Goal: Check status: Check status

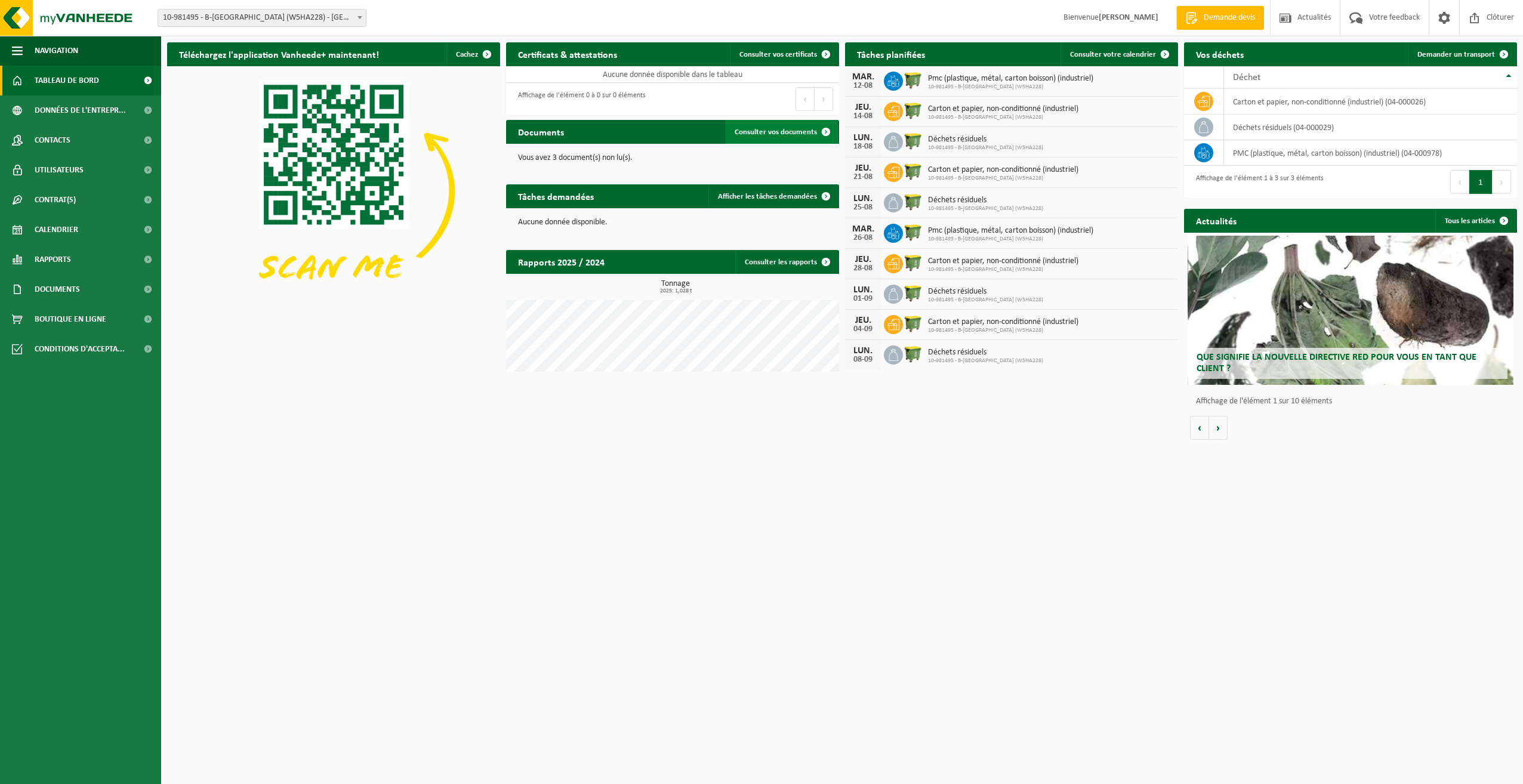
click at [778, 130] on span "Consulter vos documents" at bounding box center [776, 132] width 82 height 7
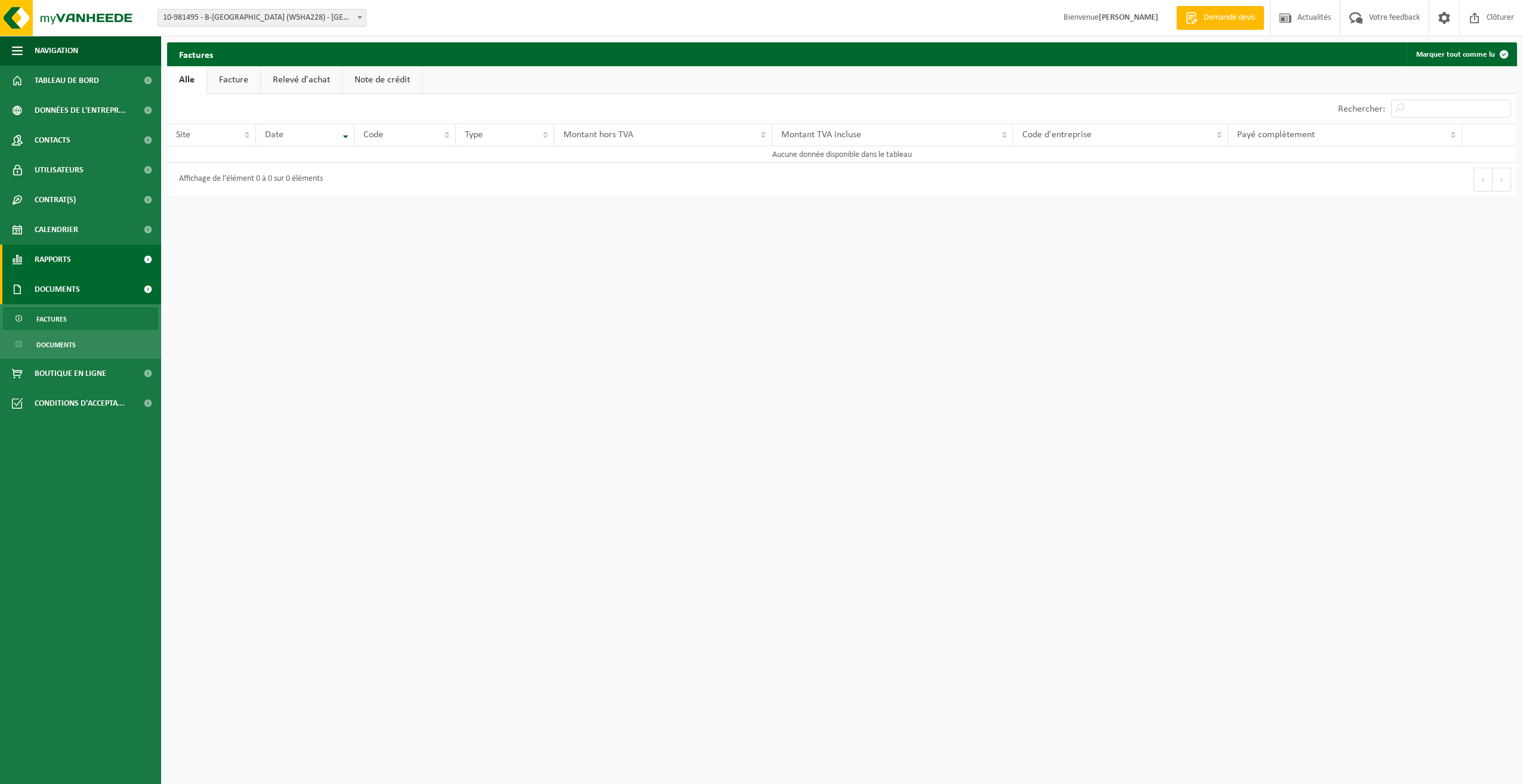
click at [72, 255] on link "Rapports" at bounding box center [80, 260] width 161 height 30
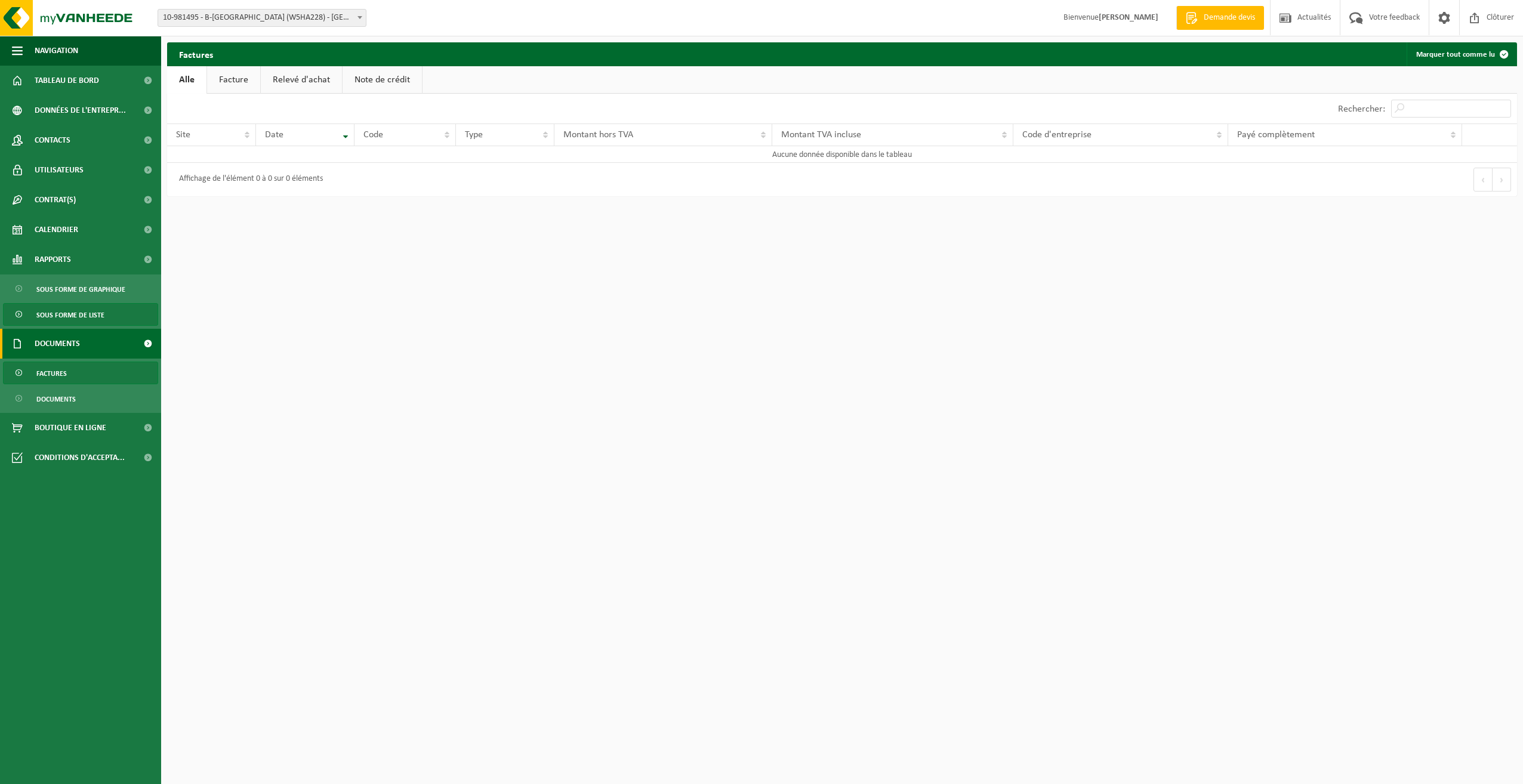
click at [74, 309] on span "Sous forme de liste" at bounding box center [70, 315] width 68 height 22
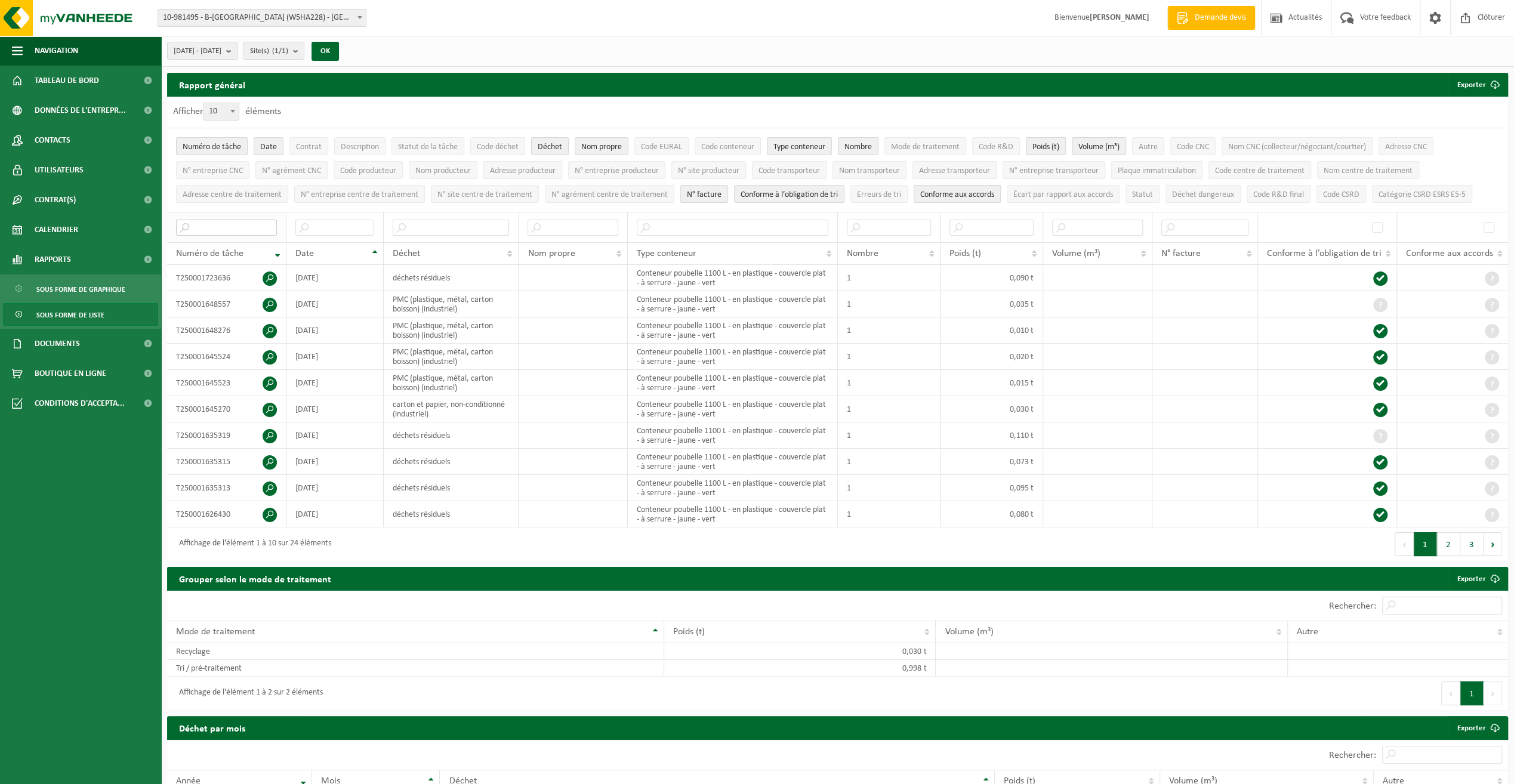
click at [220, 223] on input "text" at bounding box center [227, 228] width 101 height 16
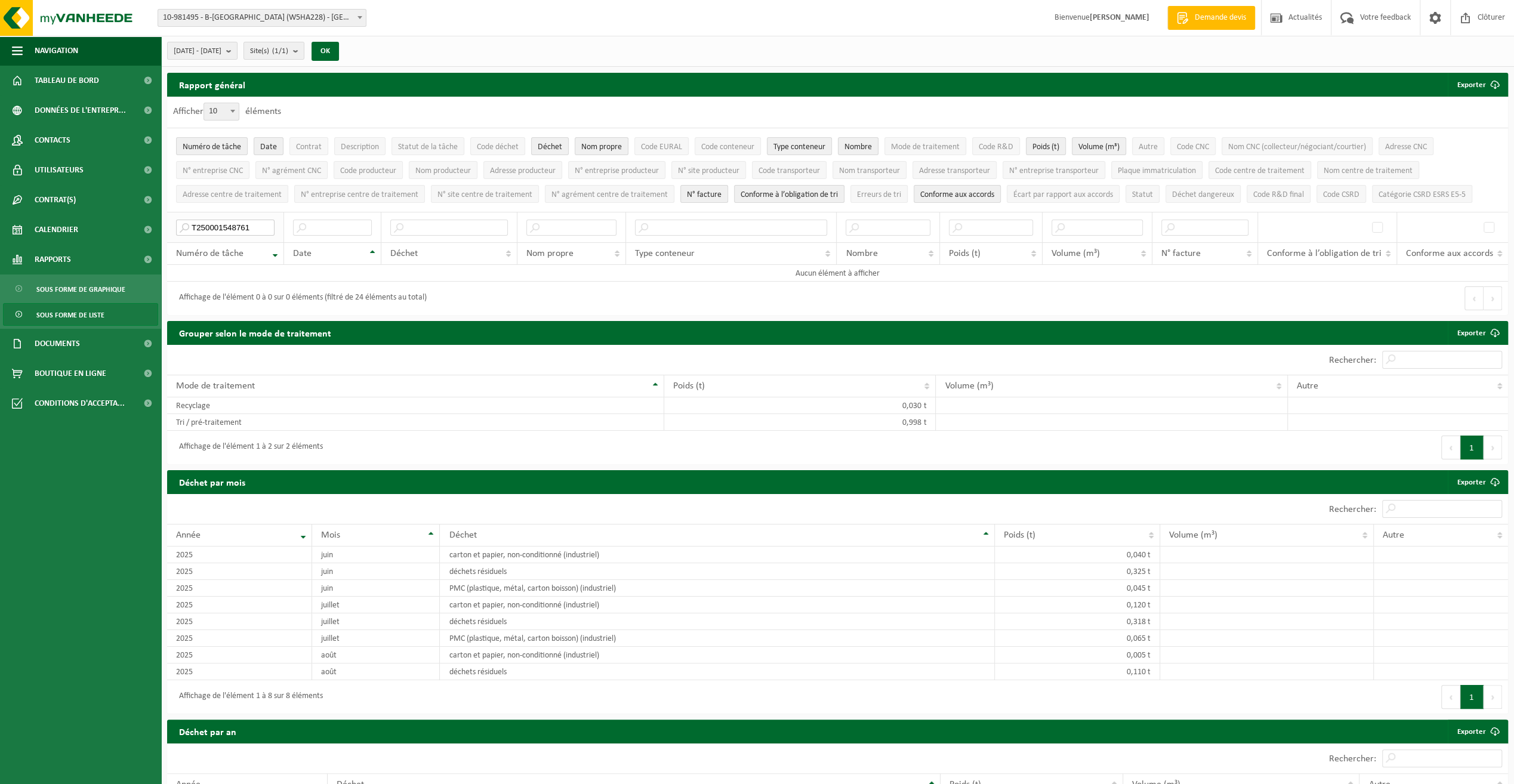
type input "T250001548761"
click at [82, 308] on span "Sous forme de liste" at bounding box center [70, 315] width 68 height 22
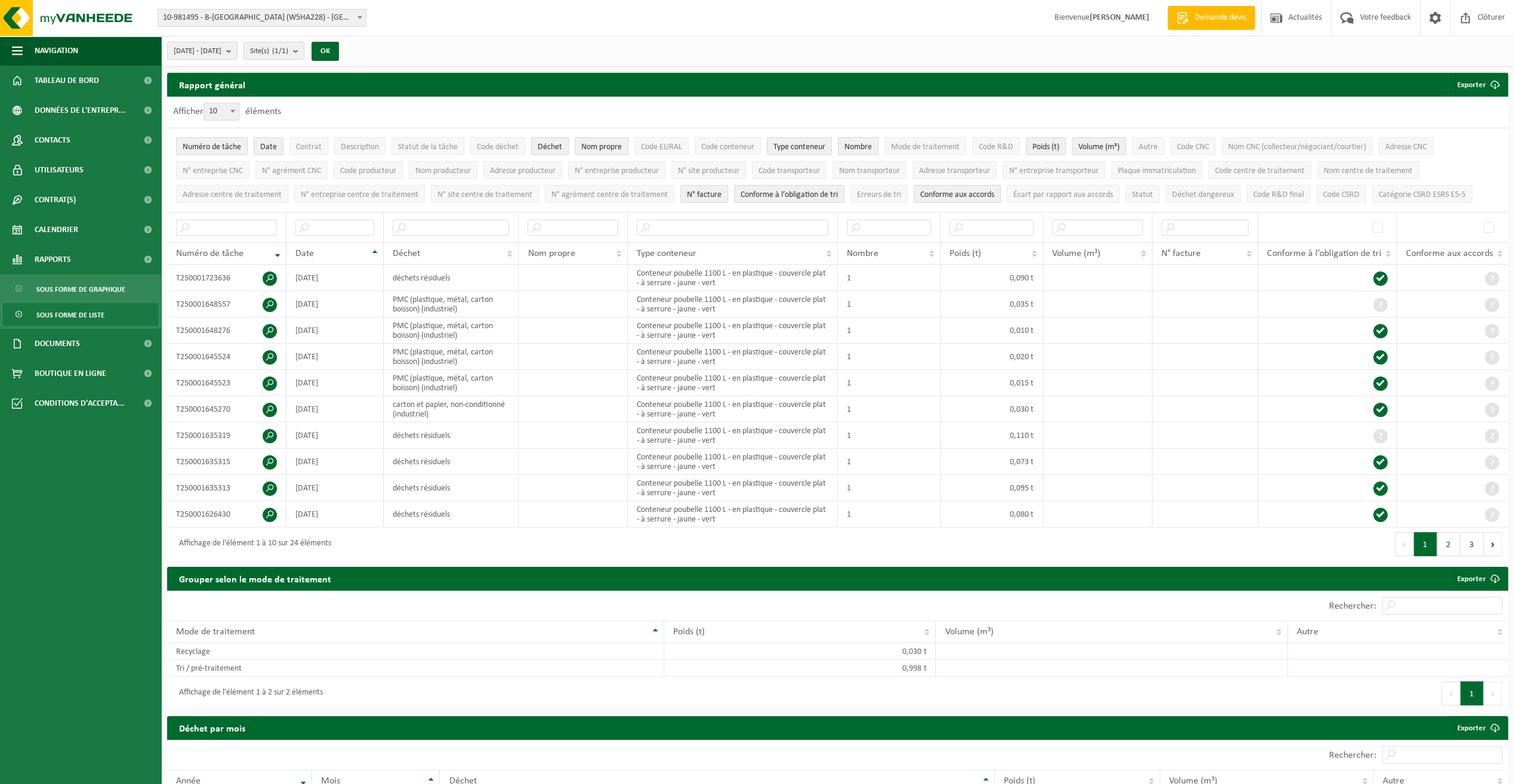
click at [356, 14] on span at bounding box center [359, 17] width 12 height 16
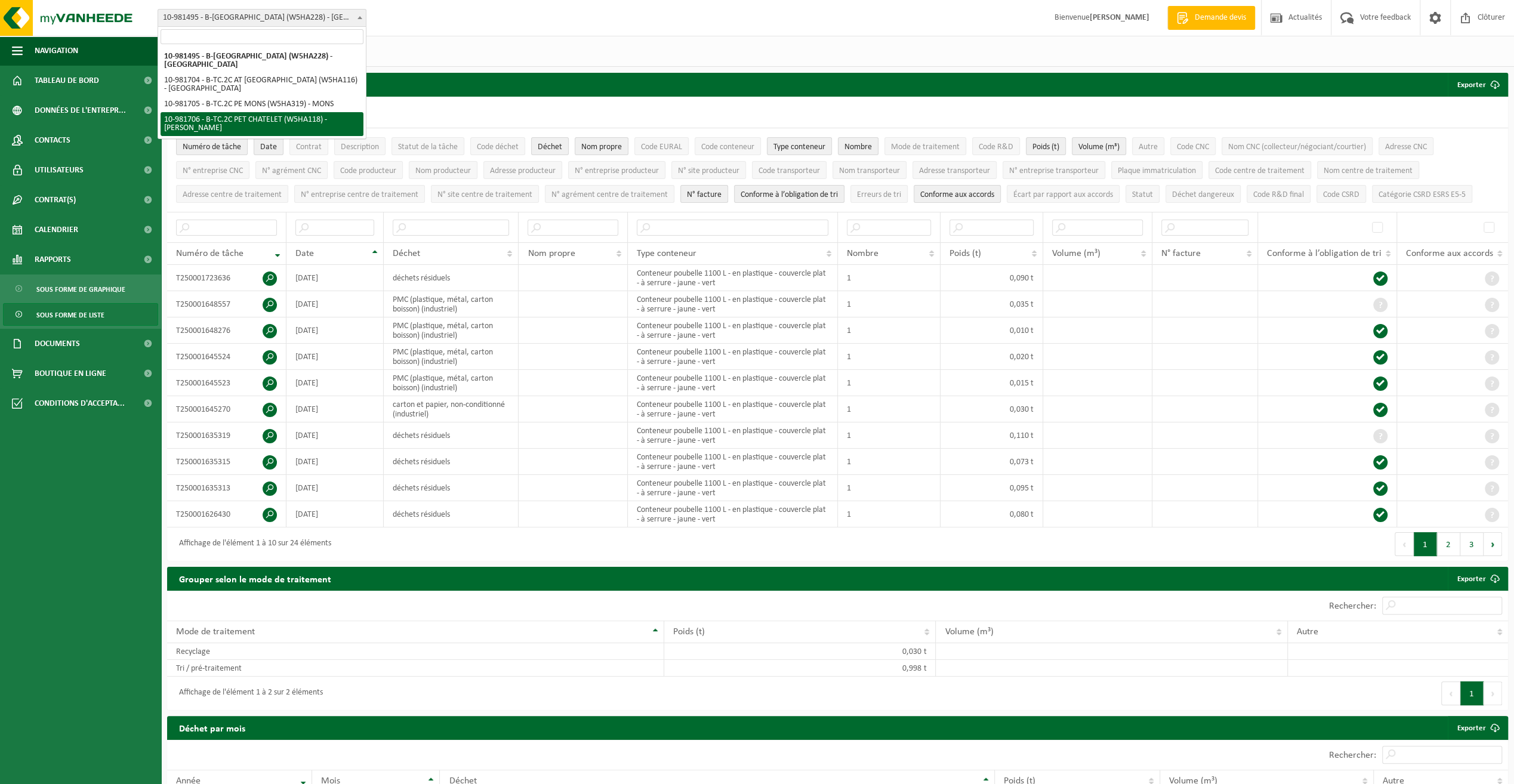
select select "162142"
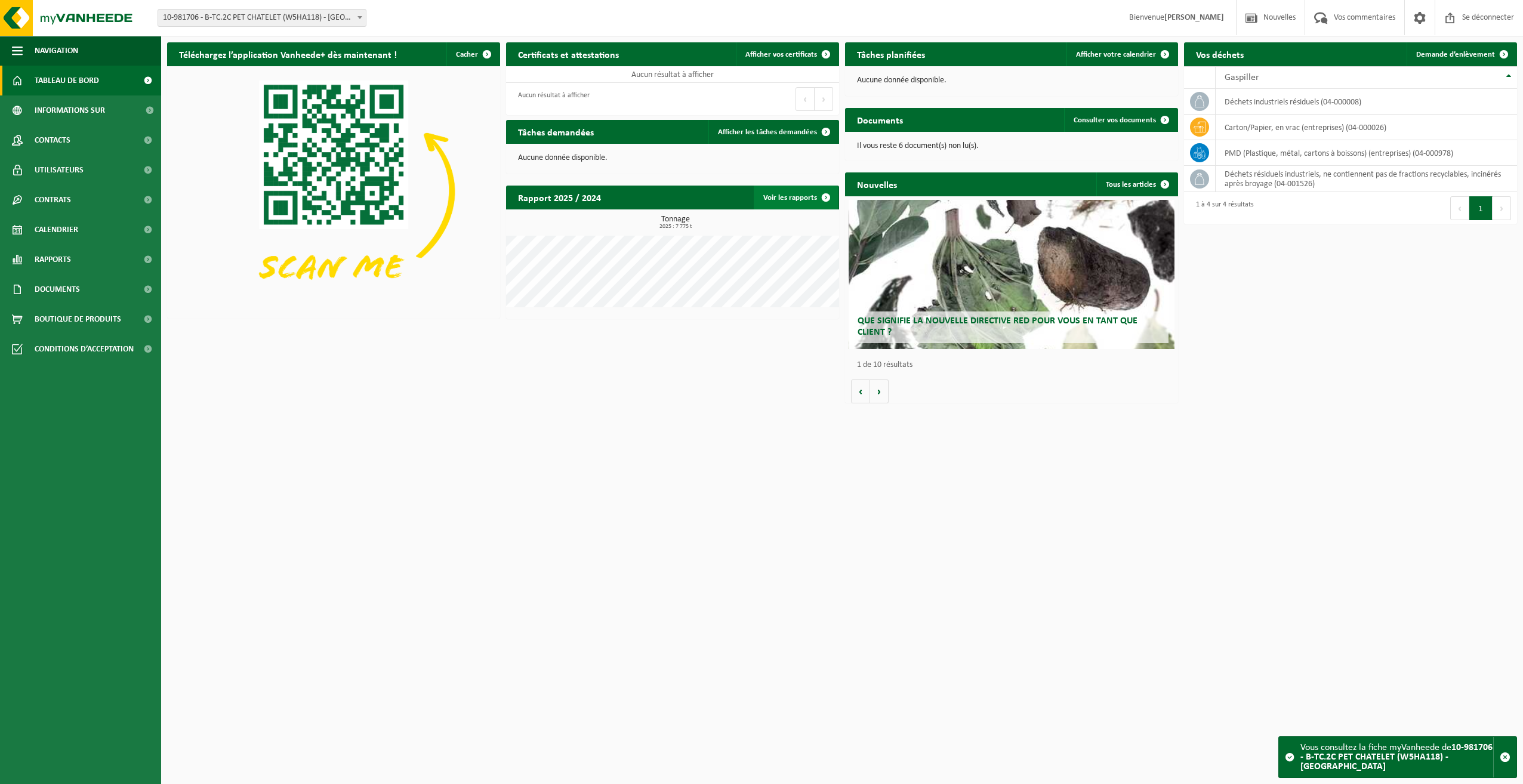
click at [794, 197] on font "Voir les rapports" at bounding box center [790, 197] width 54 height 7
click at [827, 129] on span at bounding box center [826, 132] width 24 height 24
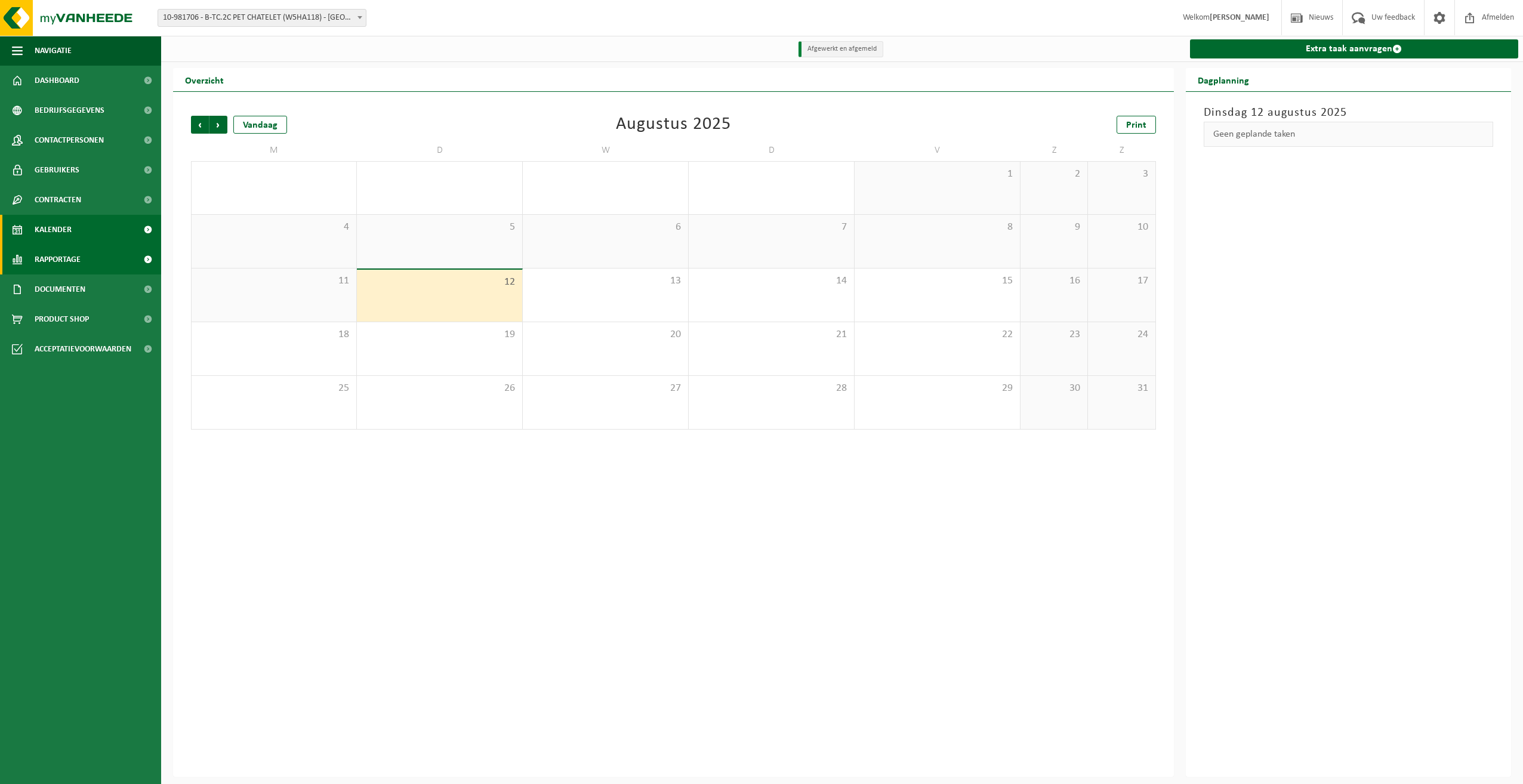
click at [74, 254] on span "Rapportage" at bounding box center [58, 260] width 46 height 30
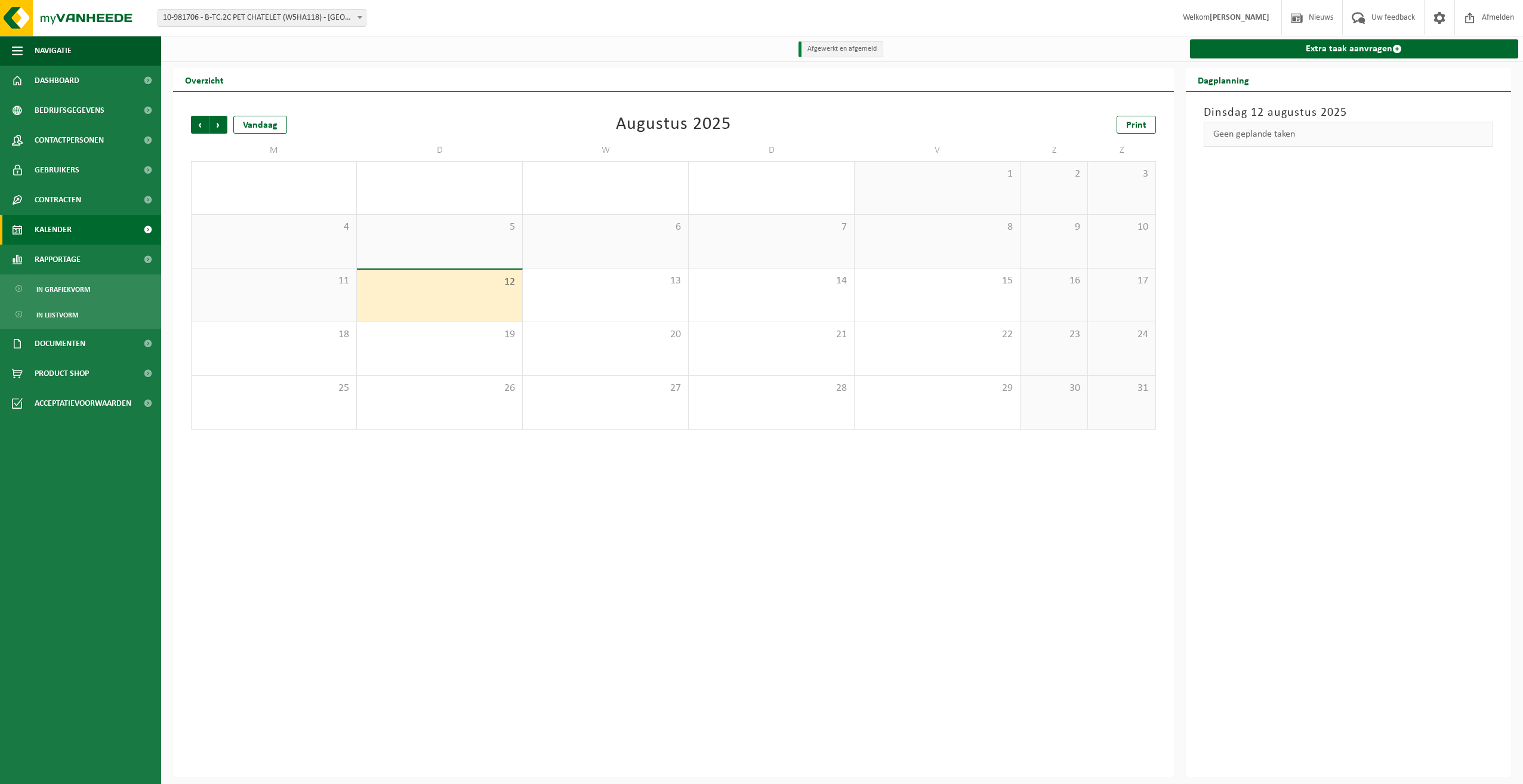
click at [1412, 163] on div "Dinsdag 12 augustus 2025 Geen geplande taken" at bounding box center [1349, 435] width 326 height 685
click at [55, 315] on span "In lijstvorm" at bounding box center [57, 315] width 42 height 22
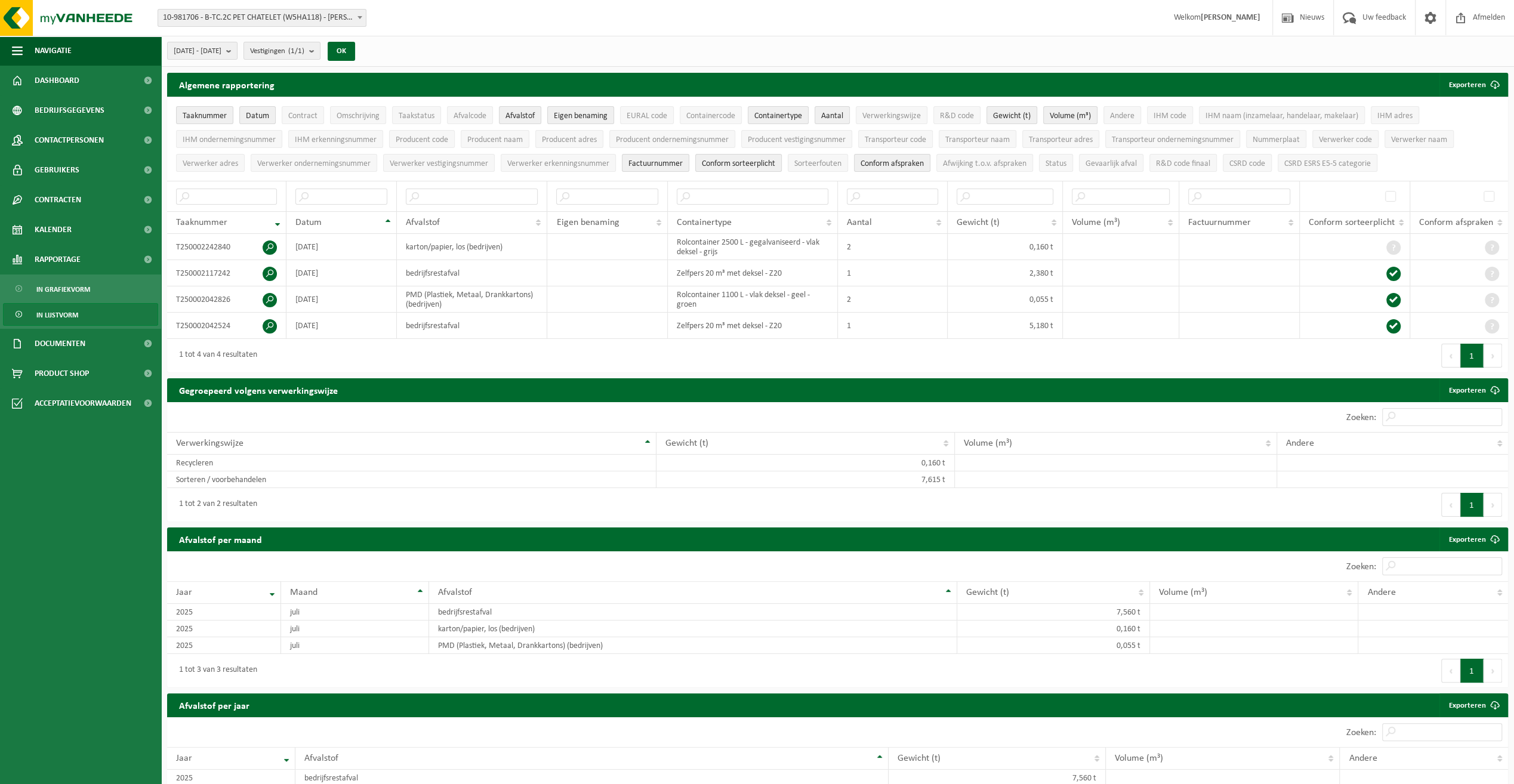
click at [1199, 21] on span "Welkom [PERSON_NAME]" at bounding box center [1216, 17] width 110 height 35
click at [1430, 16] on span at bounding box center [1430, 17] width 18 height 35
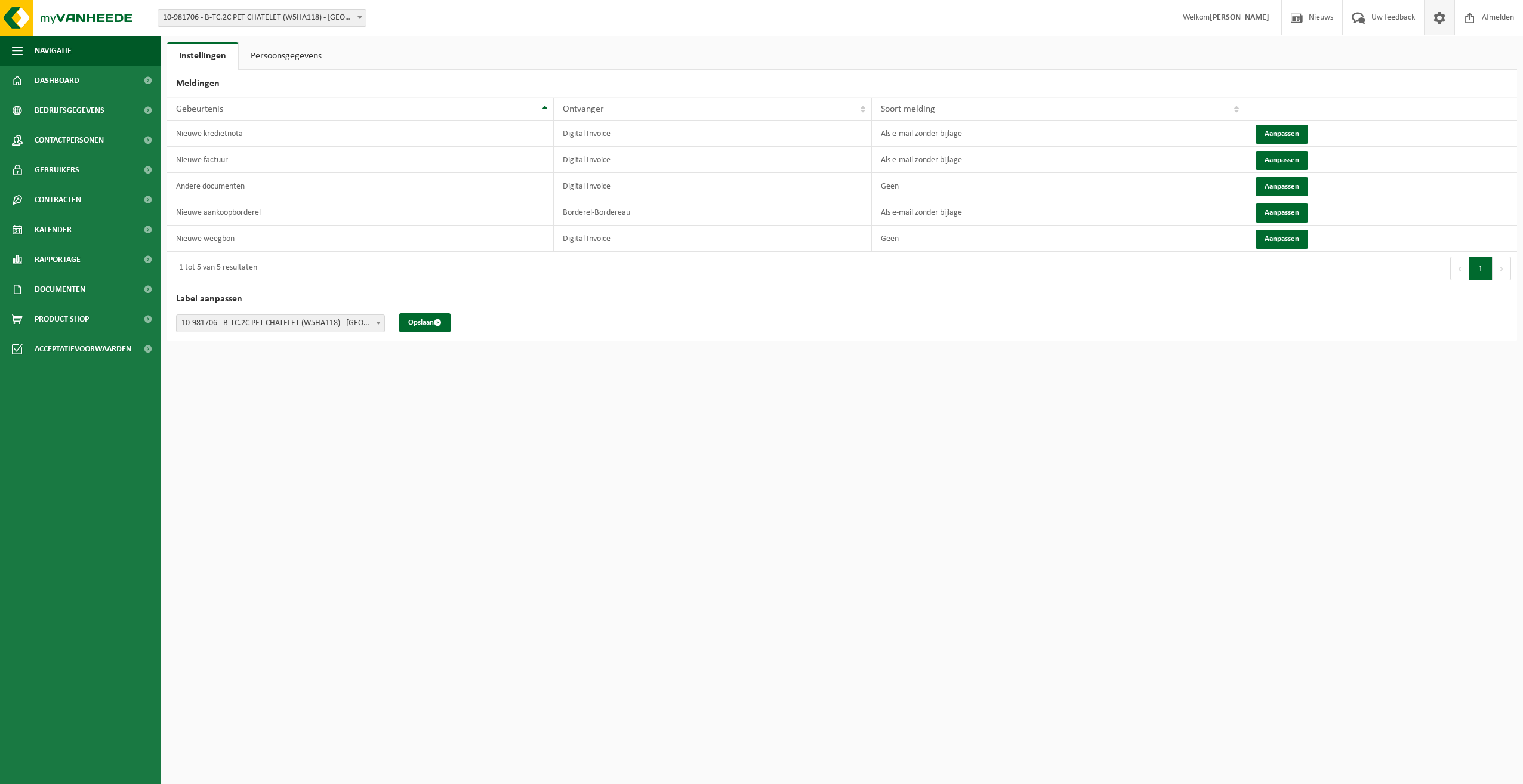
click at [296, 57] on link "Persoonsgegevens" at bounding box center [286, 56] width 95 height 27
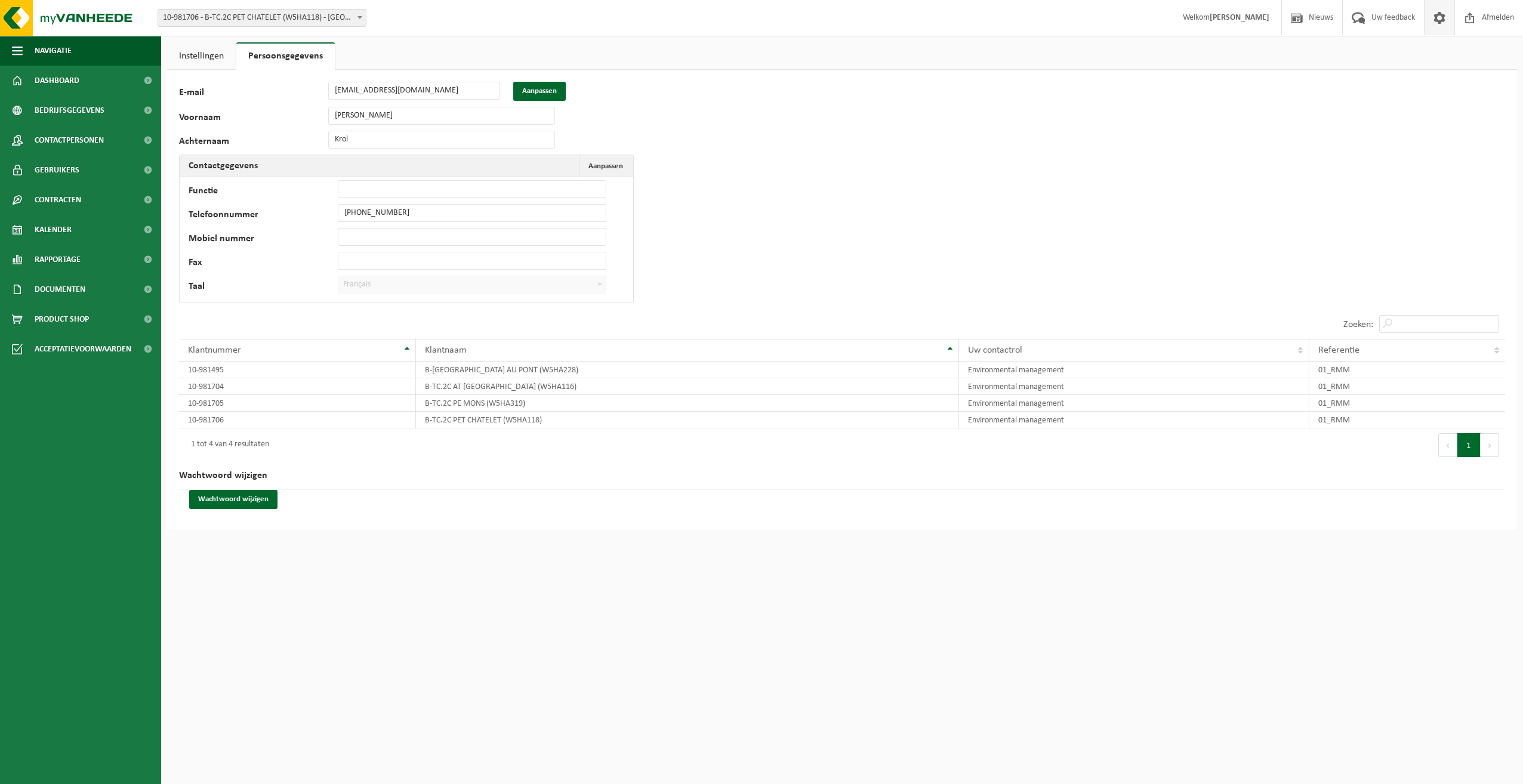
click at [414, 285] on span "Français" at bounding box center [472, 285] width 267 height 17
click at [600, 285] on span at bounding box center [599, 284] width 12 height 16
click at [857, 279] on div "116536 E-mail nadine.krol@belgiantrain.be Aanpassen Voornaam Nadine Achternaam …" at bounding box center [842, 300] width 1350 height 460
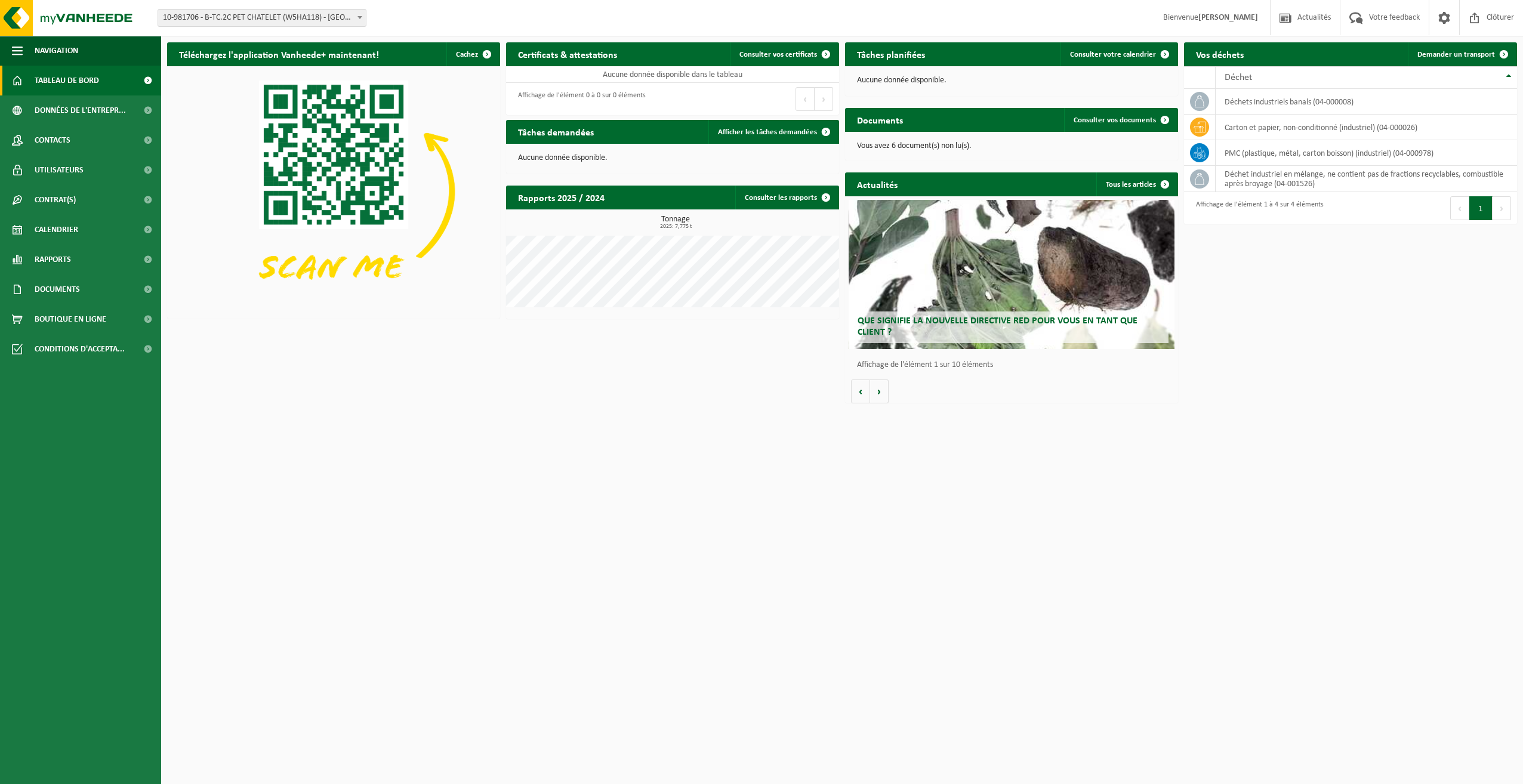
click at [361, 15] on span at bounding box center [359, 17] width 12 height 16
click at [885, 392] on button "Volgende" at bounding box center [880, 391] width 19 height 24
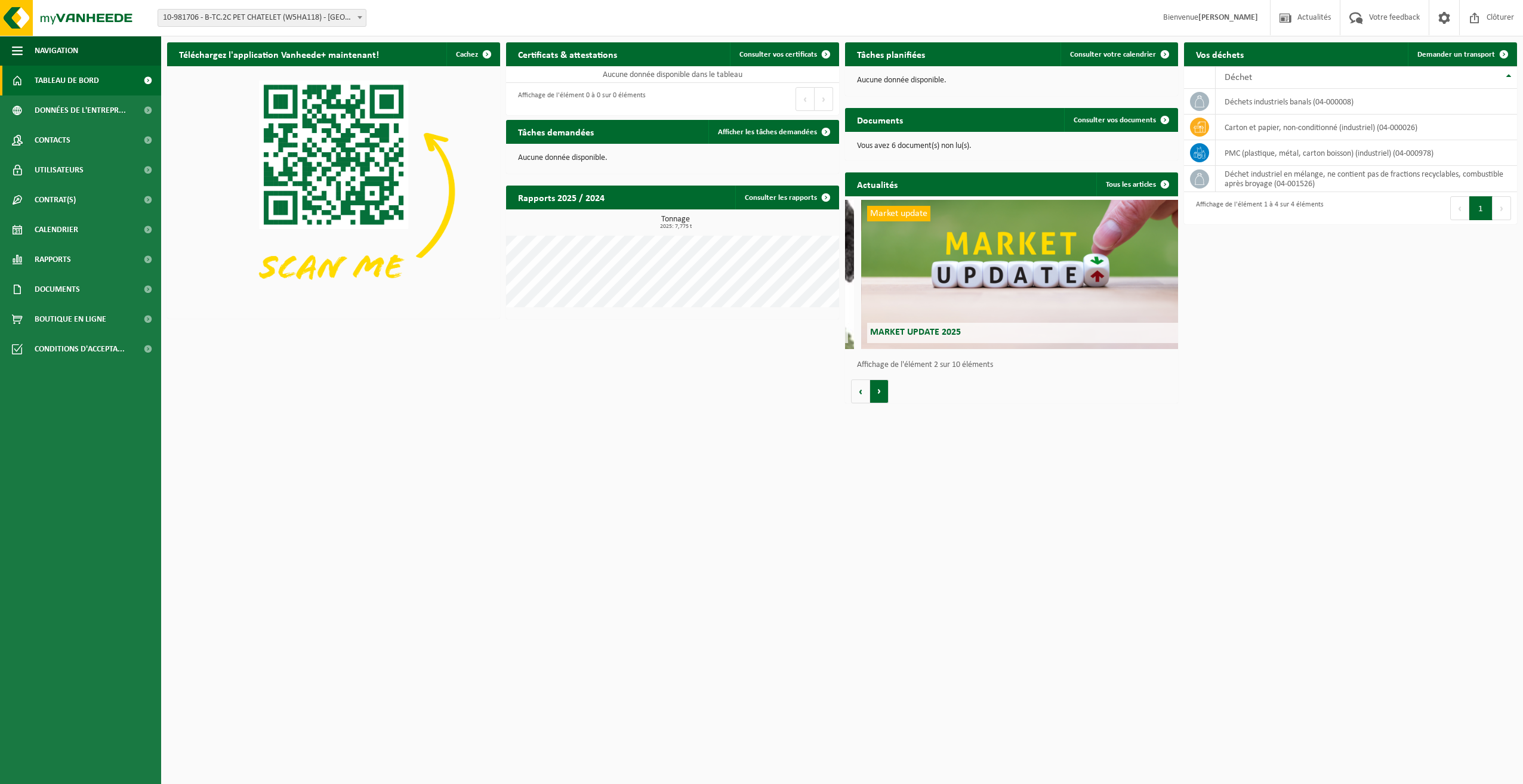
scroll to position [0, 333]
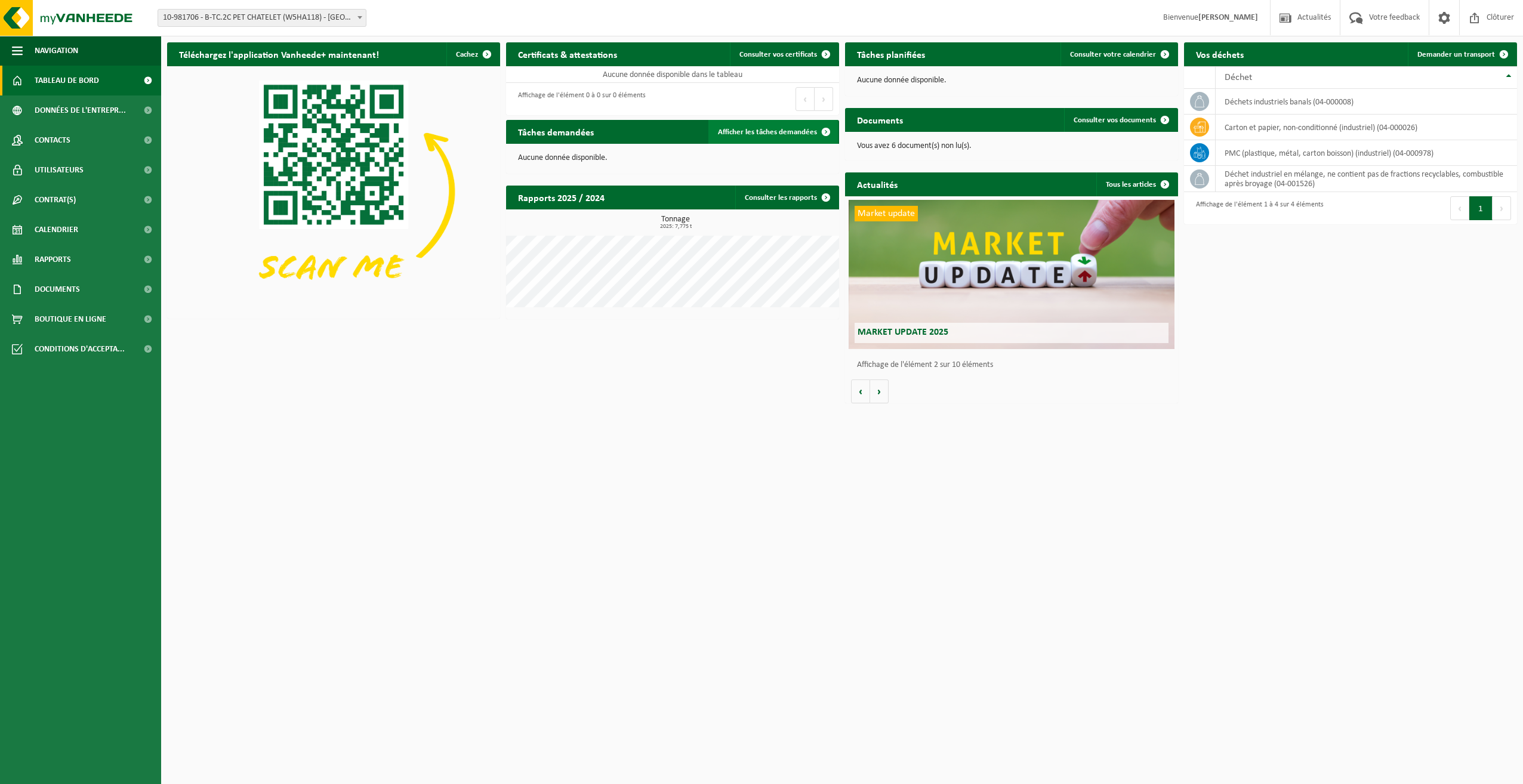
click at [797, 130] on span "Afficher les tâches demandées" at bounding box center [767, 132] width 99 height 7
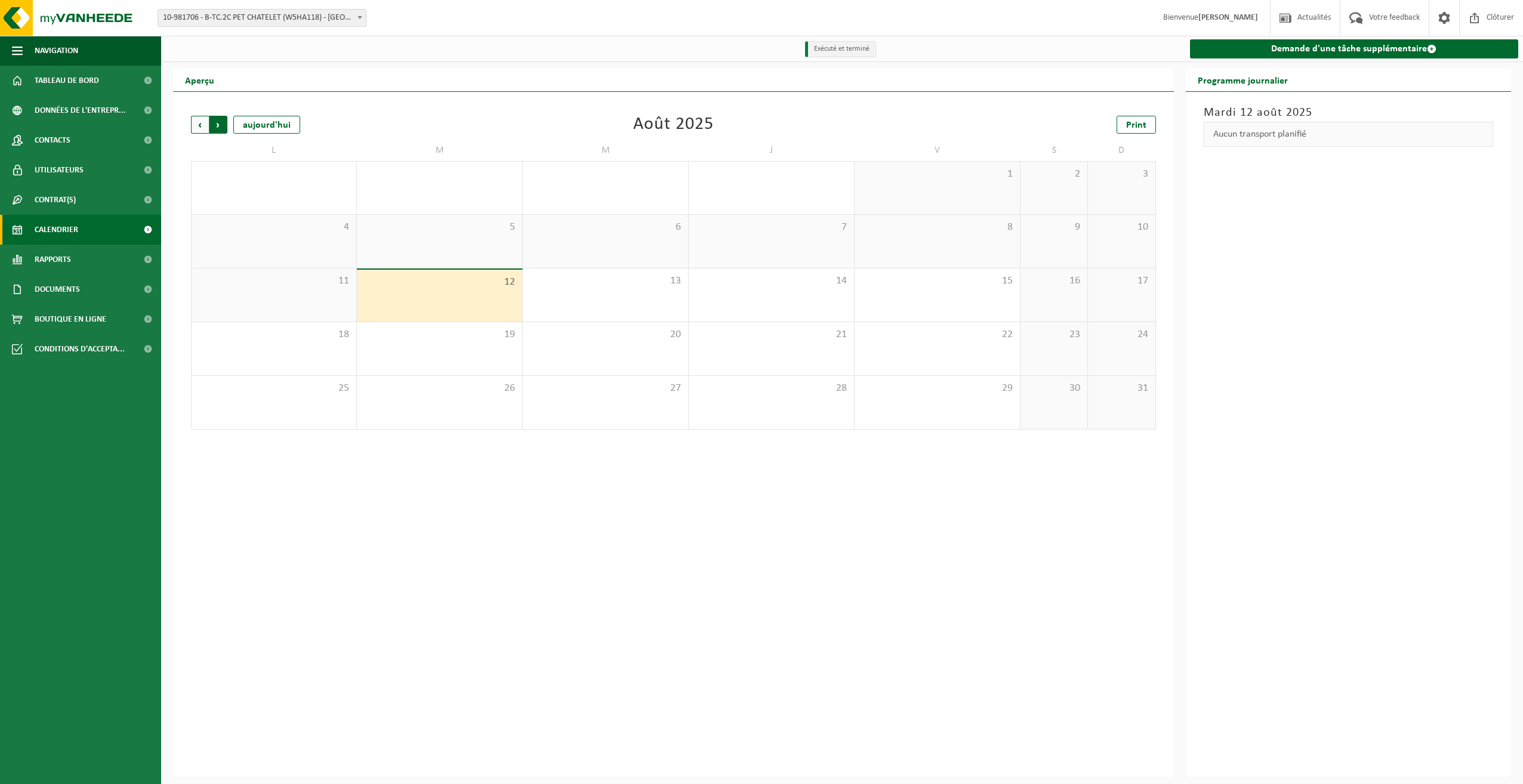
click at [201, 122] on span "Précédent" at bounding box center [200, 125] width 18 height 18
click at [483, 182] on div "1" at bounding box center [439, 188] width 165 height 52
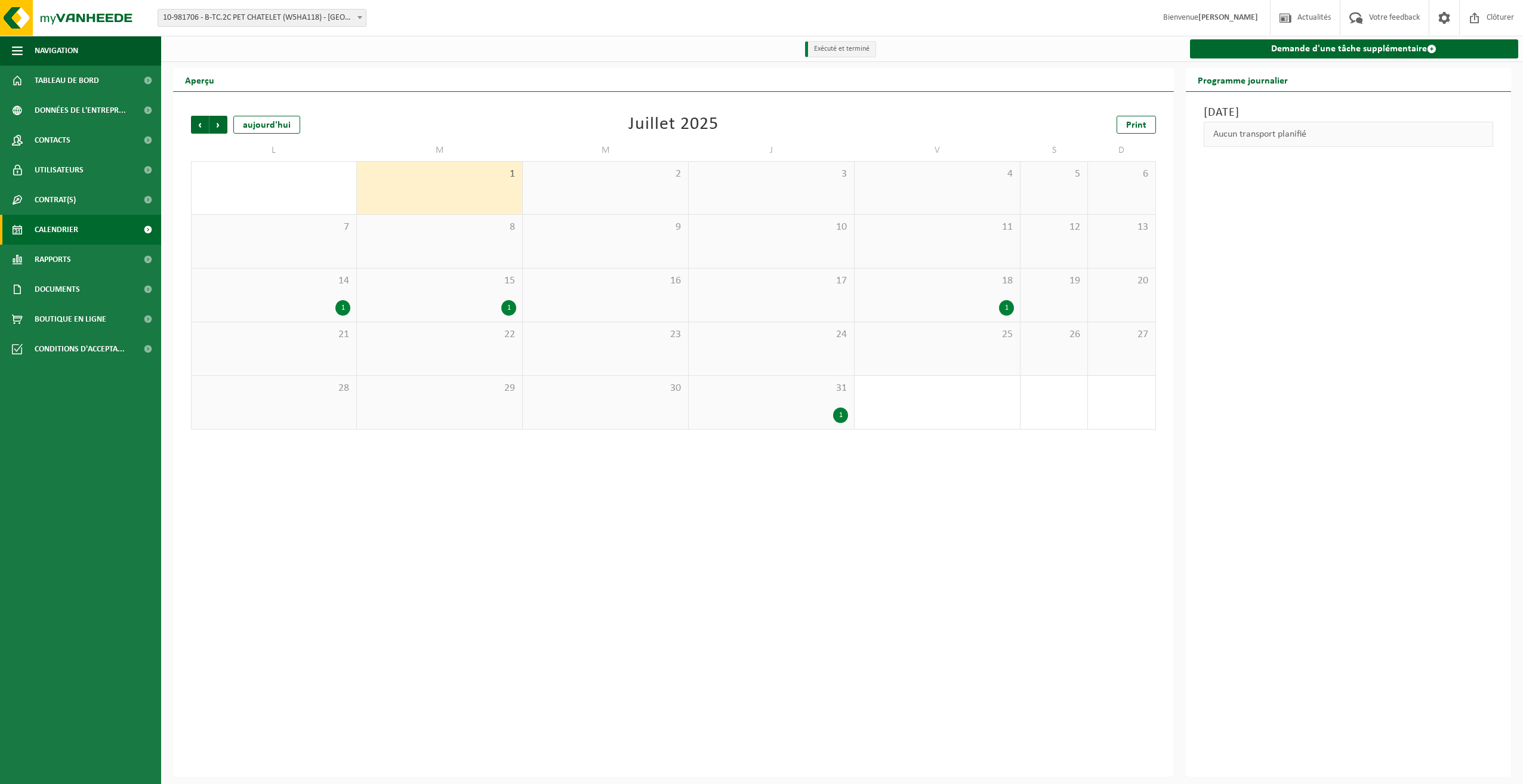
click at [785, 400] on div "31 1" at bounding box center [771, 402] width 165 height 53
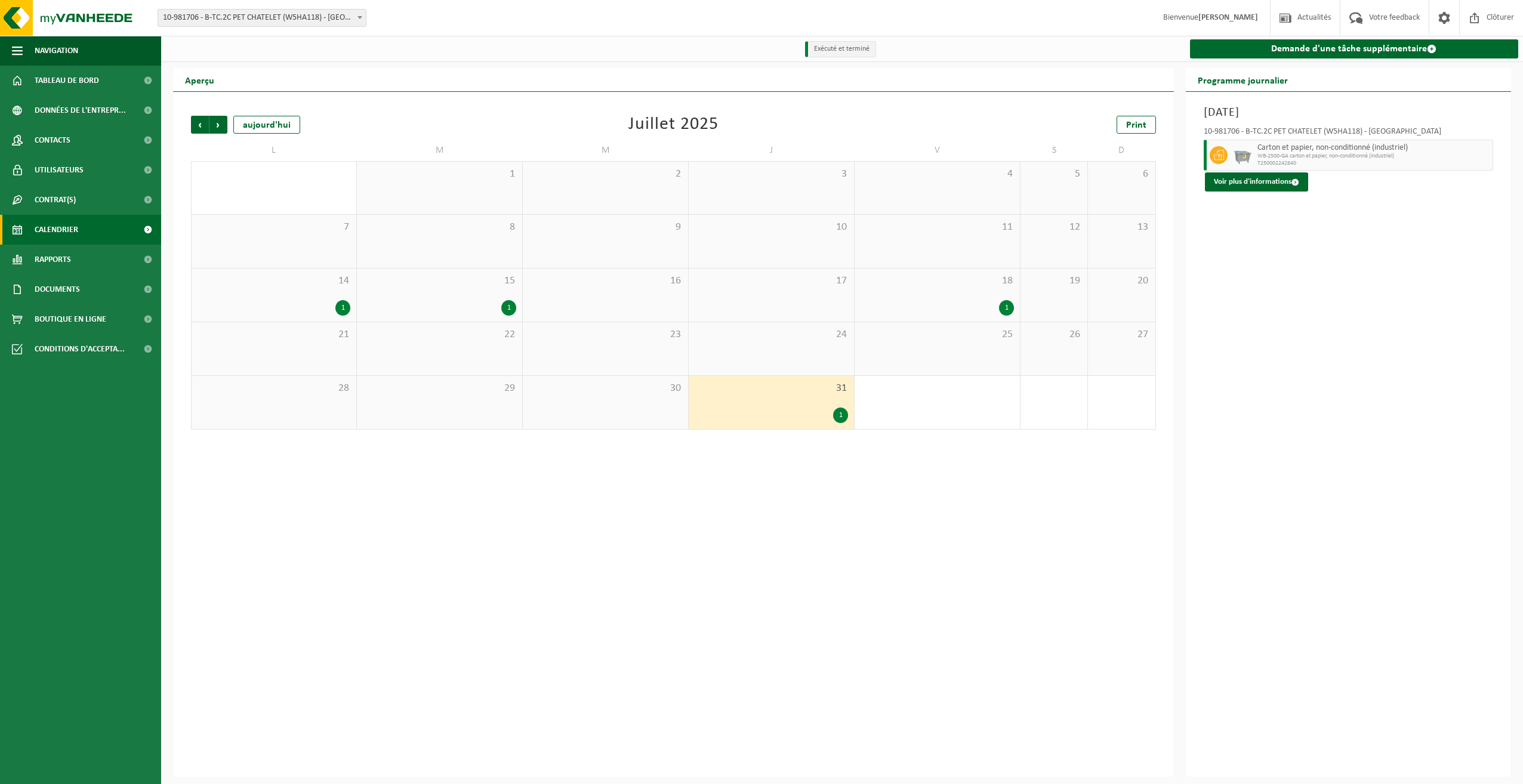
click at [460, 180] on span "1" at bounding box center [440, 174] width 153 height 13
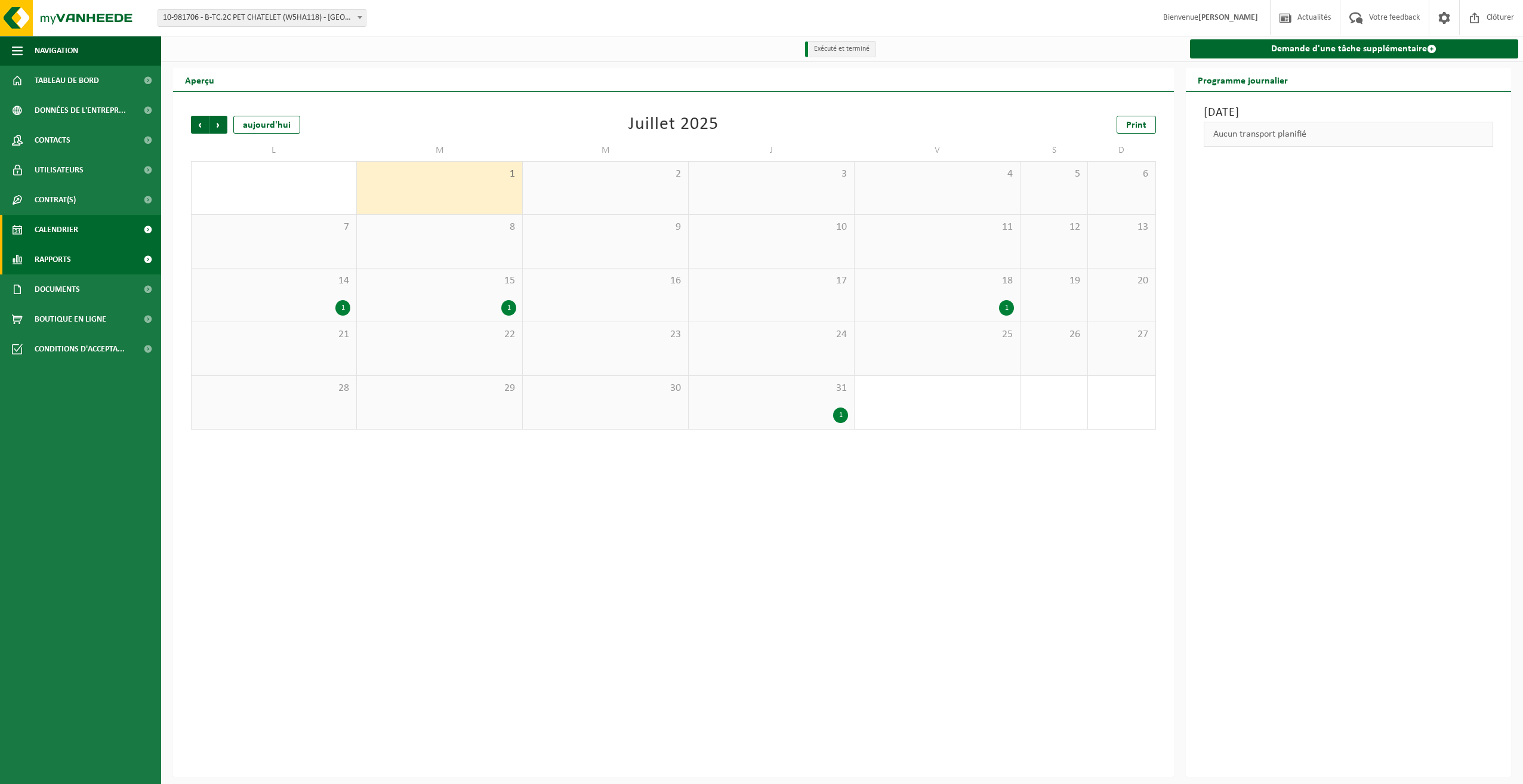
click at [54, 253] on span "Rapports" at bounding box center [53, 260] width 36 height 30
click at [84, 314] on span "Sous forme de liste" at bounding box center [70, 315] width 68 height 22
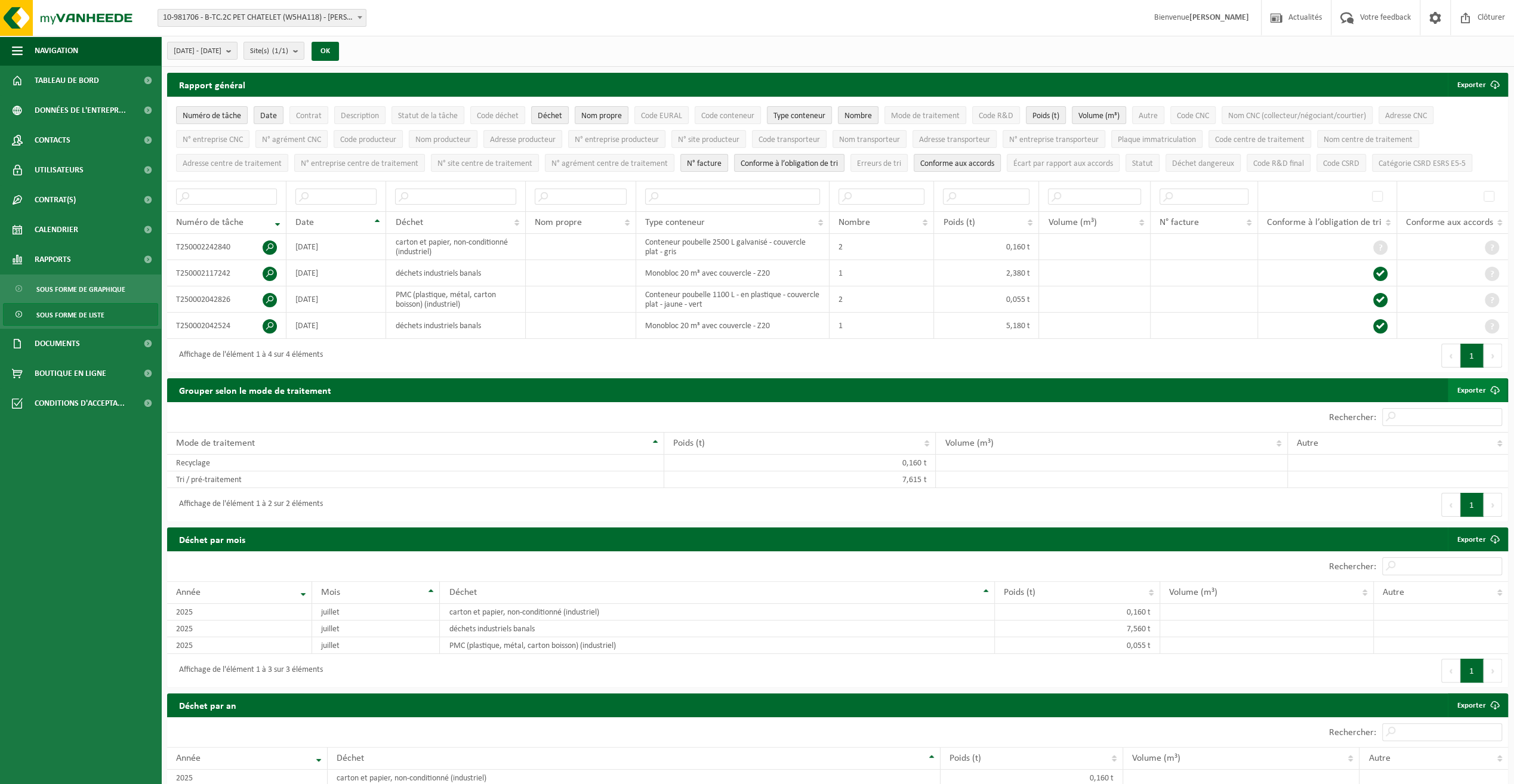
click at [1470, 382] on link "Exporter" at bounding box center [1477, 390] width 59 height 24
click at [237, 54] on b "submit" at bounding box center [231, 50] width 11 height 17
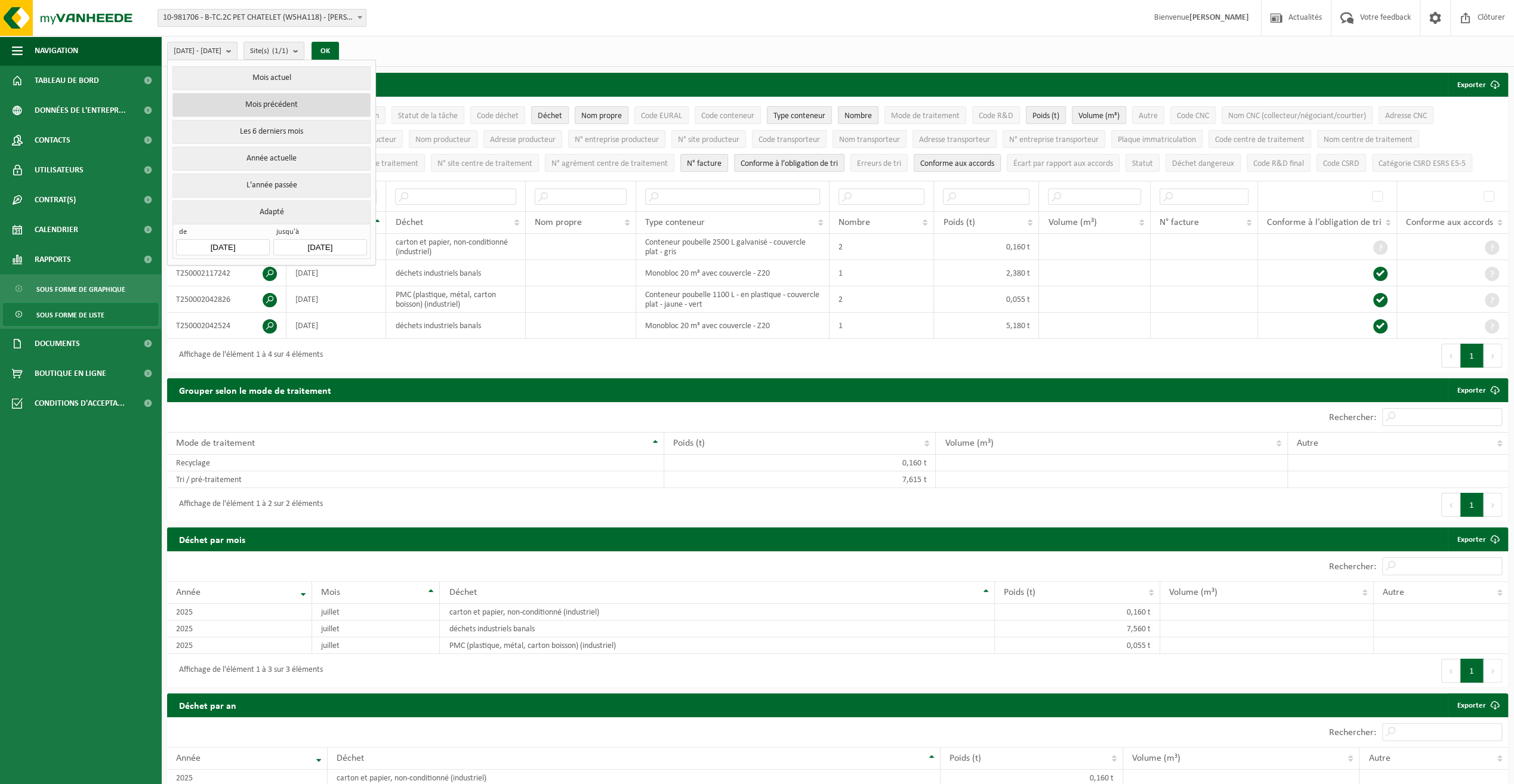
click at [276, 103] on button "Mois précédent" at bounding box center [271, 105] width 197 height 24
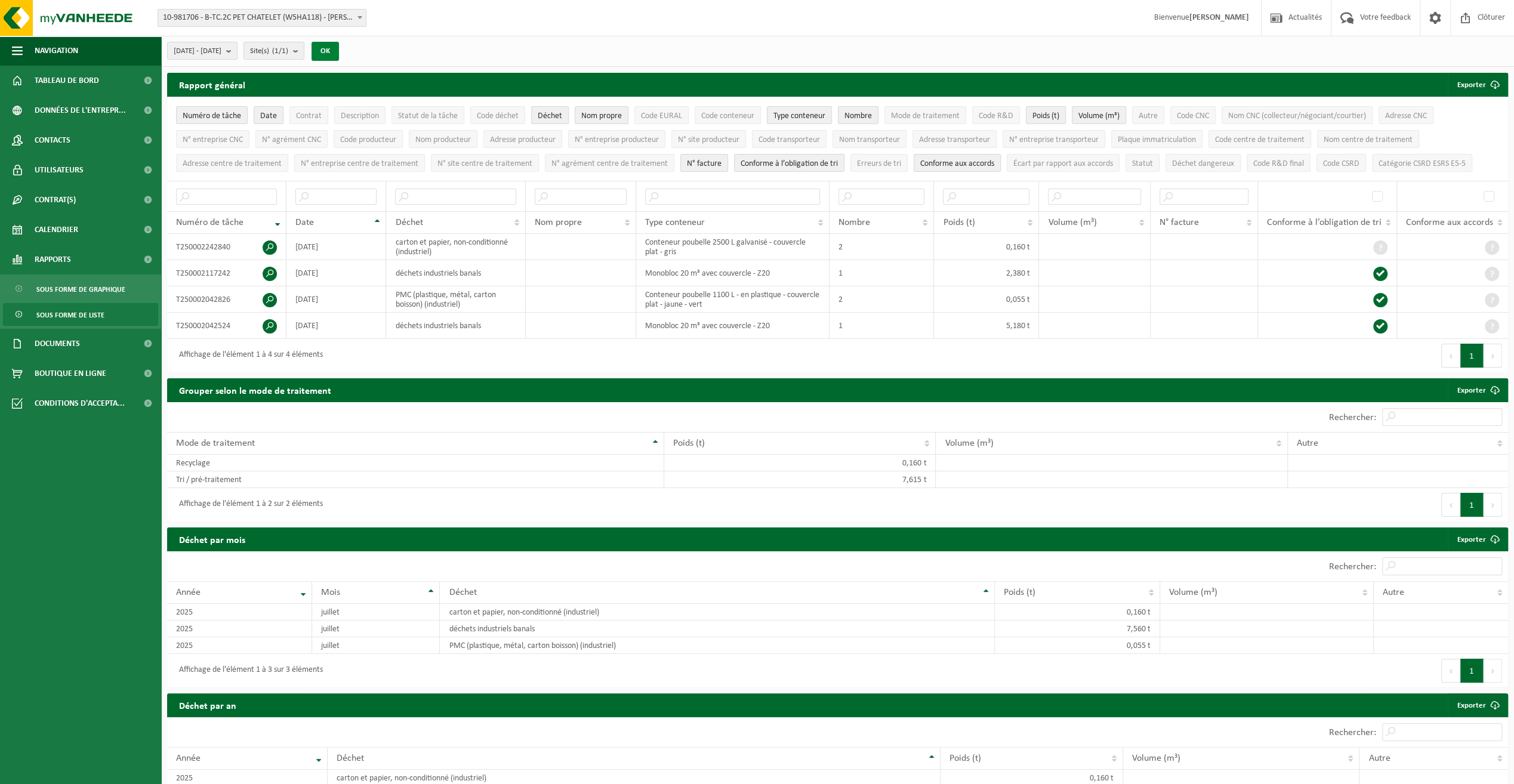
click at [339, 47] on button "OK" at bounding box center [325, 51] width 27 height 19
click at [228, 192] on input "text" at bounding box center [227, 197] width 101 height 16
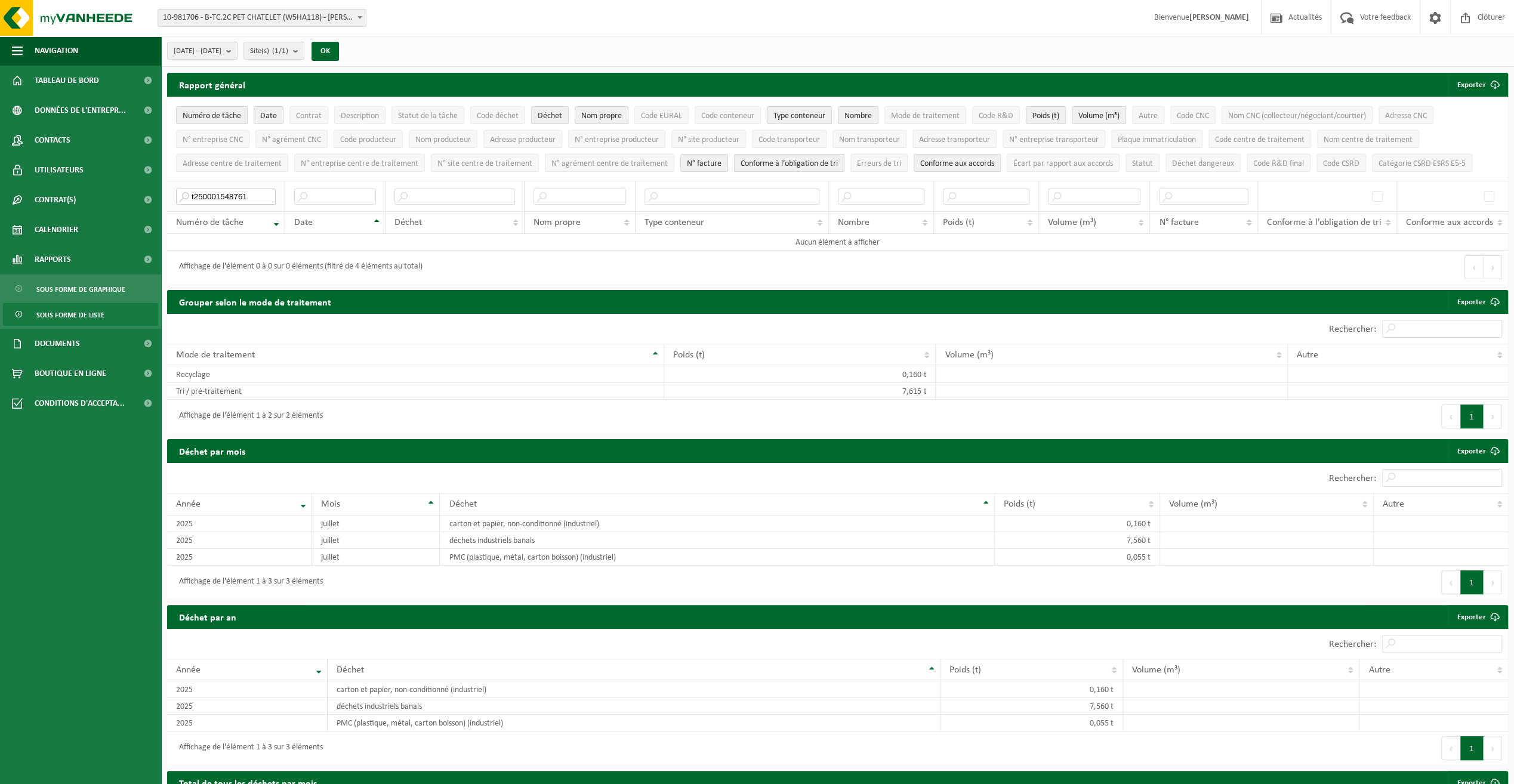
drag, startPoint x: 257, startPoint y: 189, endPoint x: 181, endPoint y: 194, distance: 76.2
click at [181, 194] on input "t250001548761" at bounding box center [226, 197] width 100 height 16
type input "t250001548761"
click at [87, 75] on span "Tableau de bord" at bounding box center [67, 80] width 64 height 30
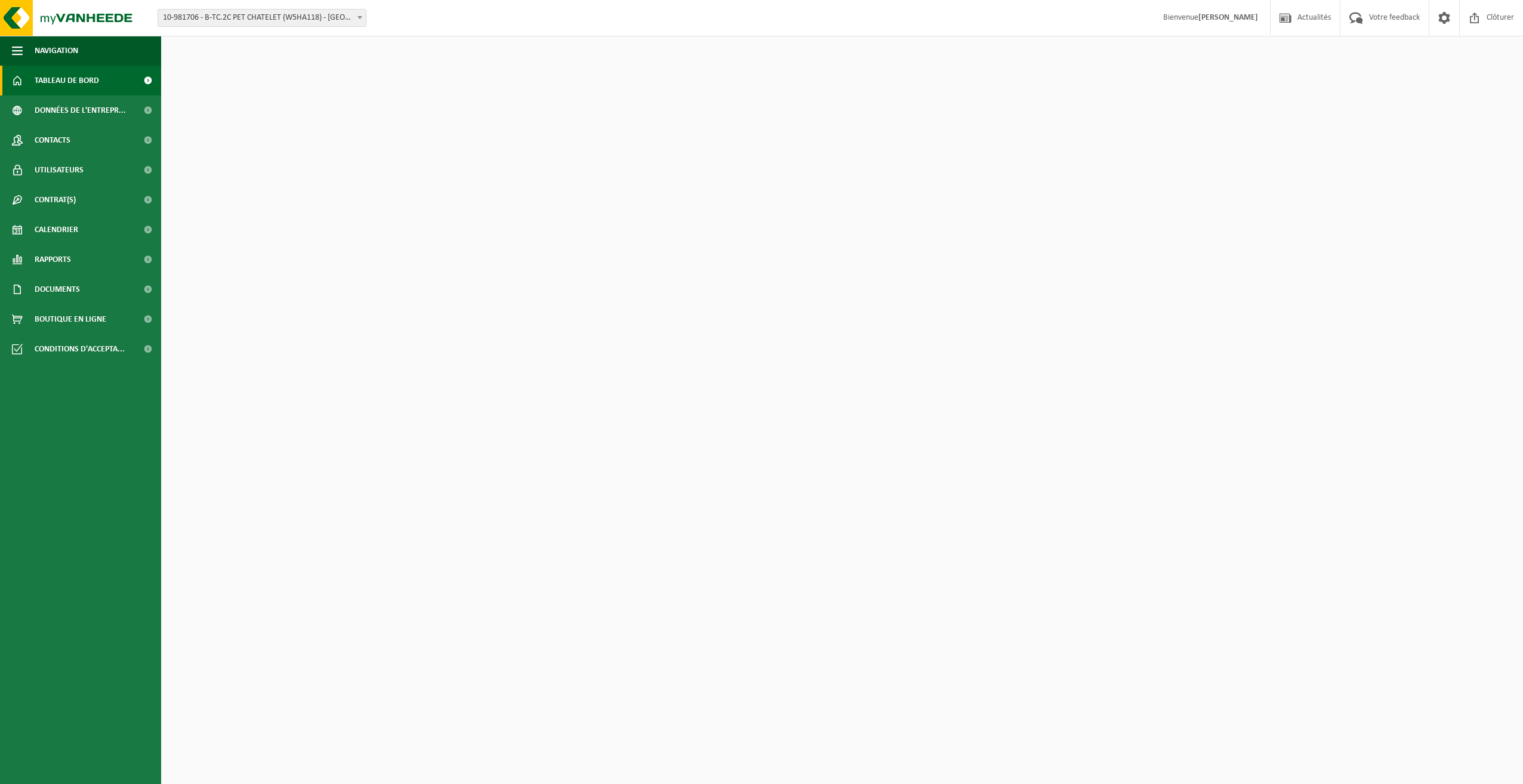
click at [147, 78] on span at bounding box center [148, 80] width 27 height 30
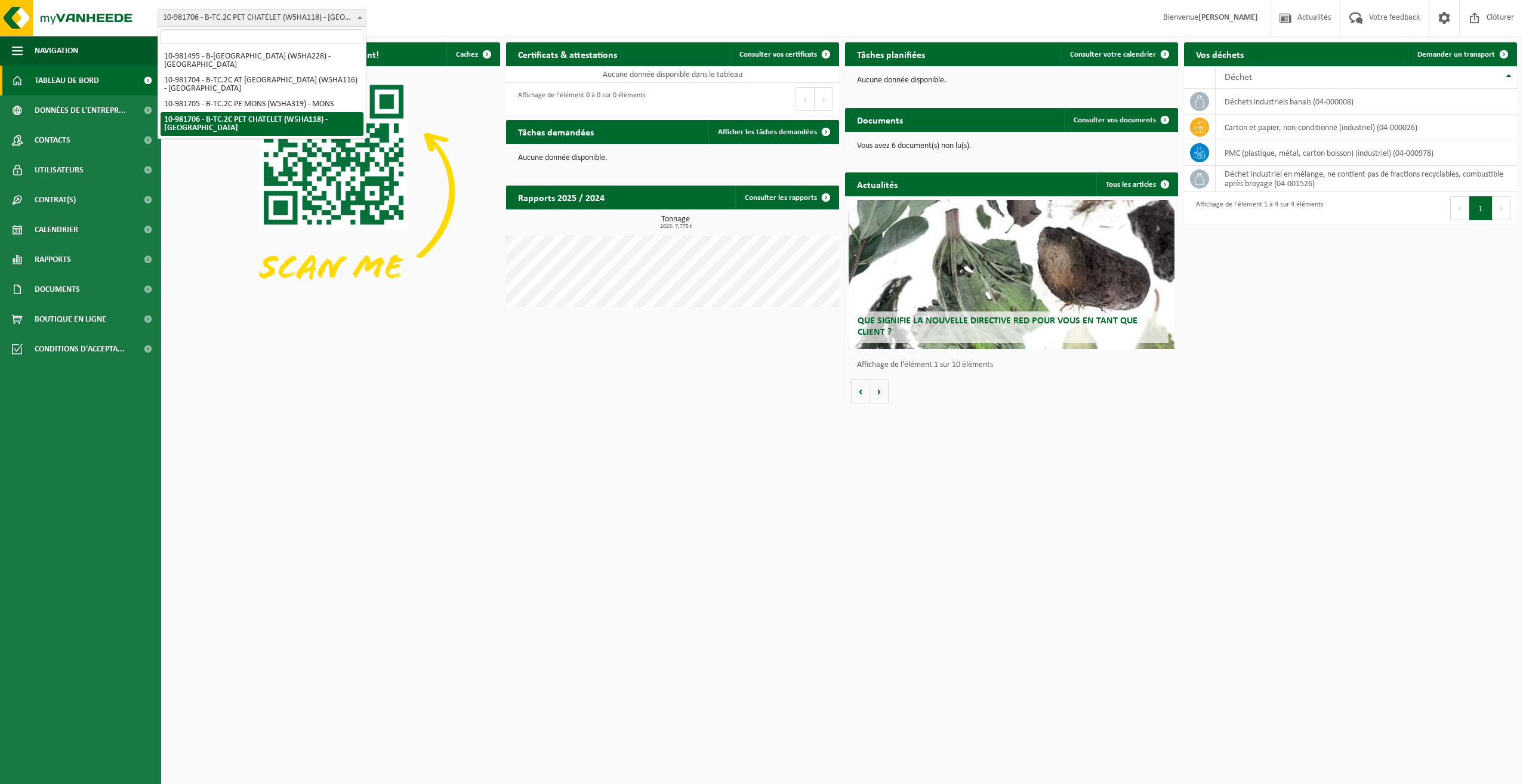
click at [360, 20] on span at bounding box center [359, 17] width 12 height 16
select select "162140"
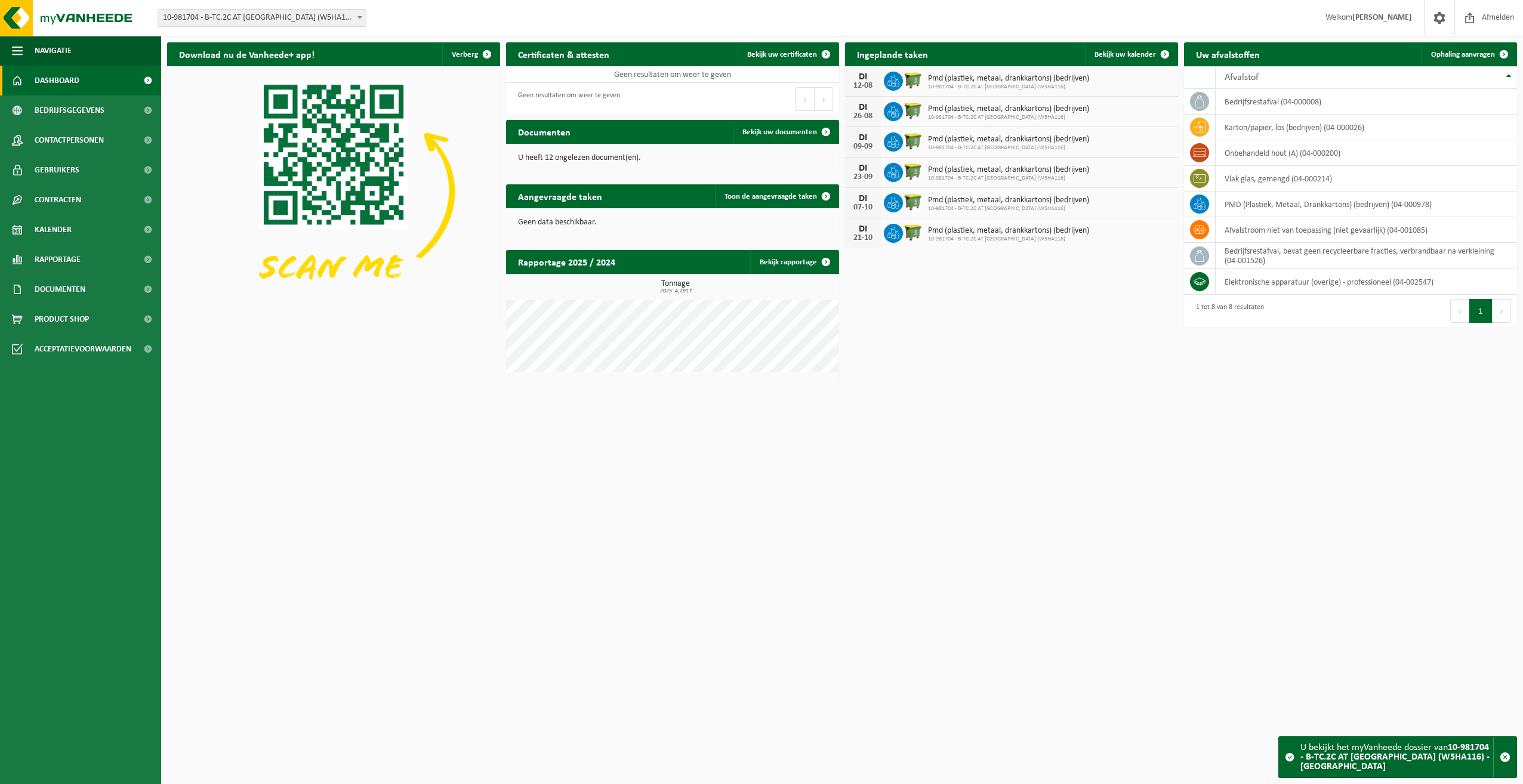
click at [359, 16] on b at bounding box center [360, 17] width 5 height 3
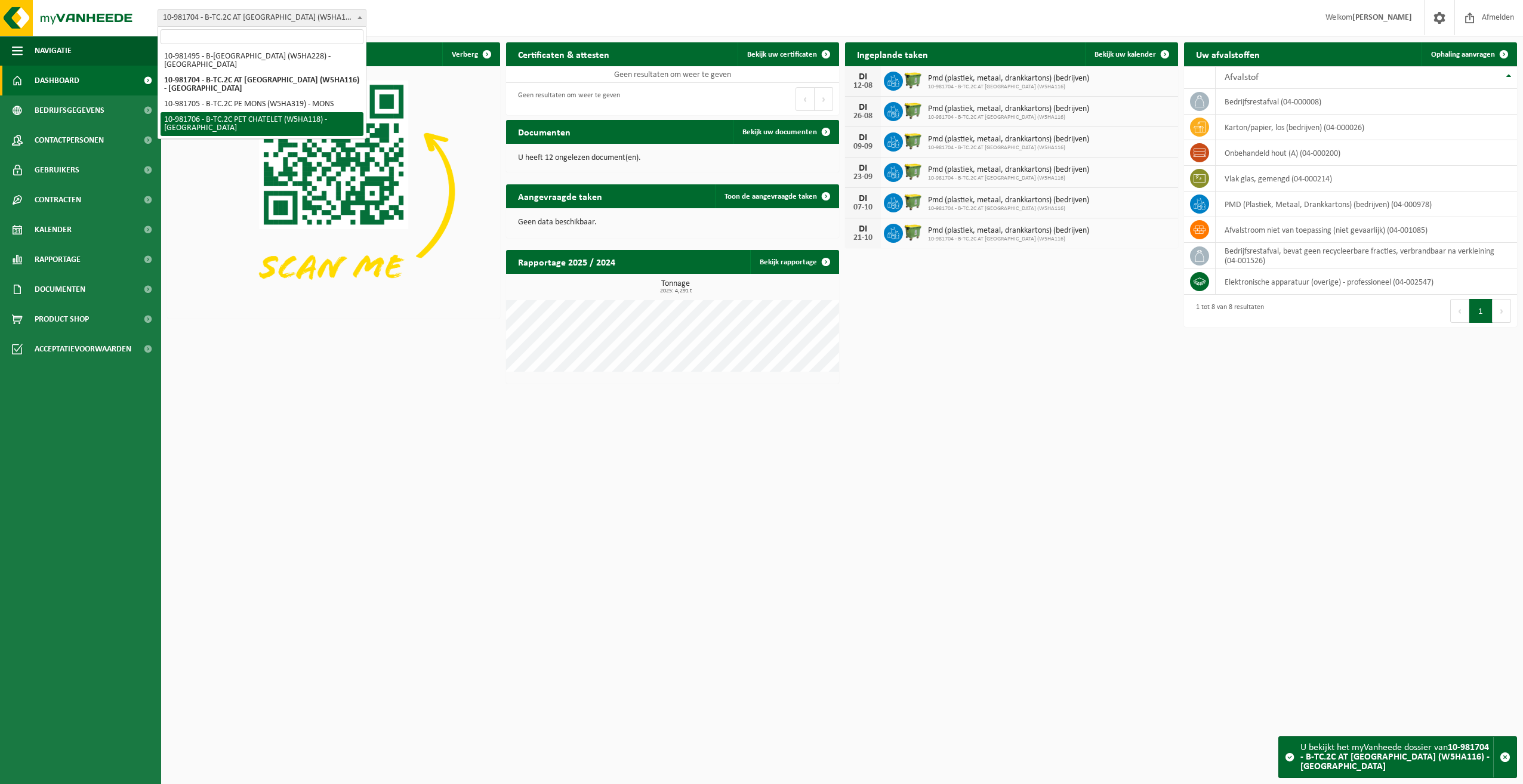
select select "162142"
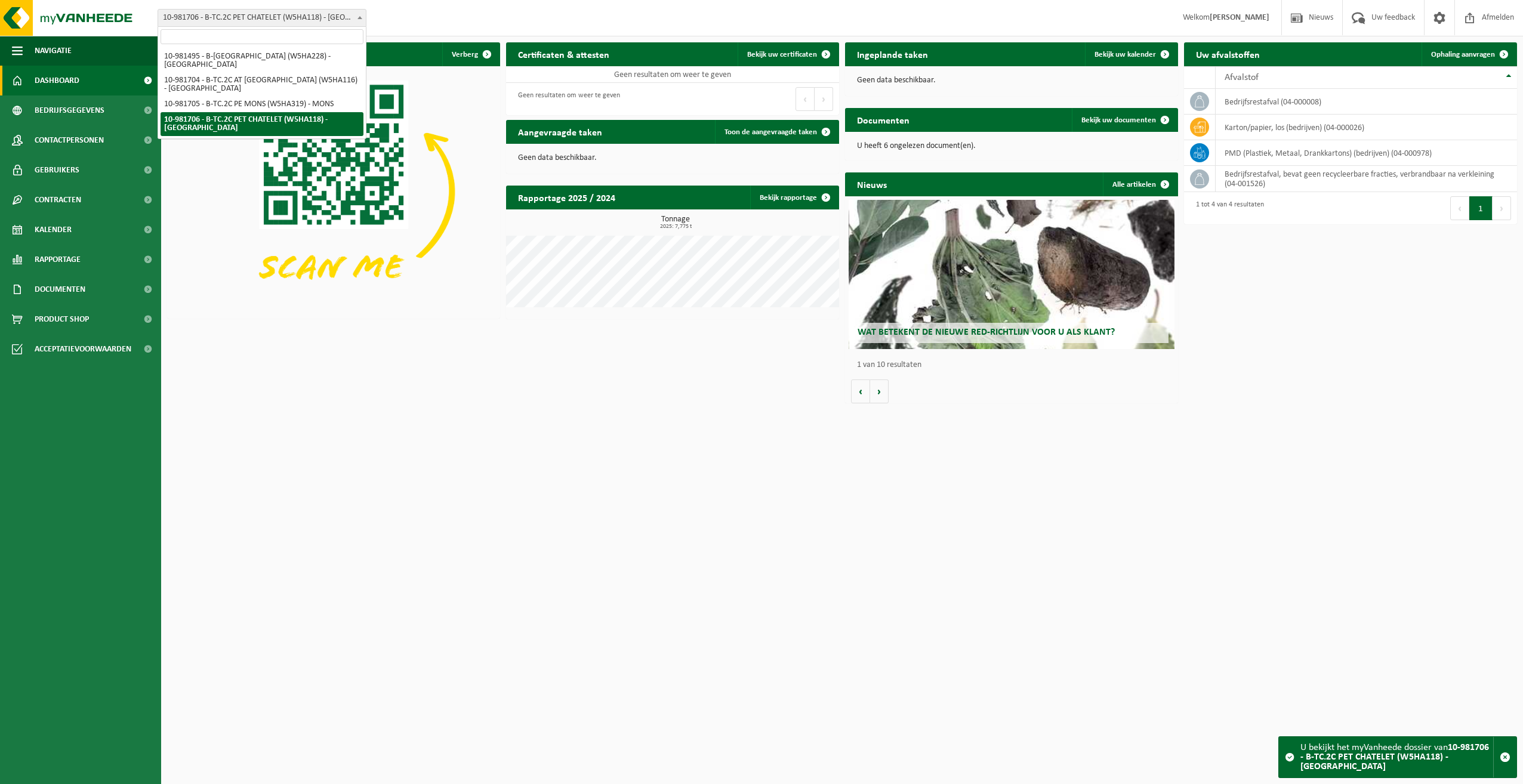
click at [359, 16] on span at bounding box center [359, 17] width 12 height 16
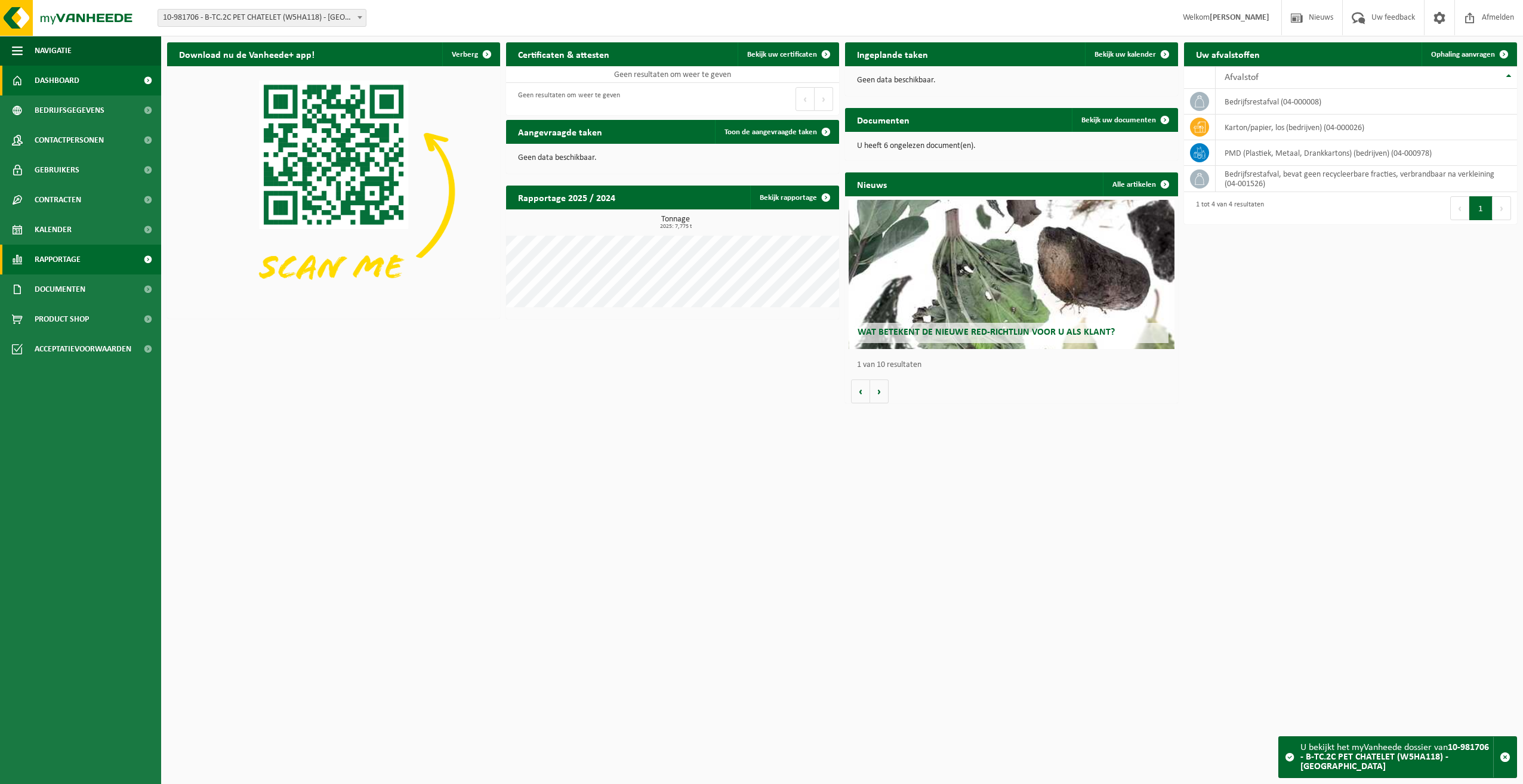
click at [87, 258] on link "Rapportage" at bounding box center [80, 260] width 161 height 30
drag, startPoint x: 67, startPoint y: 310, endPoint x: 74, endPoint y: 324, distance: 15.7
click at [67, 310] on span "In lijstvorm" at bounding box center [57, 315] width 42 height 22
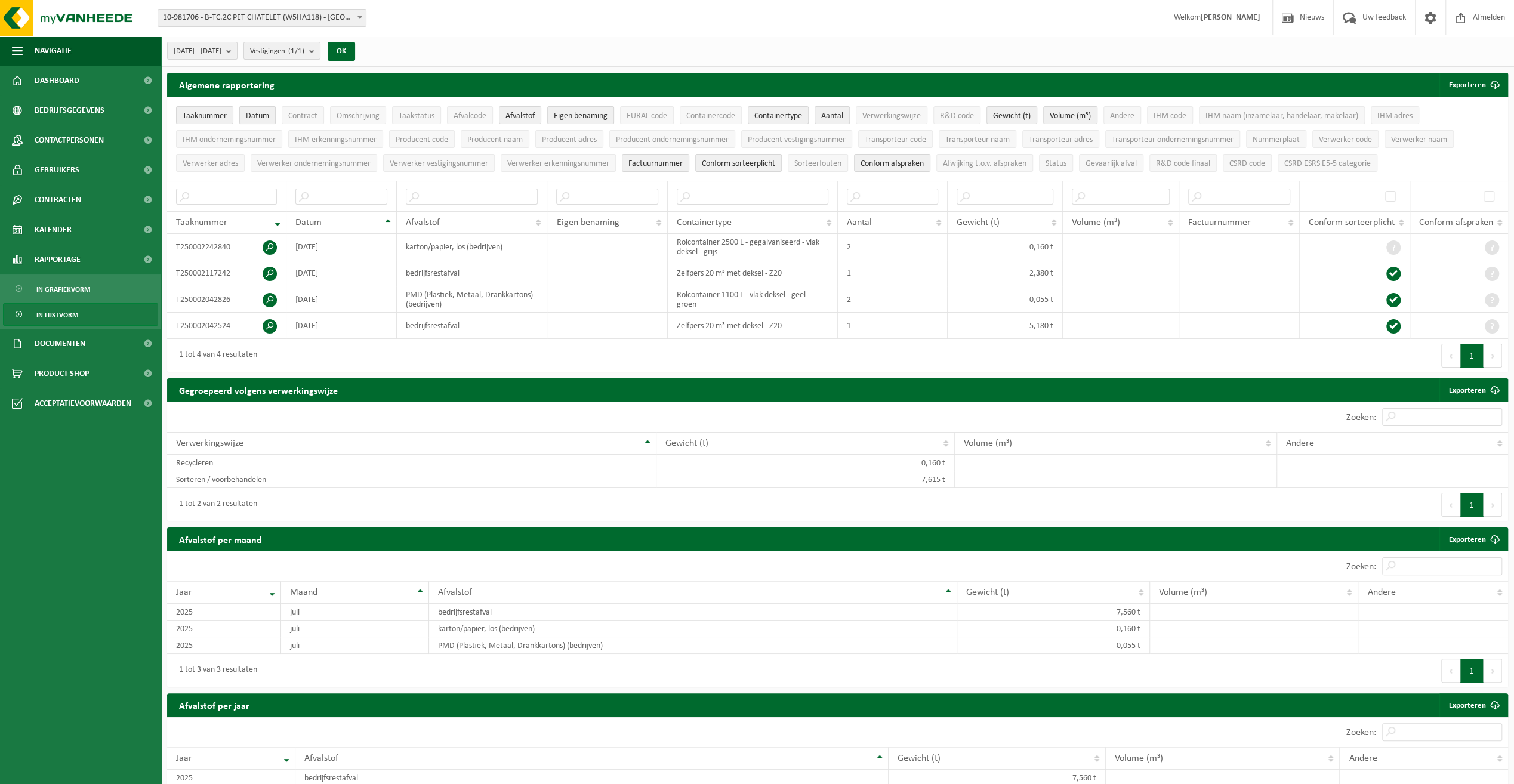
click at [250, 111] on span "Datum" at bounding box center [257, 116] width 23 height 9
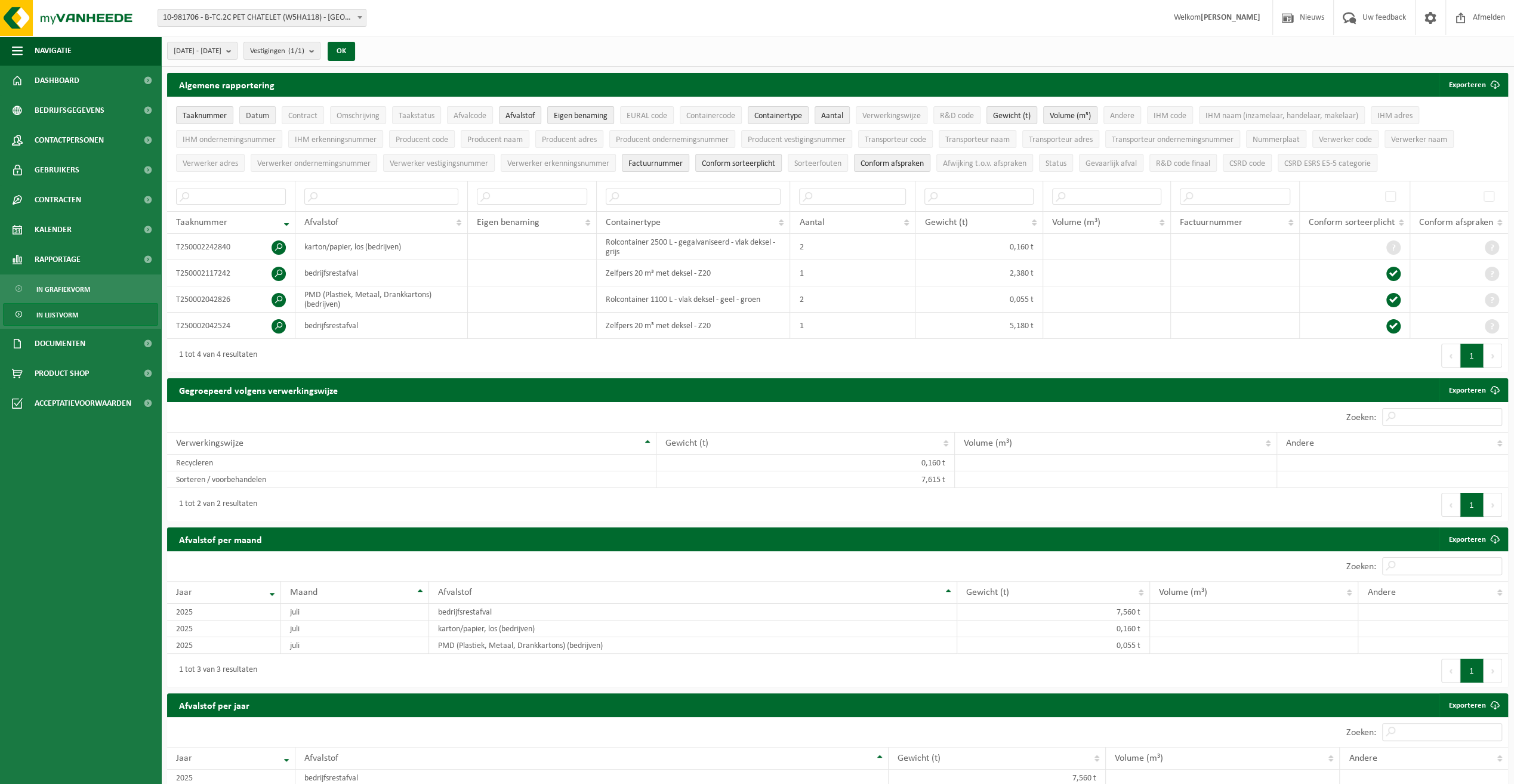
click at [253, 112] on span "Datum" at bounding box center [257, 116] width 23 height 9
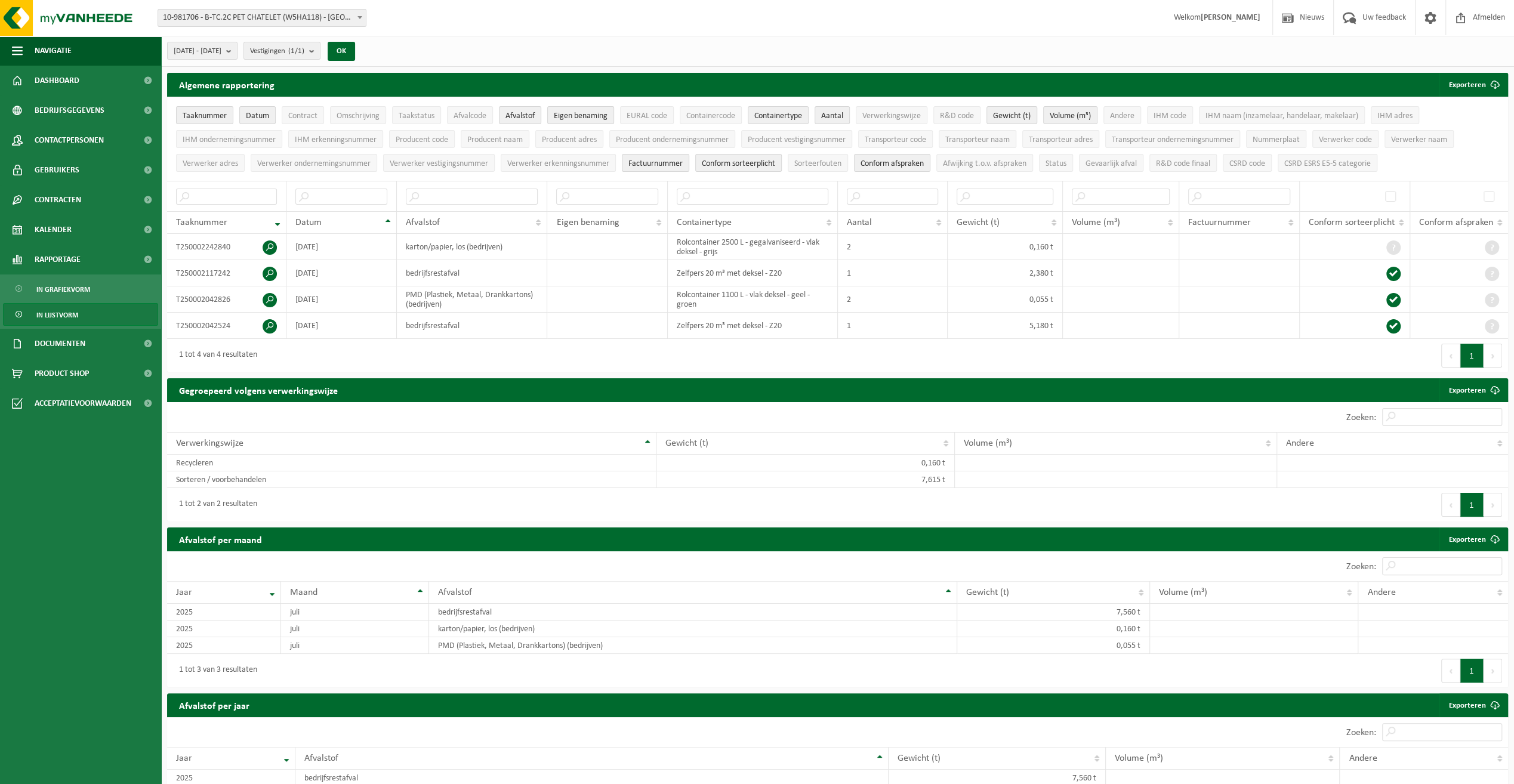
click at [389, 215] on th "Datum" at bounding box center [341, 222] width 110 height 22
click at [337, 191] on input "text" at bounding box center [341, 197] width 92 height 16
click at [237, 48] on b "submit" at bounding box center [231, 50] width 11 height 17
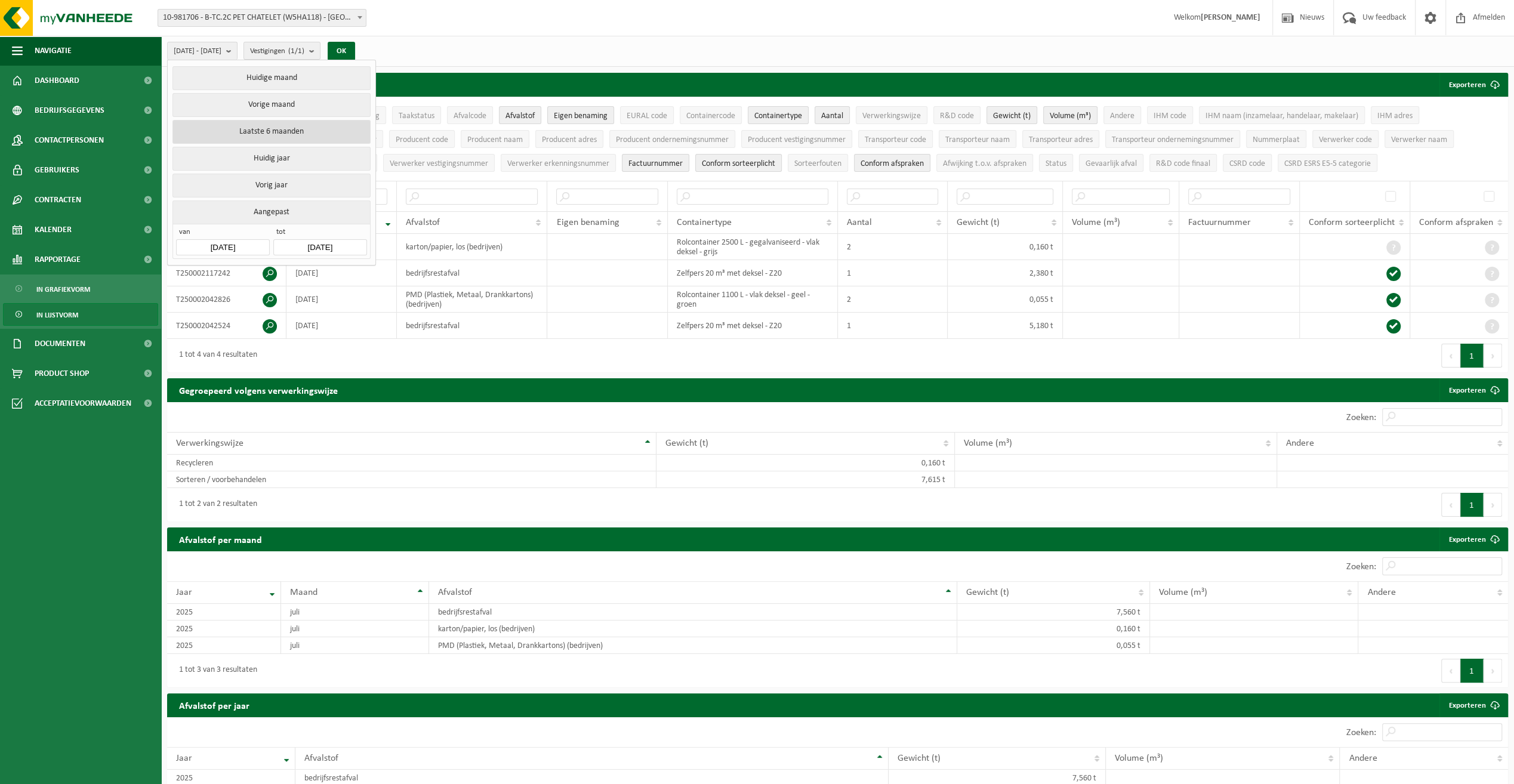
click at [254, 130] on button "Laatste 6 maanden" at bounding box center [271, 132] width 197 height 24
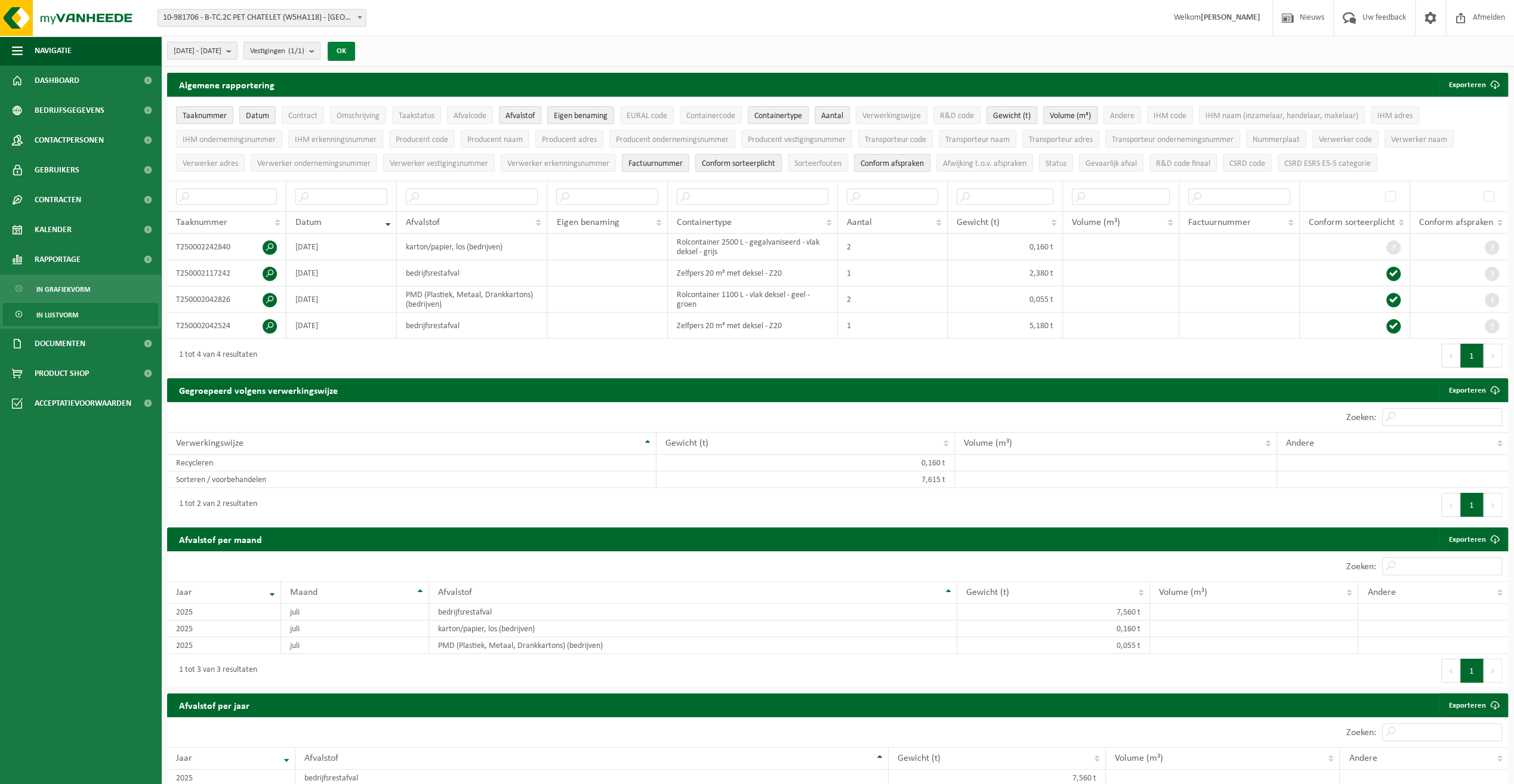
click at [355, 44] on button "OK" at bounding box center [341, 51] width 27 height 19
click at [341, 192] on input "text" at bounding box center [341, 197] width 92 height 16
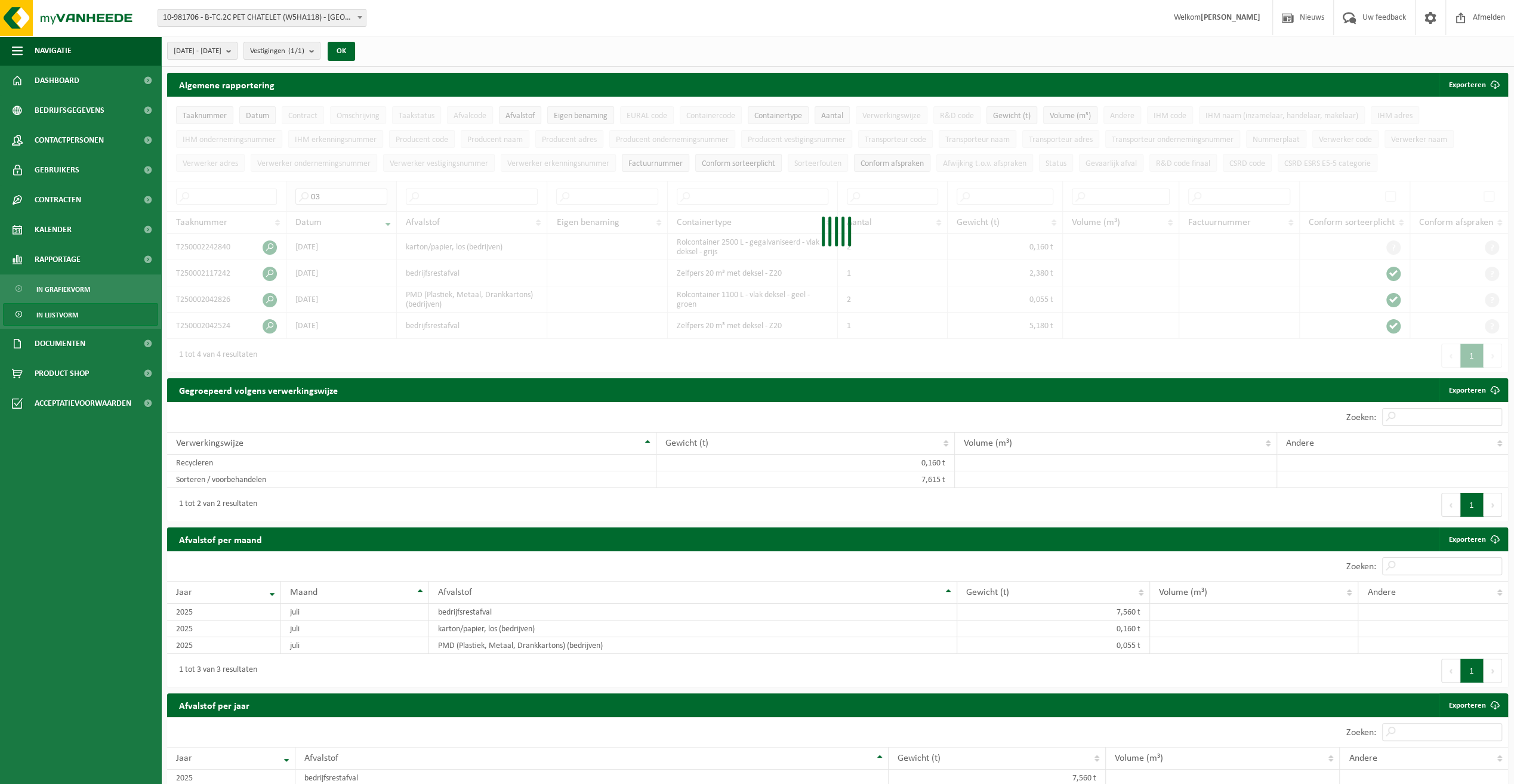
type input "0"
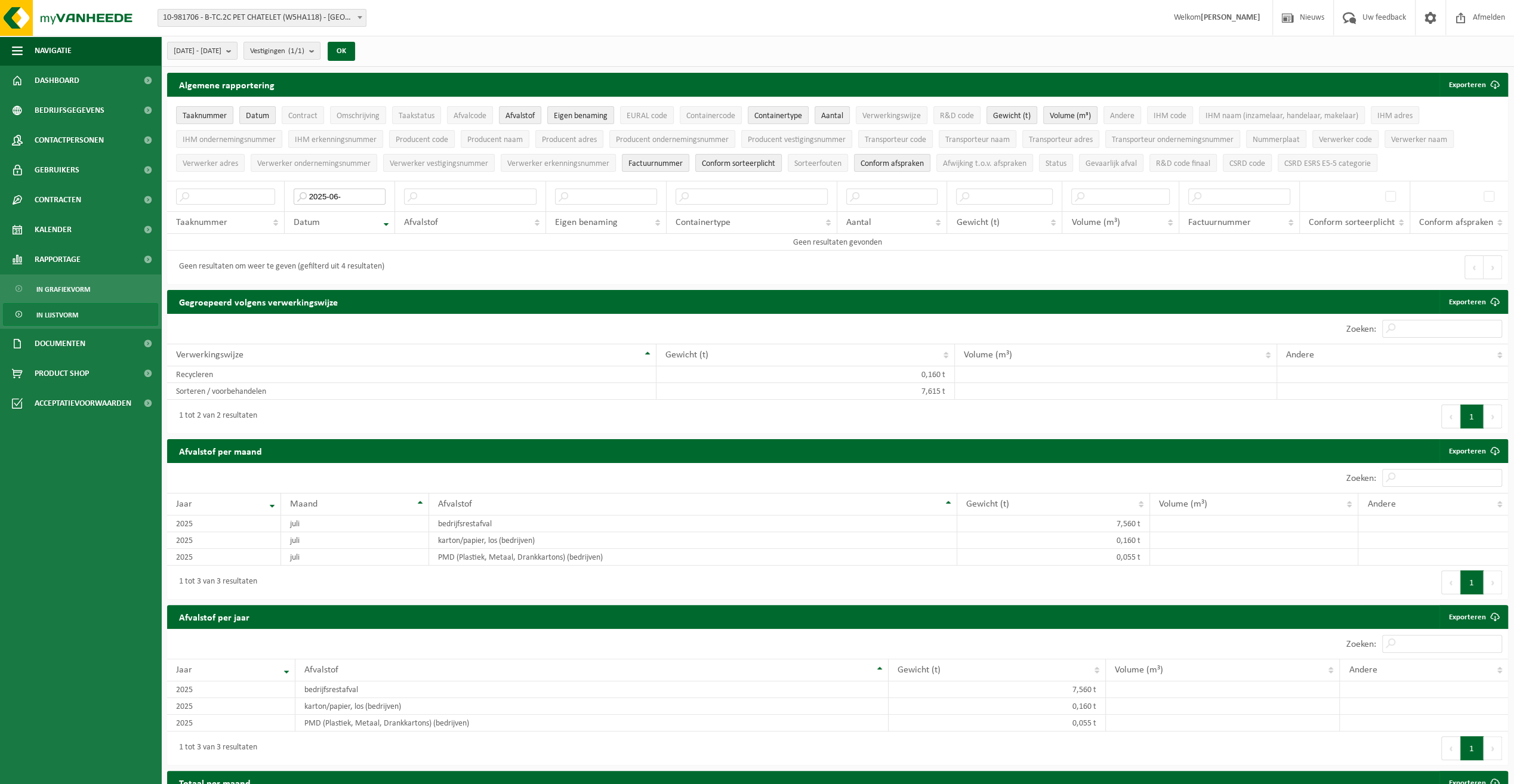
type input "2025-06-"
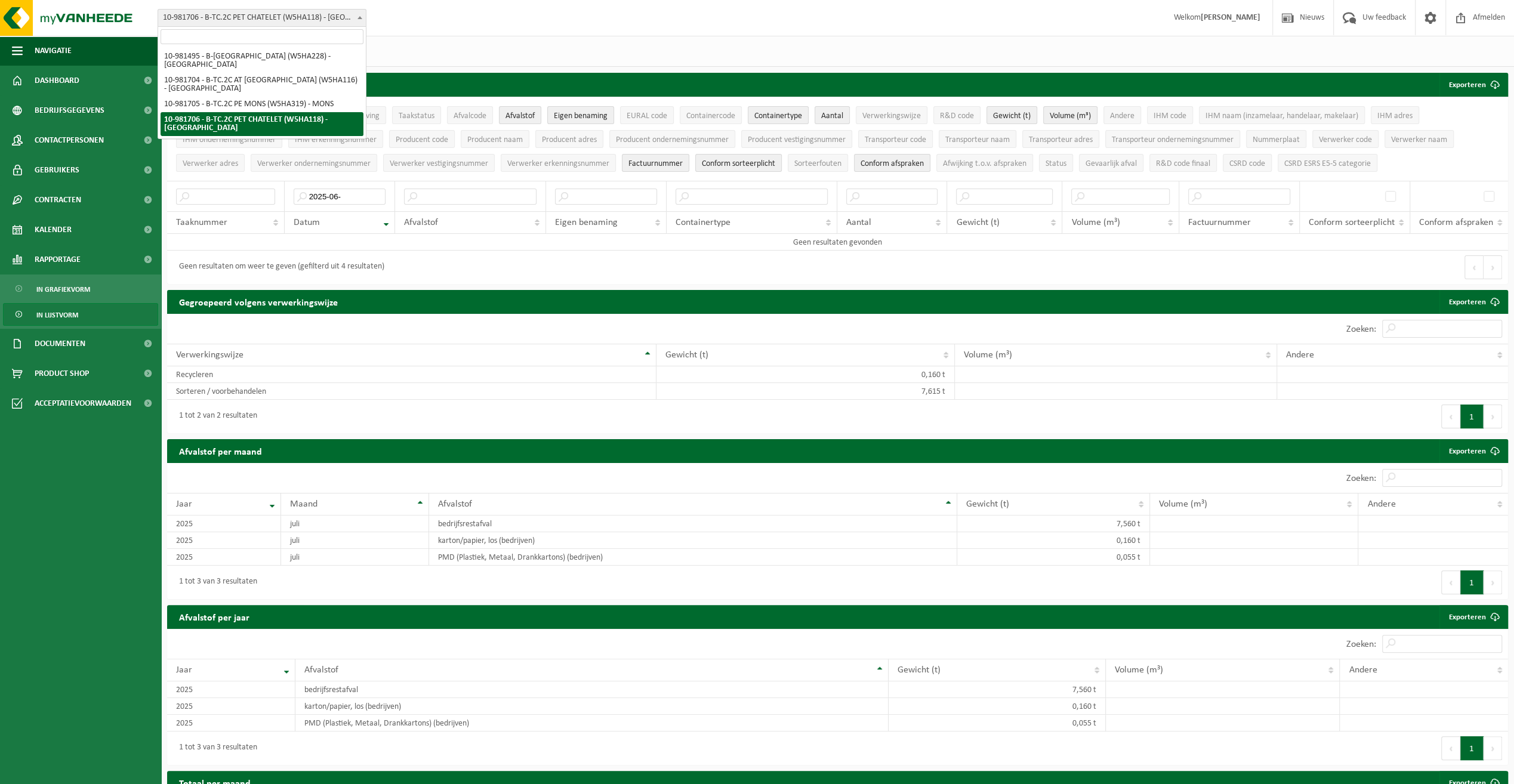
click at [356, 13] on span at bounding box center [359, 17] width 12 height 16
select select "162141"
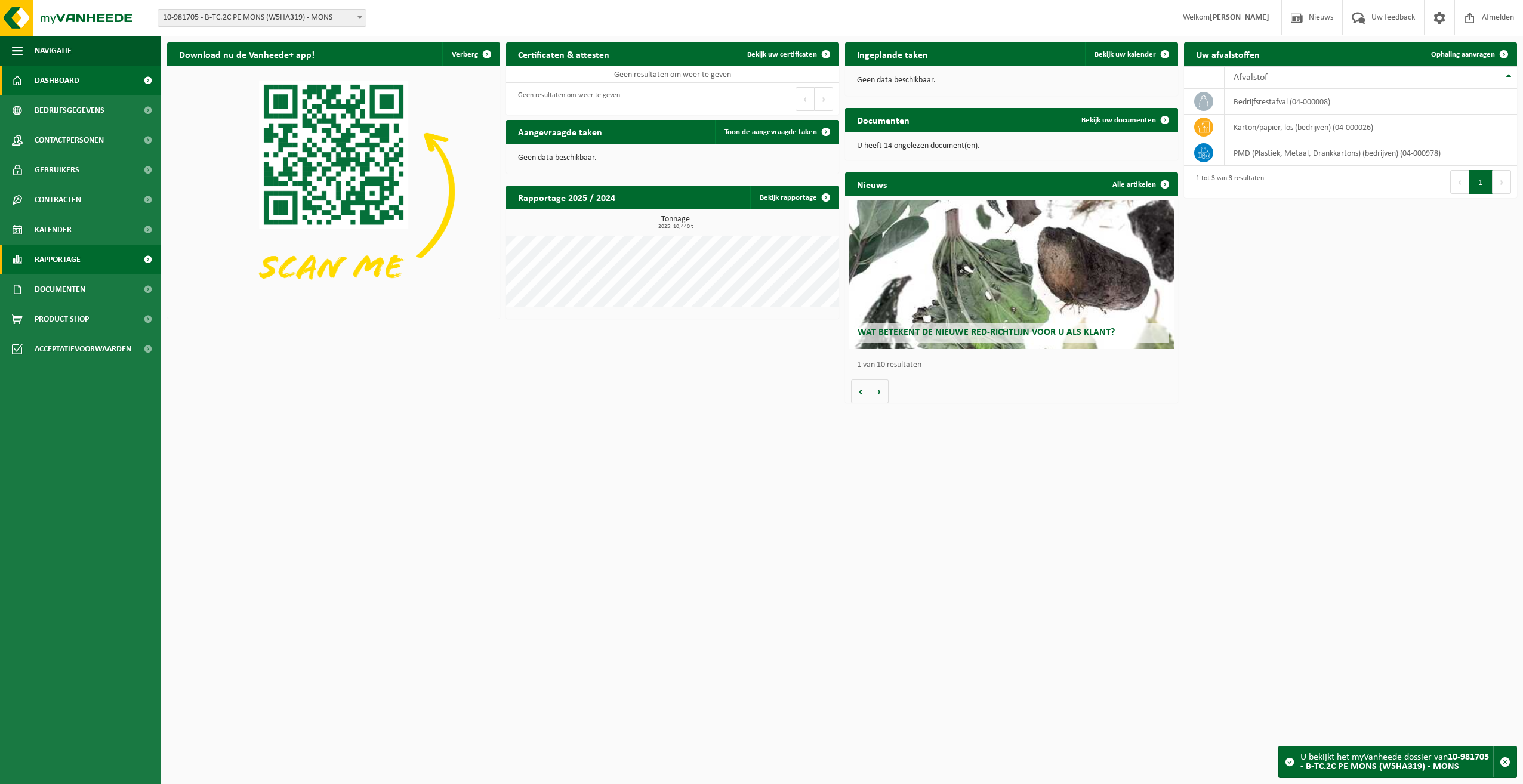
click at [140, 254] on span at bounding box center [148, 260] width 27 height 30
click at [125, 310] on link "In lijstvorm" at bounding box center [80, 314] width 155 height 22
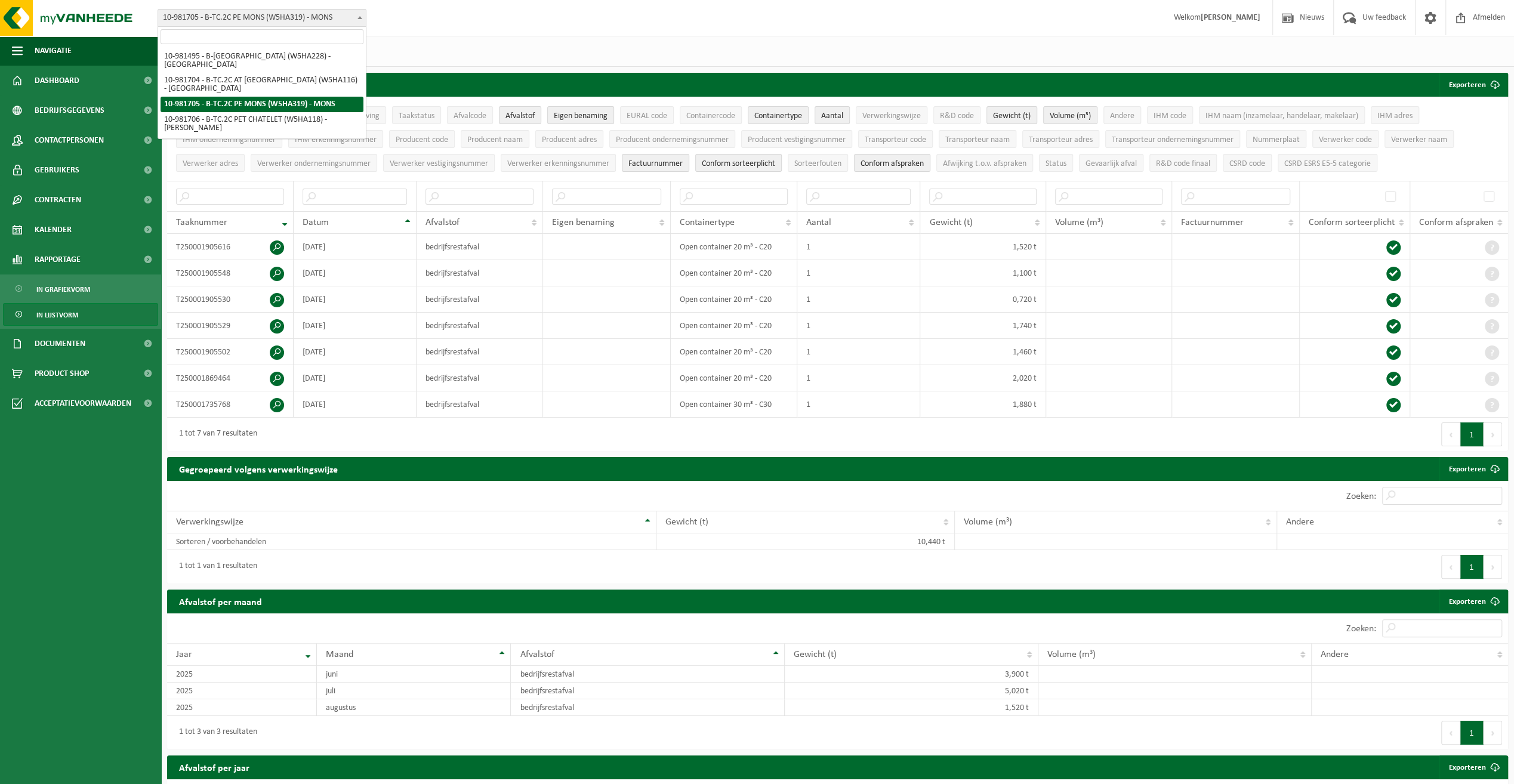
click at [361, 18] on b at bounding box center [360, 17] width 5 height 3
select select "162140"
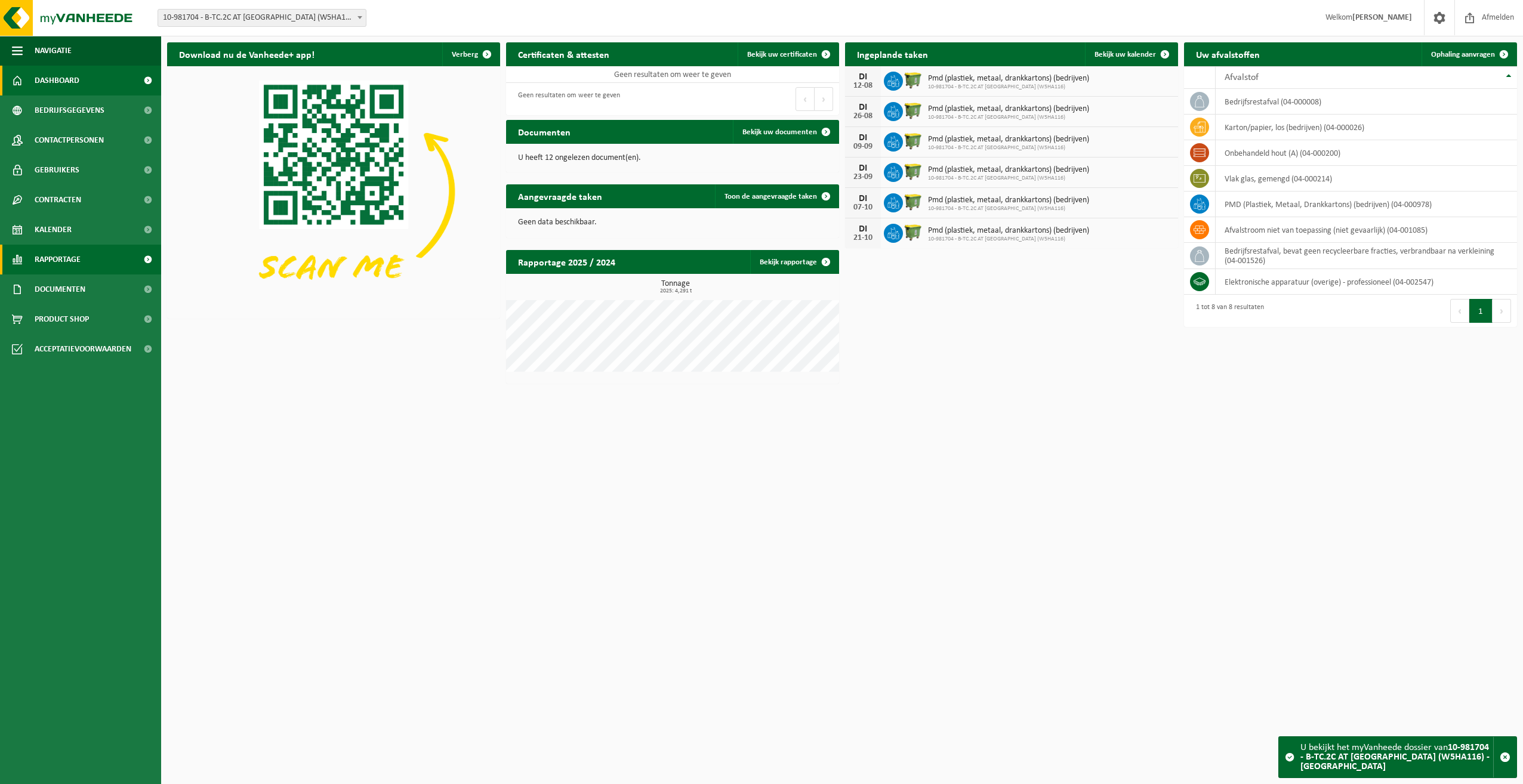
click at [144, 257] on span at bounding box center [148, 260] width 27 height 30
click at [124, 314] on link "In lijstvorm" at bounding box center [80, 314] width 155 height 22
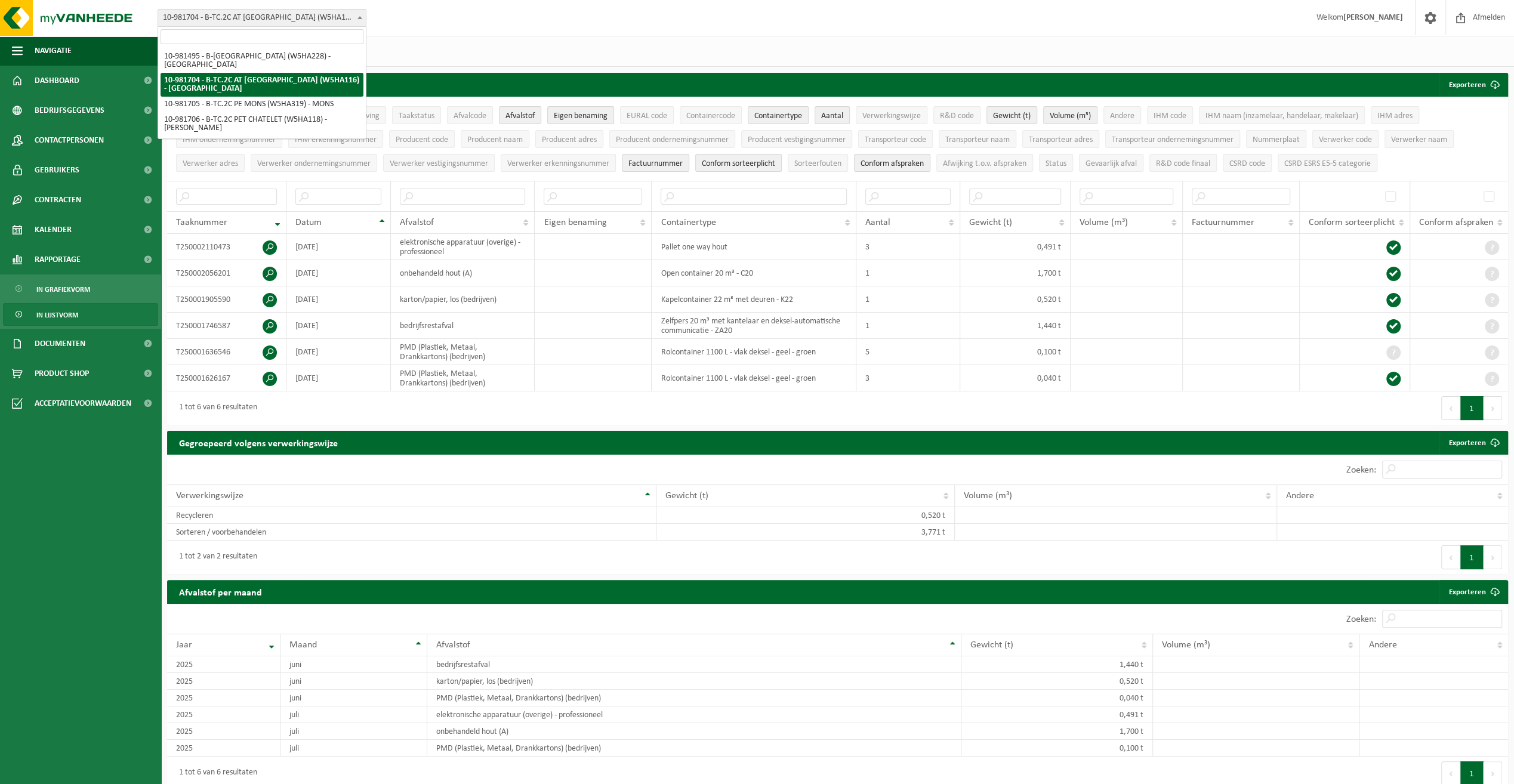
click at [361, 13] on span at bounding box center [359, 17] width 12 height 16
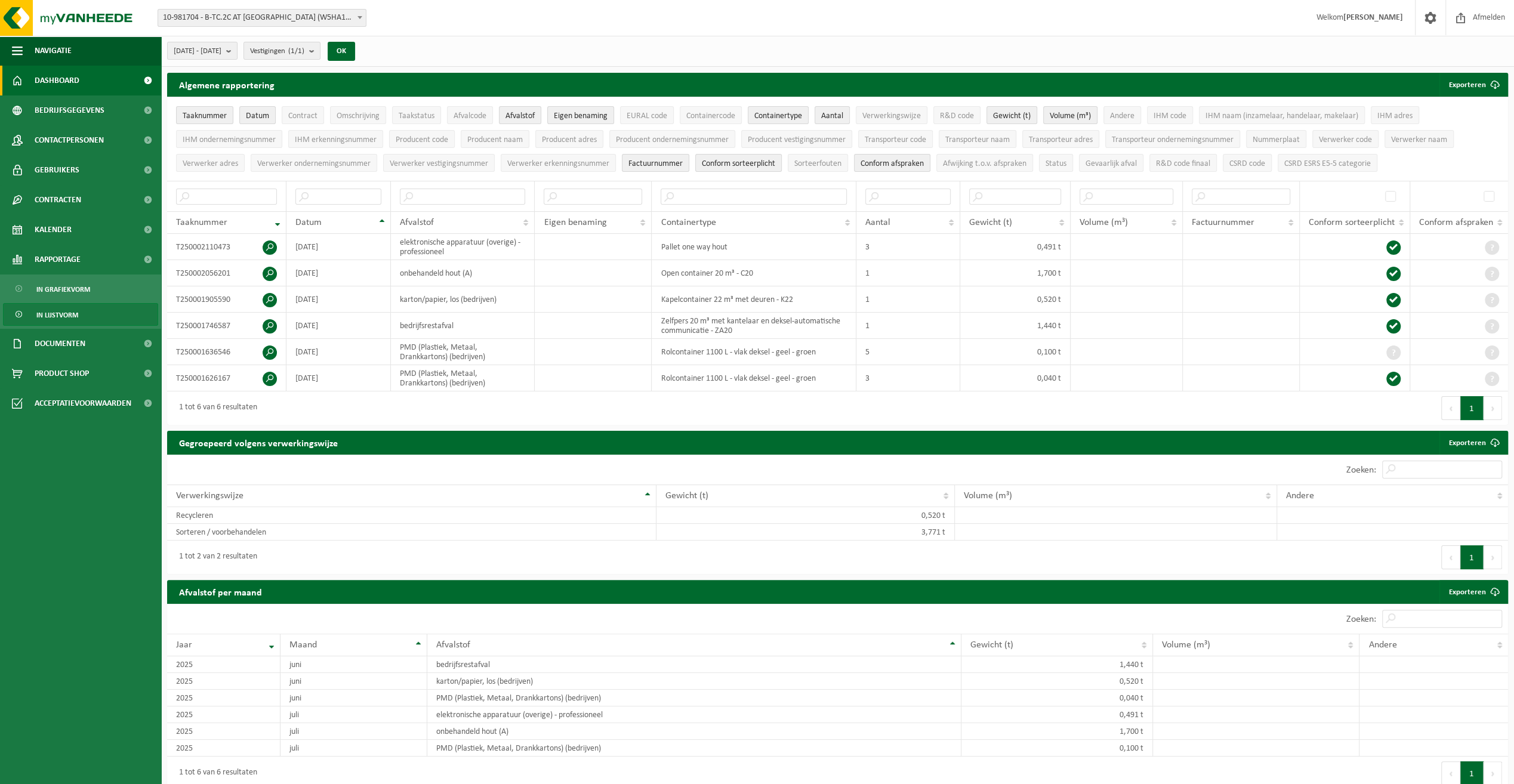
click at [89, 70] on link "Dashboard" at bounding box center [80, 80] width 161 height 30
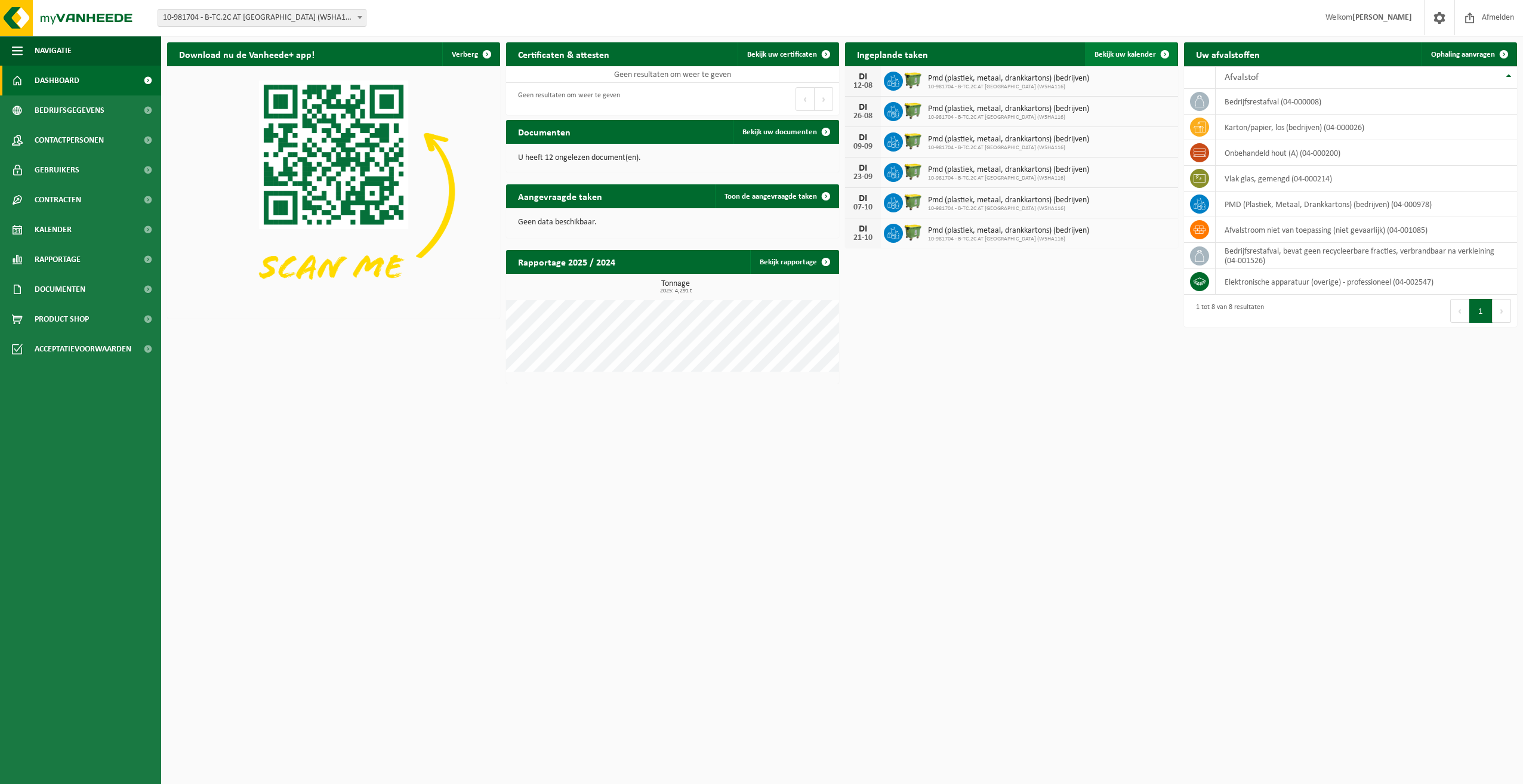
click at [1165, 52] on span at bounding box center [1165, 54] width 24 height 24
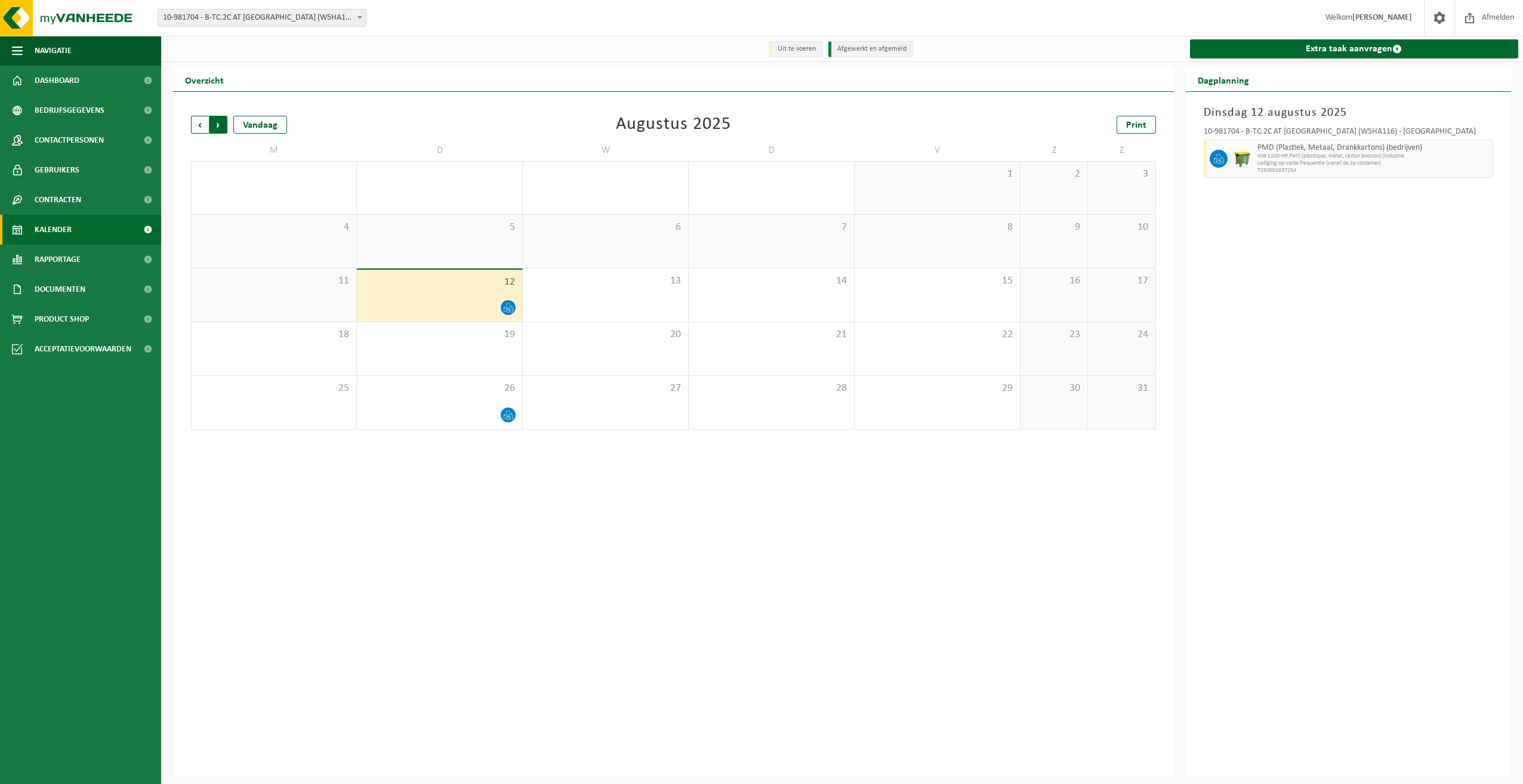
click at [198, 124] on span "Vorige" at bounding box center [200, 125] width 18 height 18
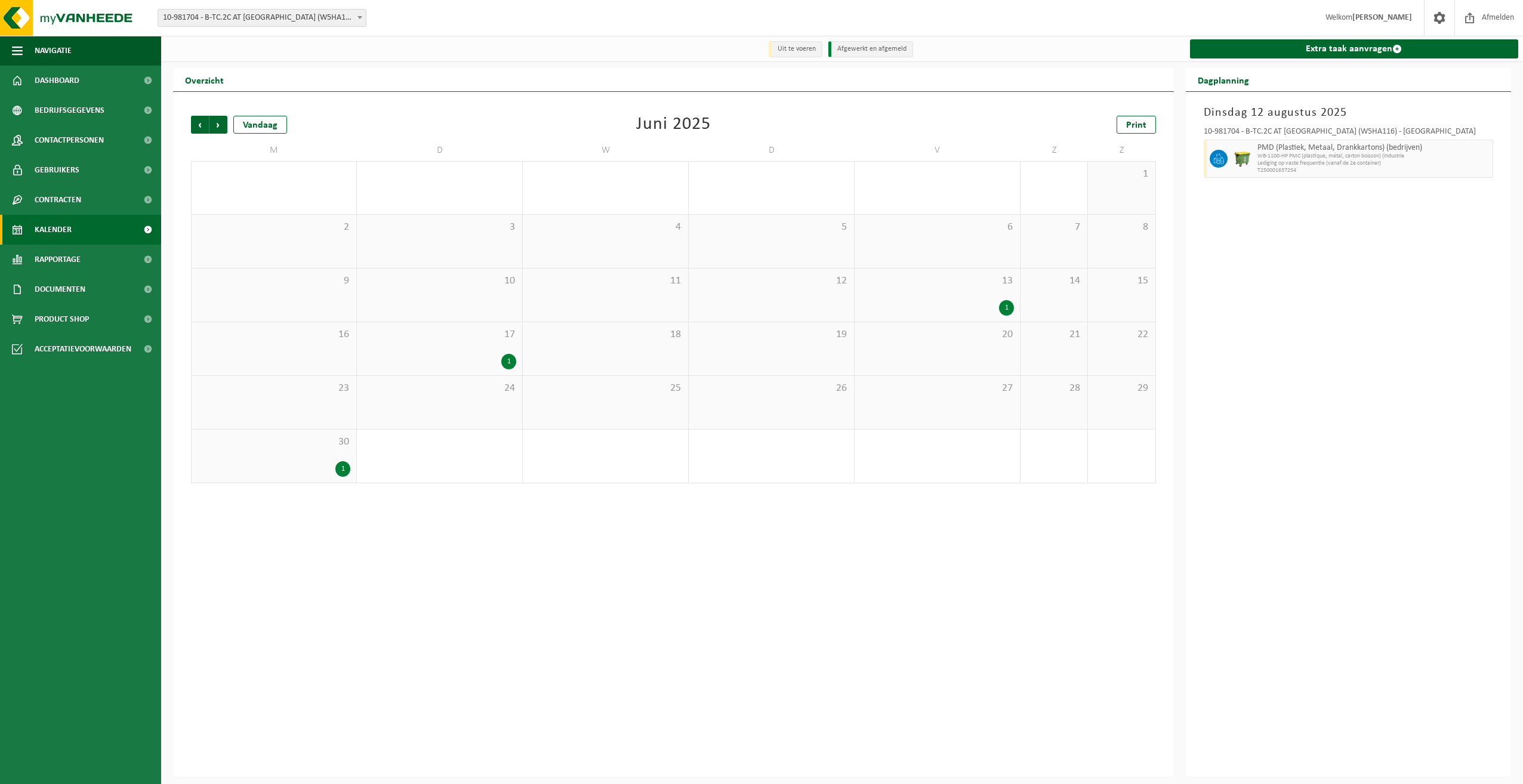
click at [1008, 306] on div "1" at bounding box center [1007, 308] width 15 height 16
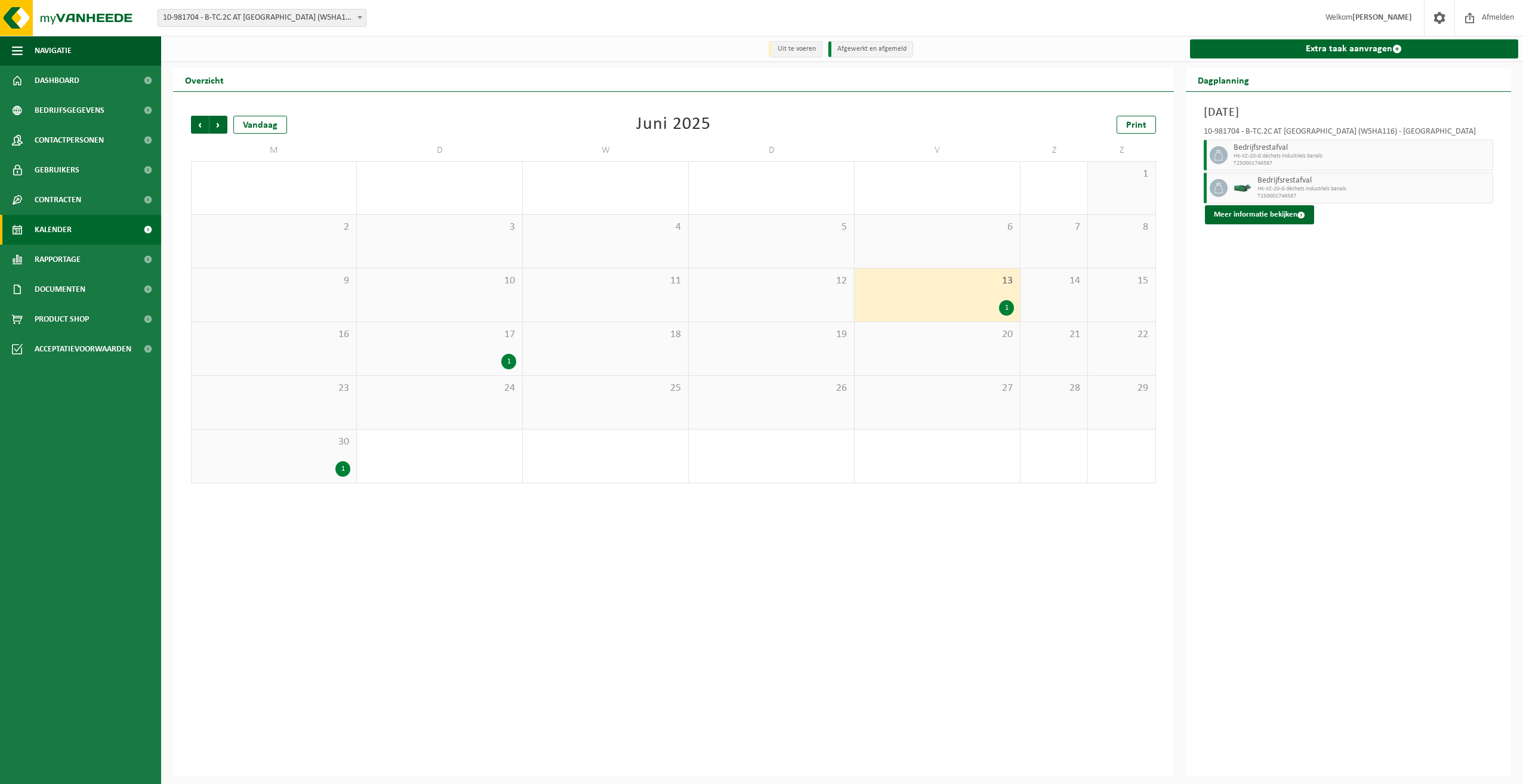
click at [510, 357] on div "1" at bounding box center [509, 361] width 15 height 16
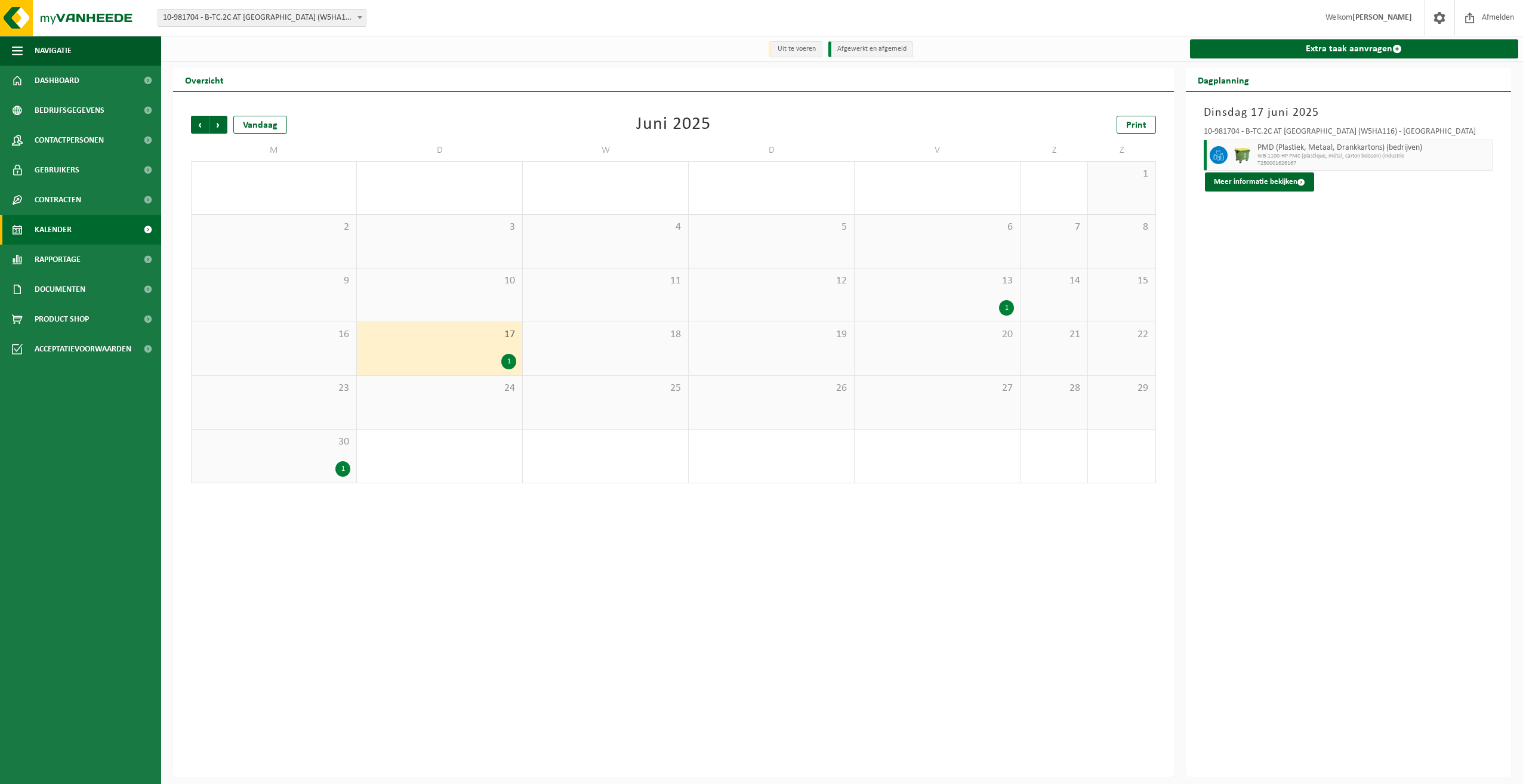
click at [338, 463] on div "1" at bounding box center [273, 469] width 153 height 16
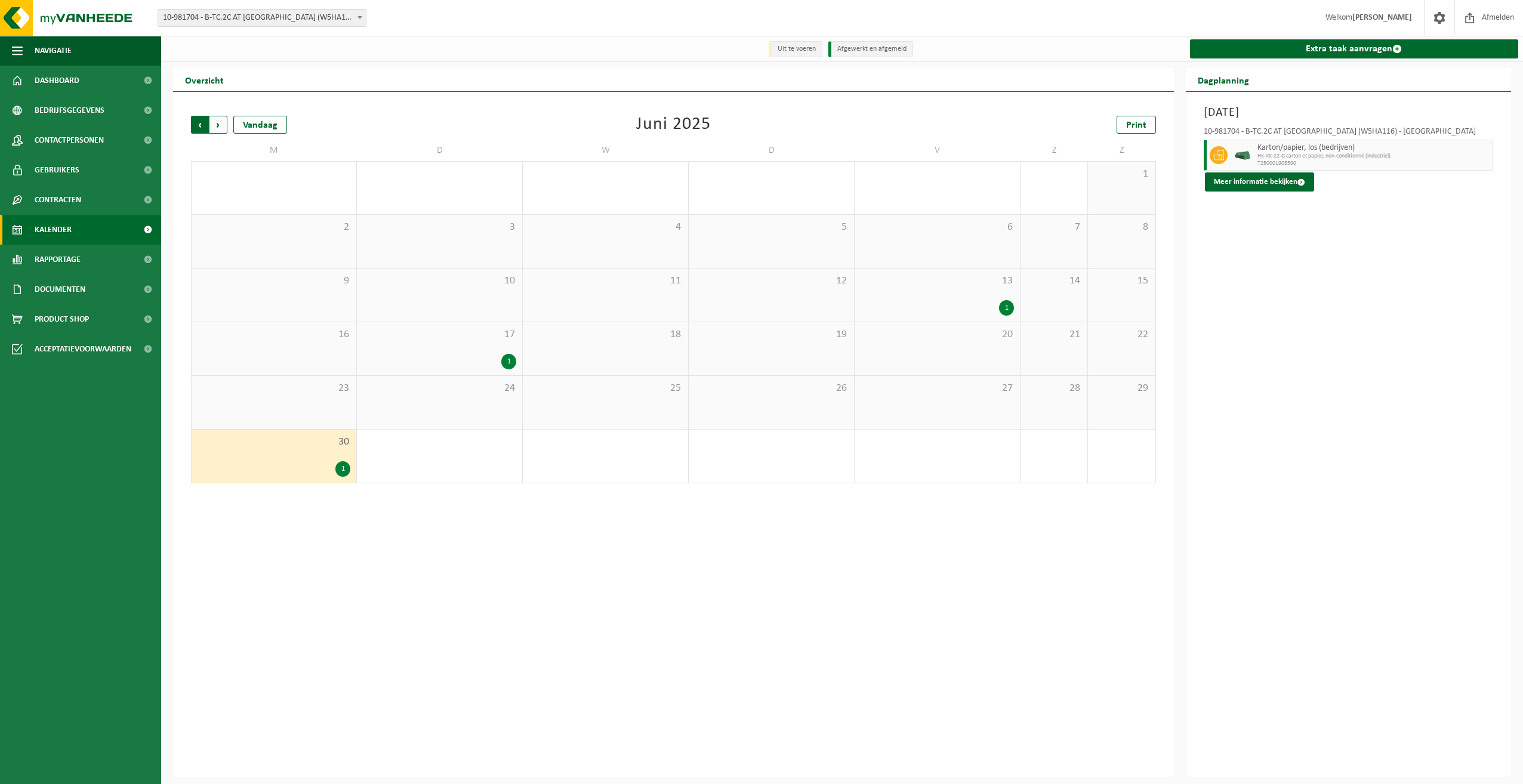
click at [221, 119] on span "Volgende" at bounding box center [218, 125] width 18 height 18
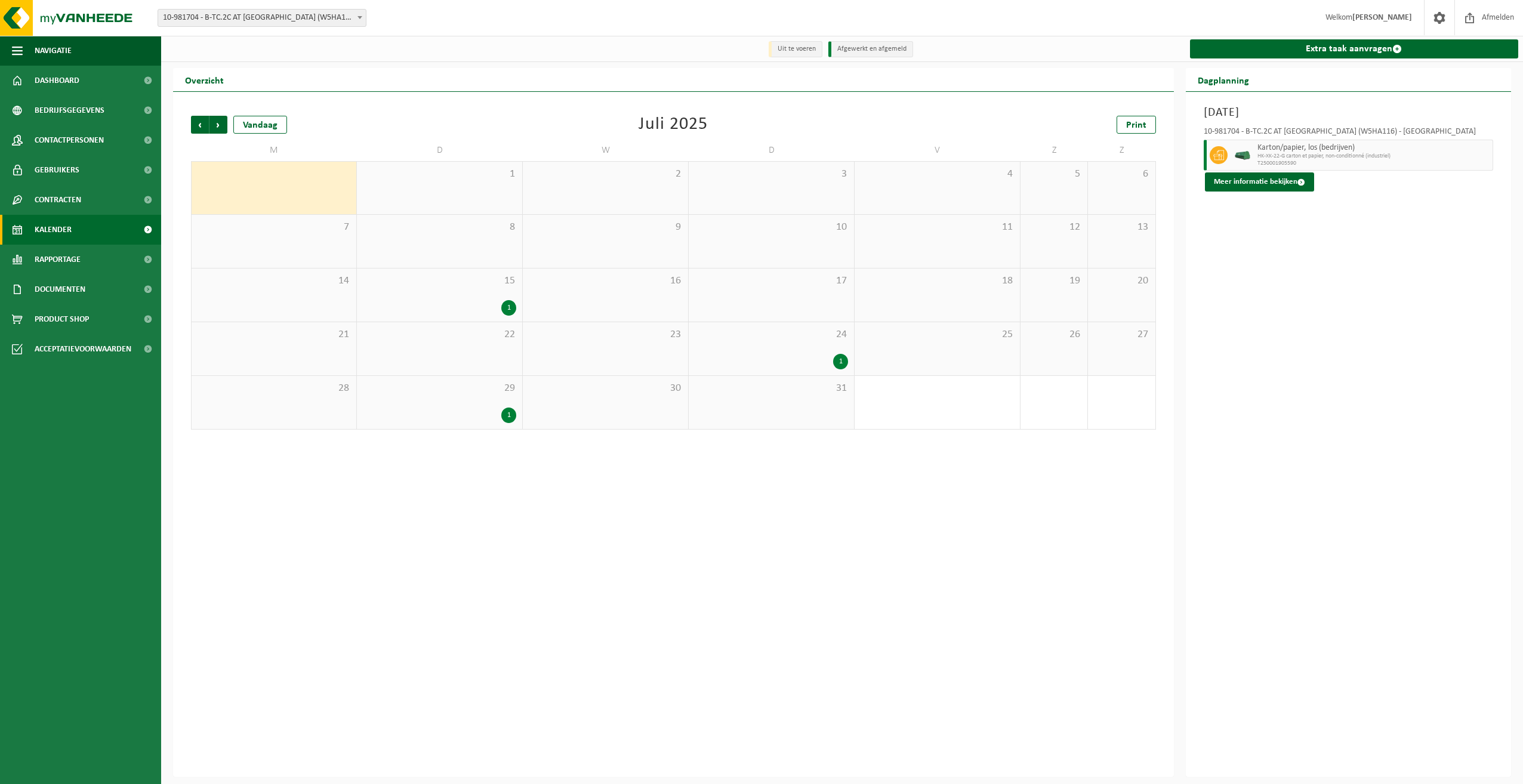
click at [505, 303] on div "1" at bounding box center [509, 308] width 15 height 16
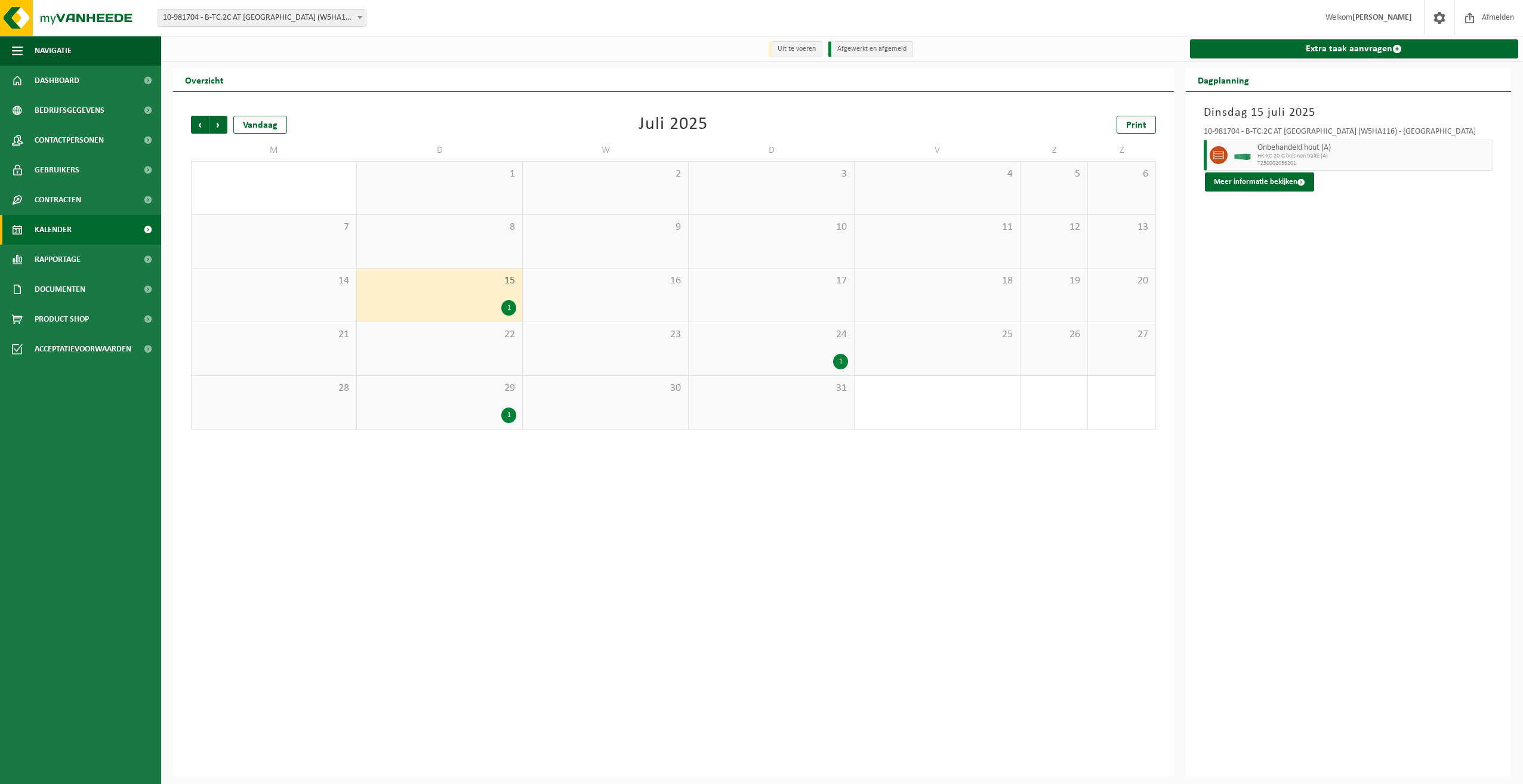
click at [842, 363] on div "1" at bounding box center [841, 361] width 15 height 16
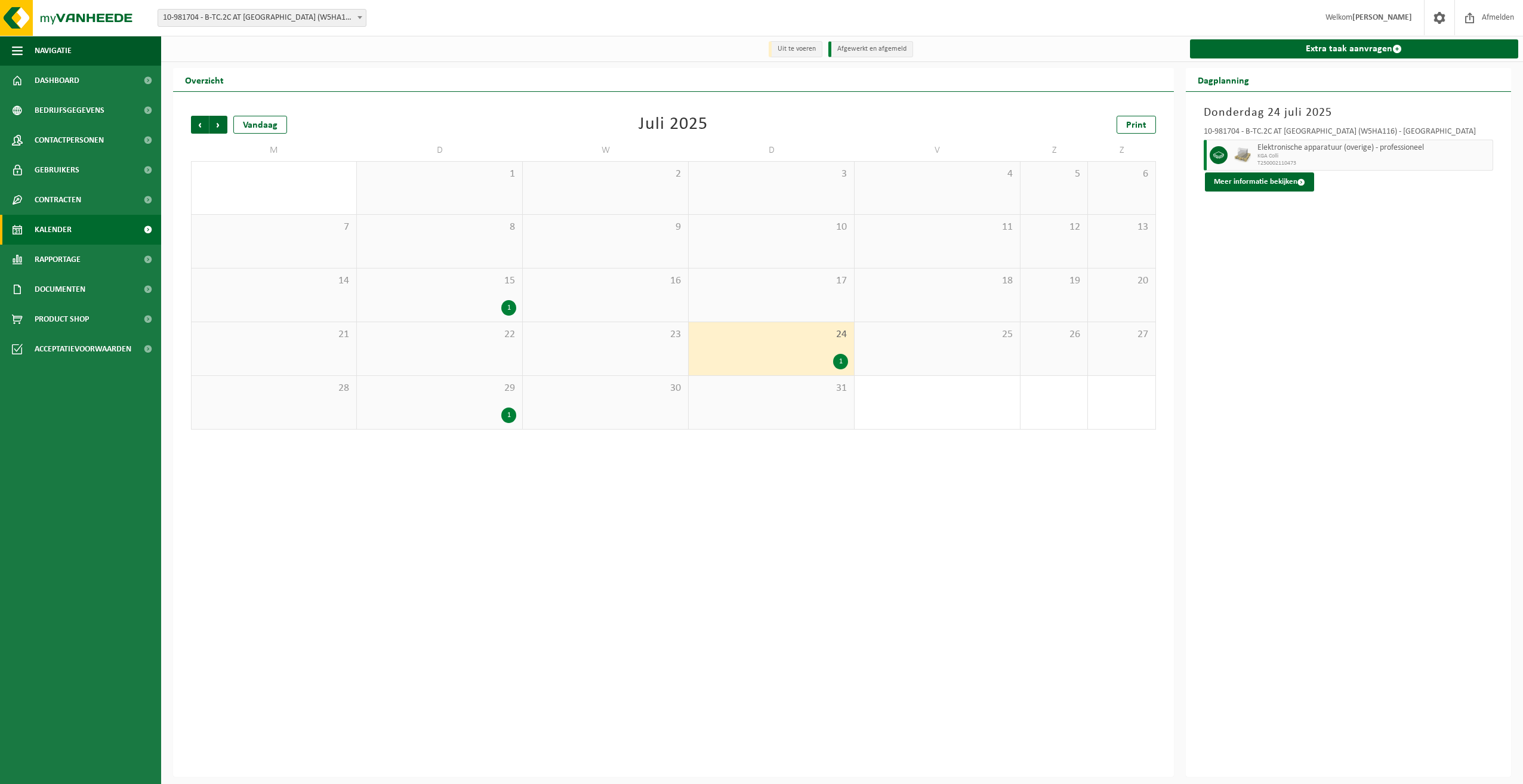
click at [839, 362] on div "1" at bounding box center [841, 361] width 15 height 16
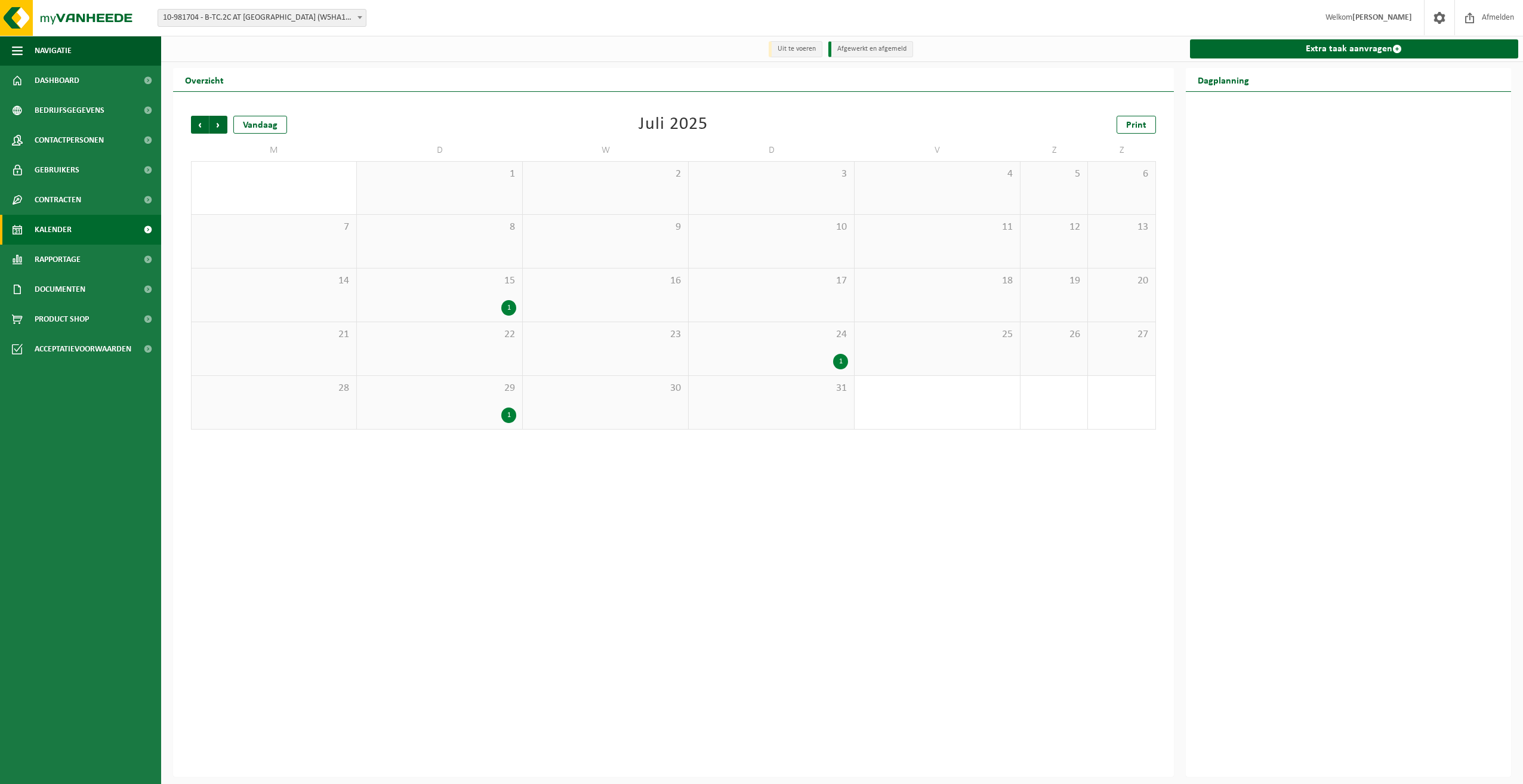
click at [839, 361] on div "1" at bounding box center [841, 361] width 15 height 16
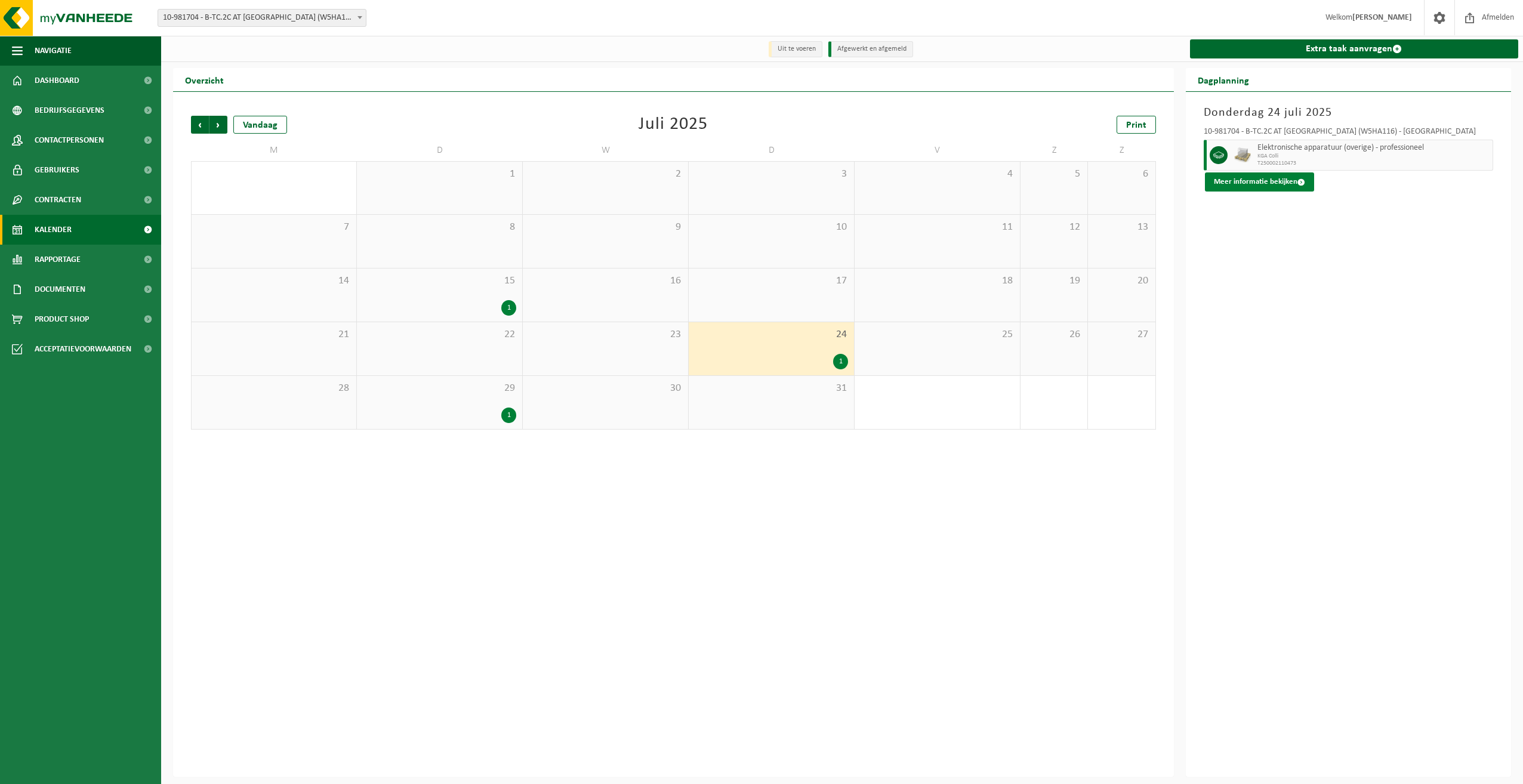
click at [1299, 178] on button "Meer informatie bekijken" at bounding box center [1259, 182] width 109 height 19
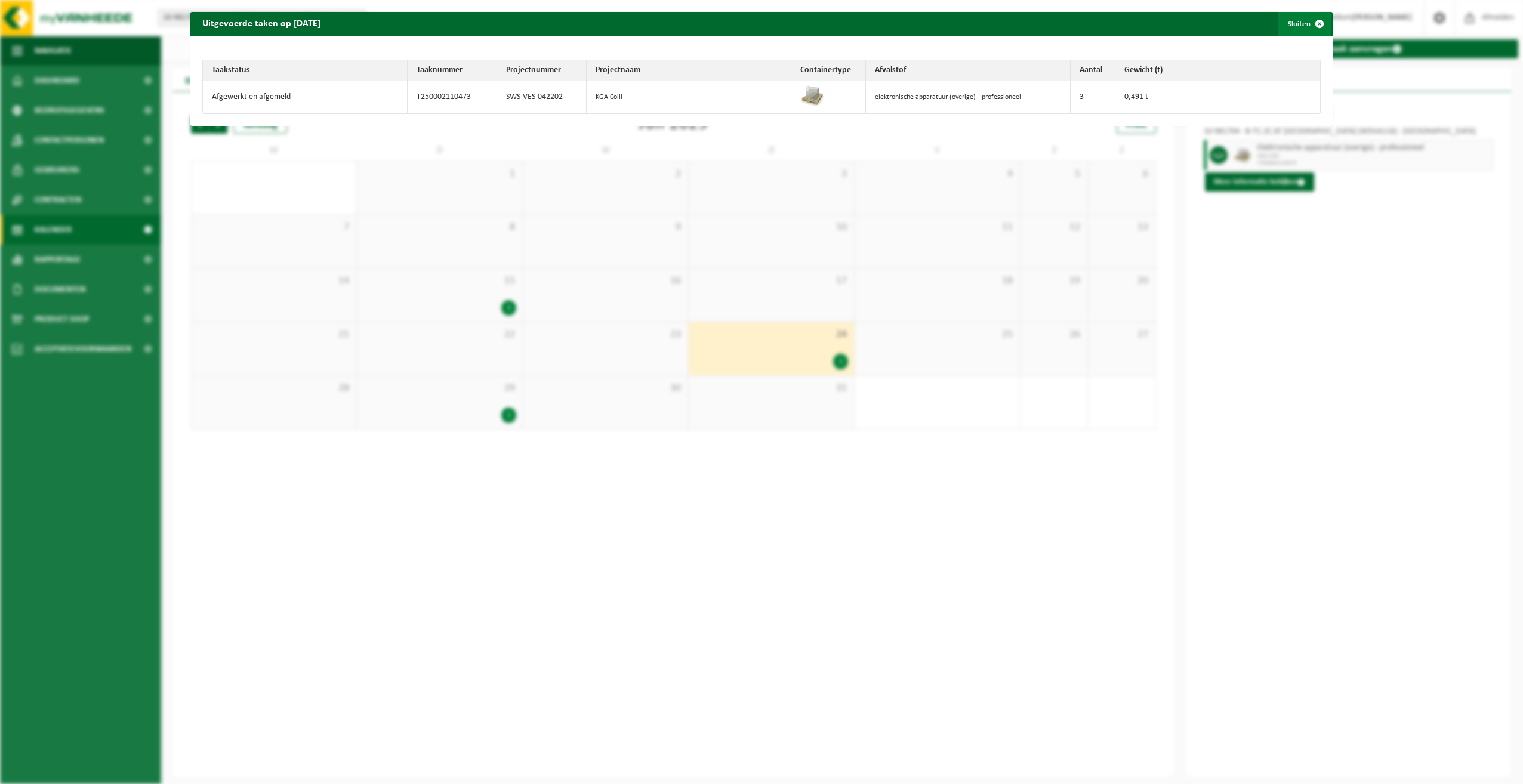
click at [1298, 21] on button "Sluiten" at bounding box center [1304, 24] width 53 height 24
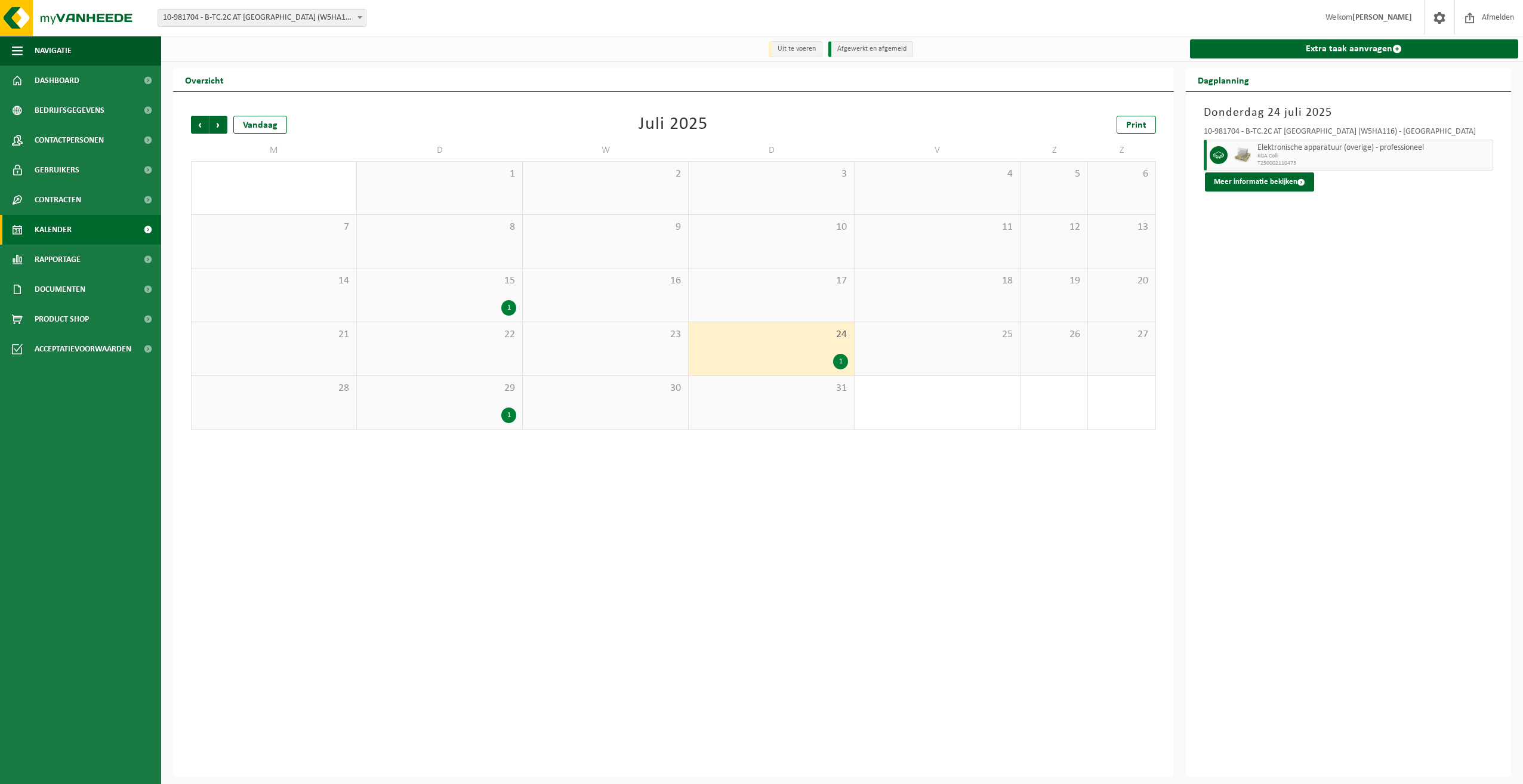
click at [508, 412] on div "1" at bounding box center [509, 415] width 15 height 16
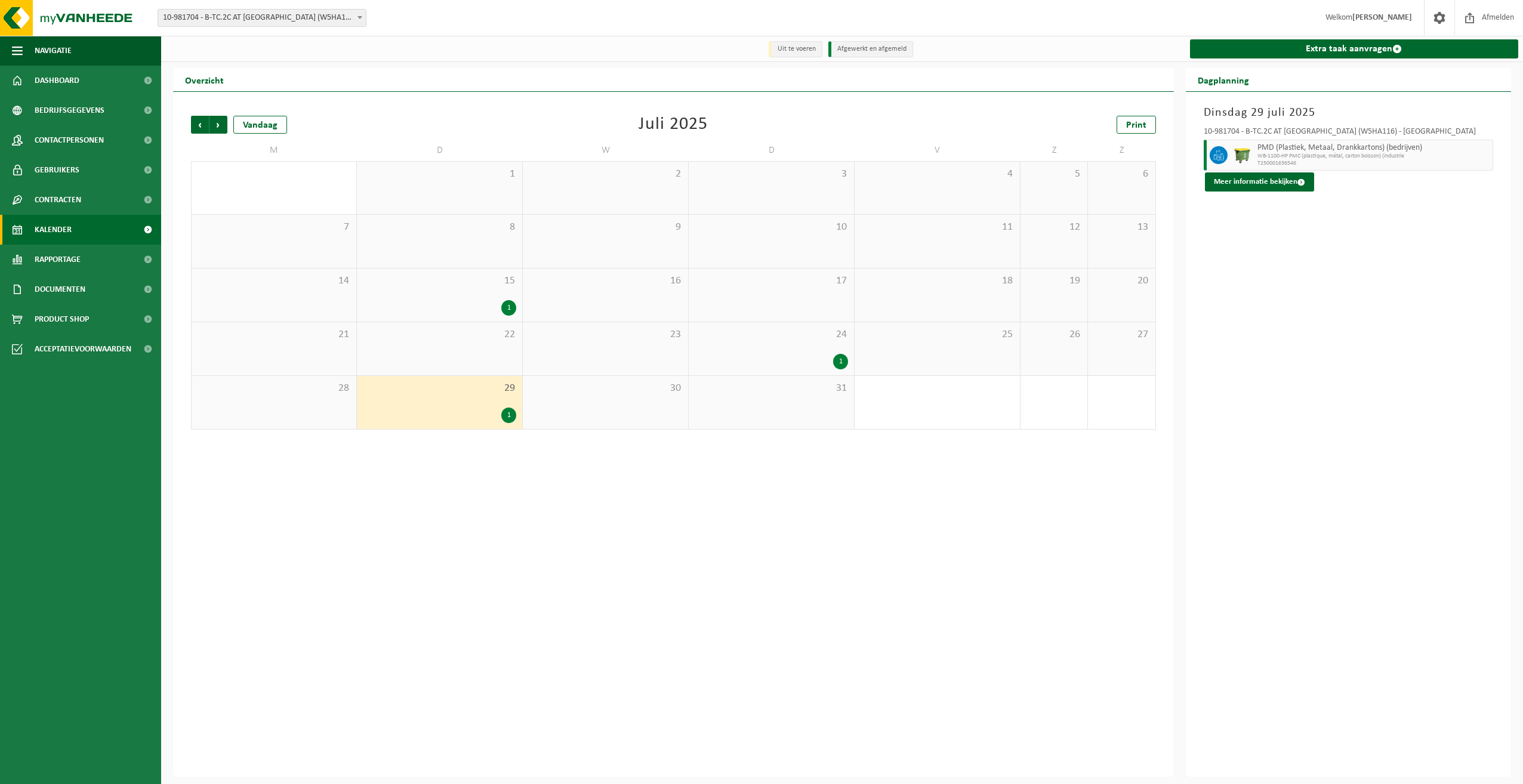
click at [511, 417] on div "1" at bounding box center [509, 415] width 15 height 16
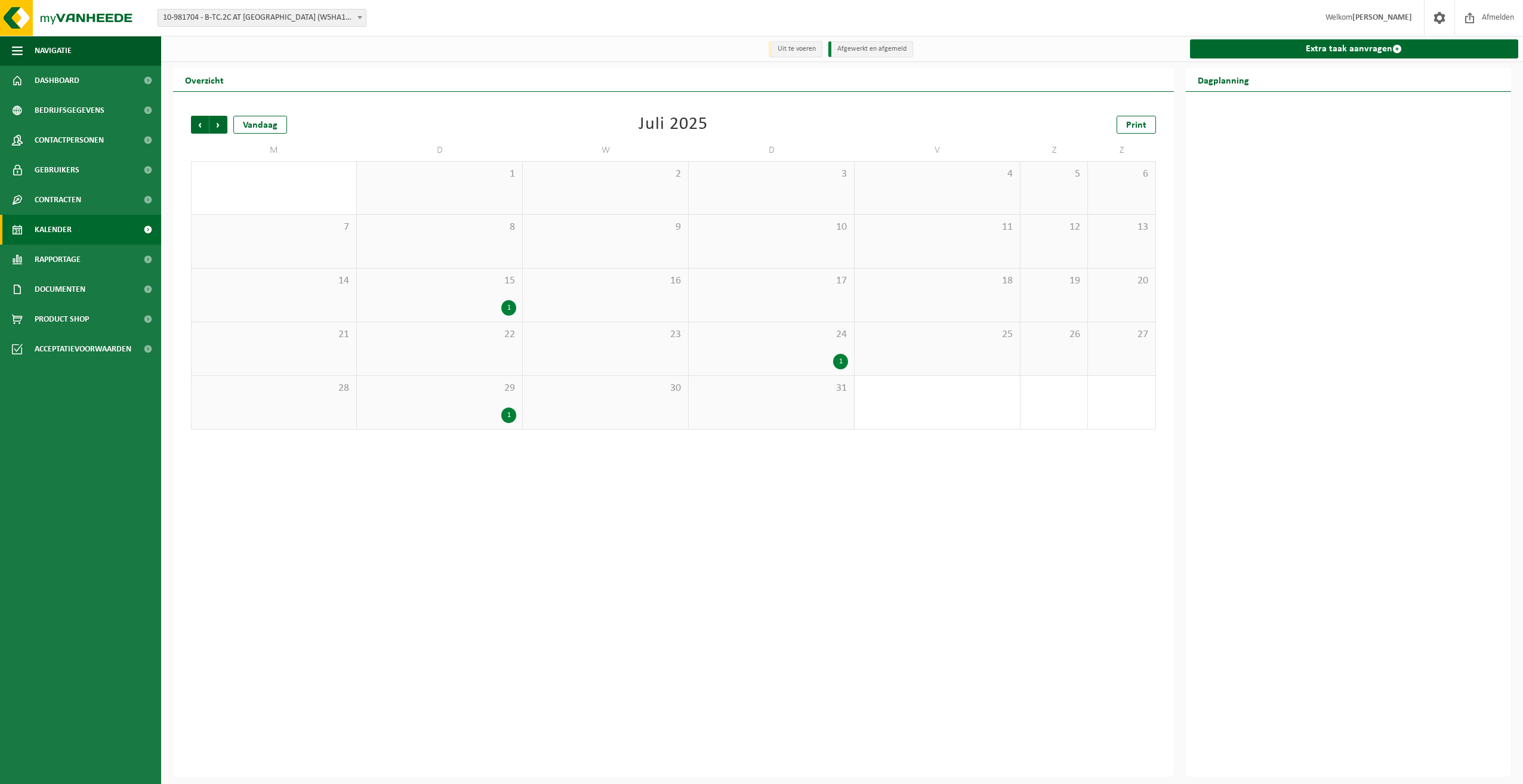
click at [507, 414] on div "1" at bounding box center [509, 415] width 15 height 16
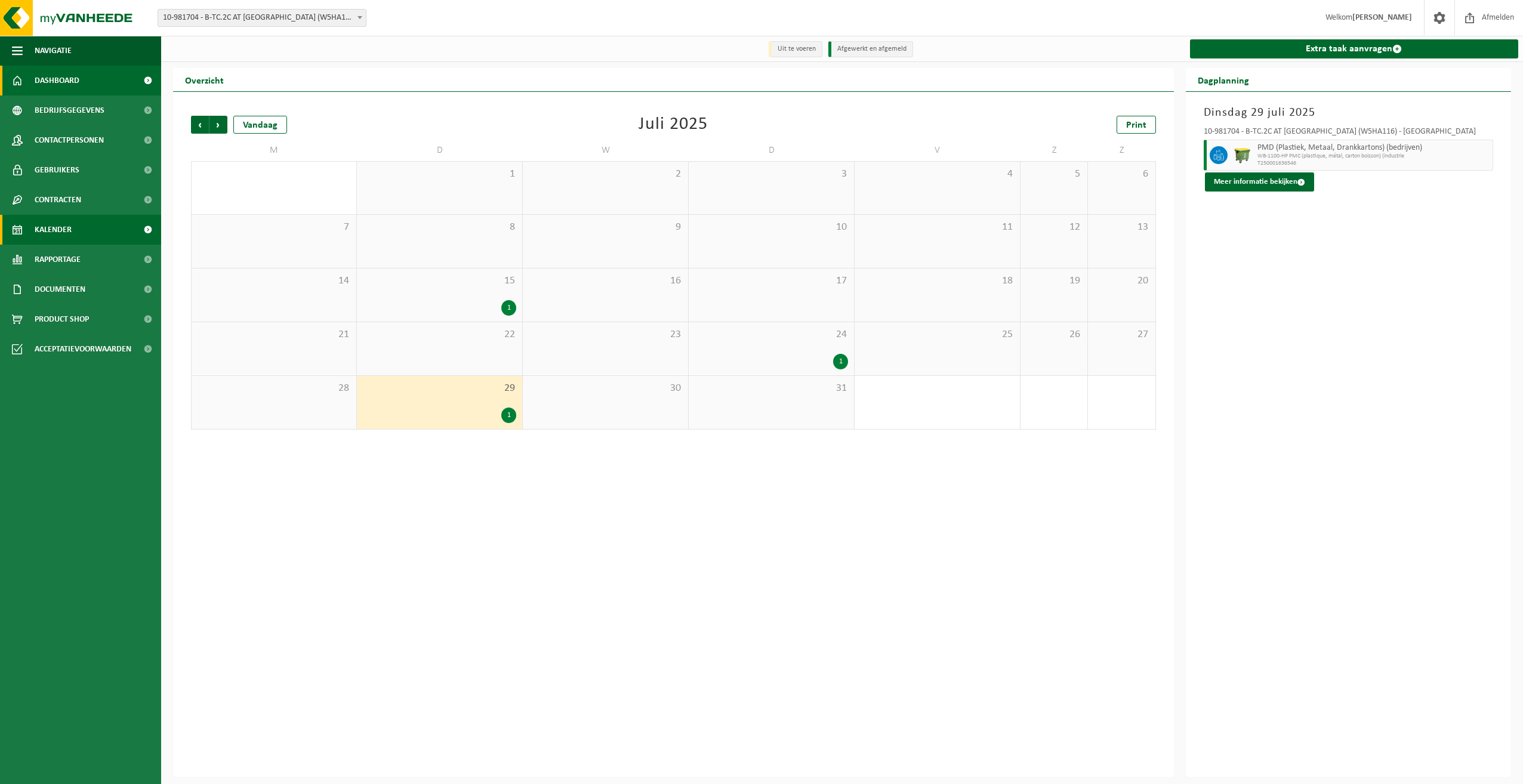
click at [88, 79] on link "Dashboard" at bounding box center [80, 80] width 161 height 30
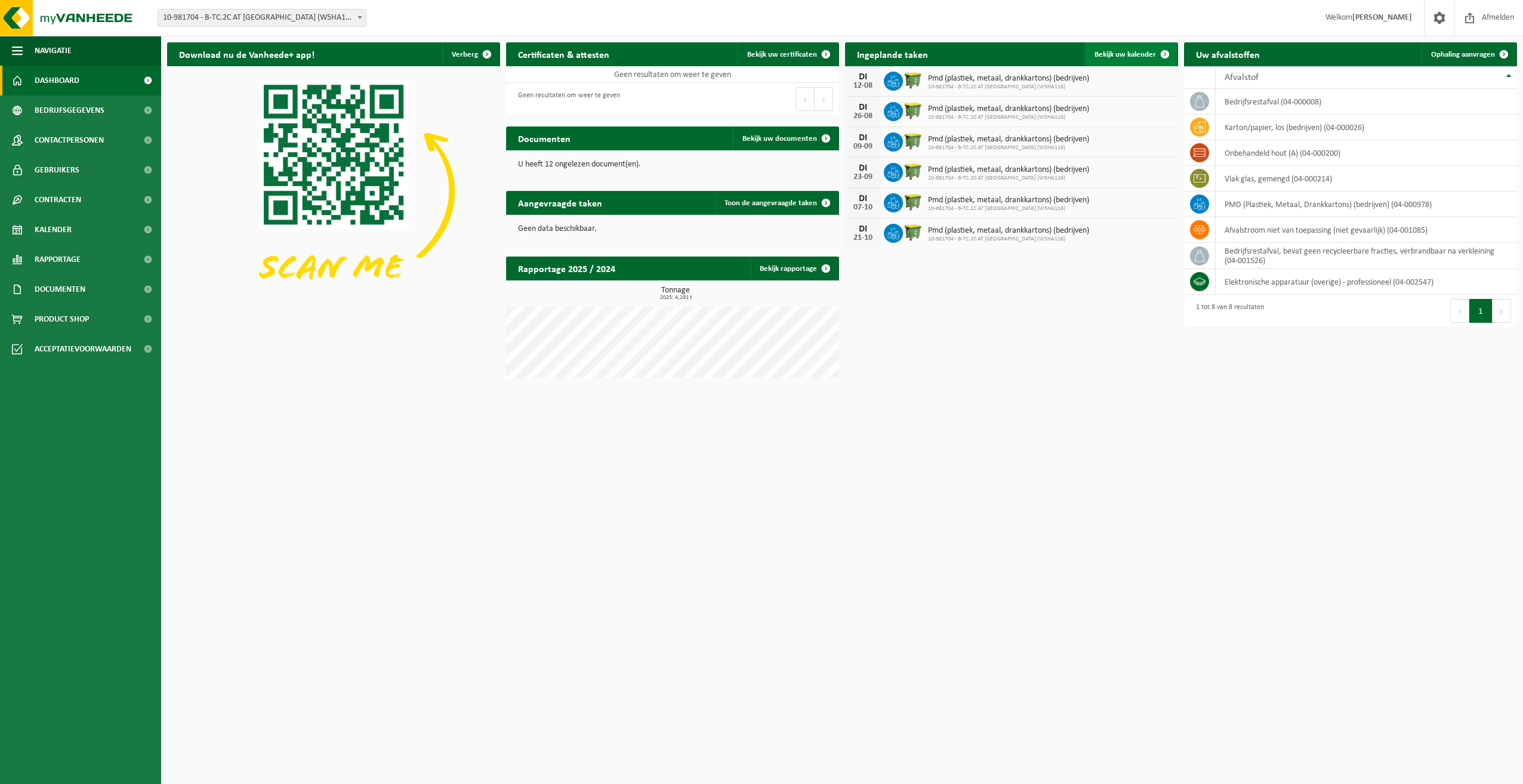
click at [1154, 52] on span at bounding box center [1165, 54] width 24 height 24
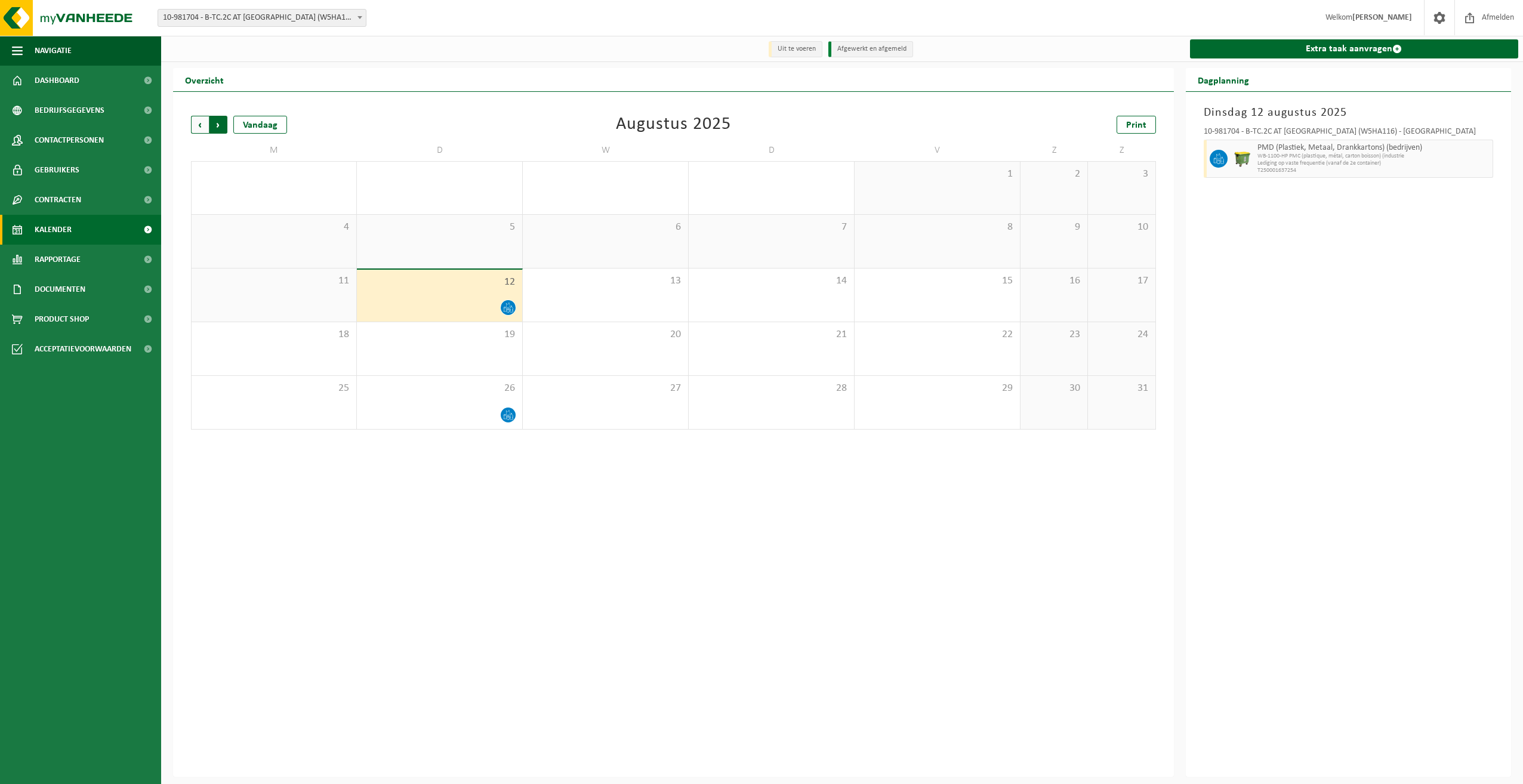
click at [198, 120] on span "Vorige" at bounding box center [200, 125] width 18 height 18
click at [361, 18] on b at bounding box center [360, 17] width 5 height 3
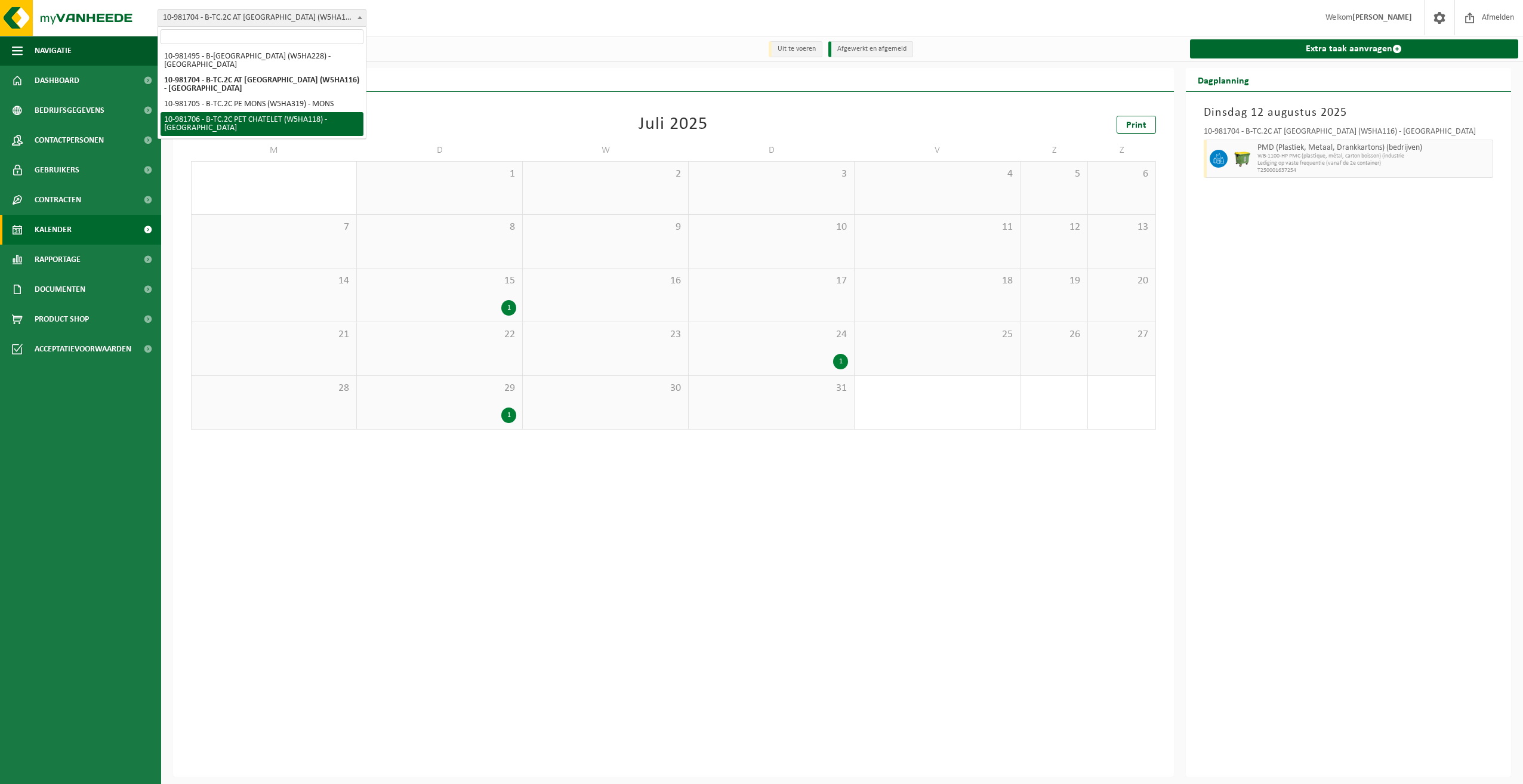
select select "162142"
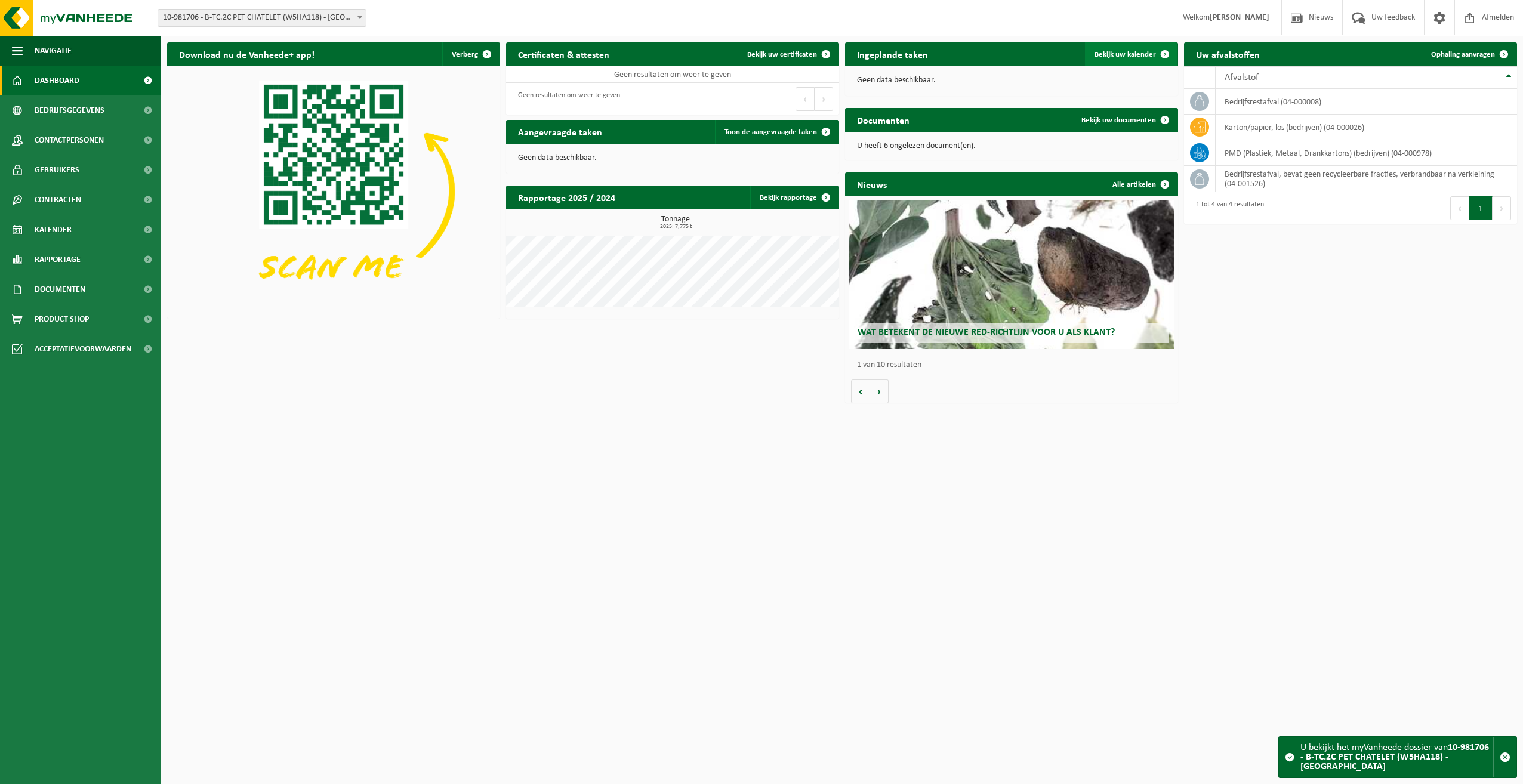
click at [1144, 49] on link "Bekijk uw kalender" at bounding box center [1131, 54] width 92 height 24
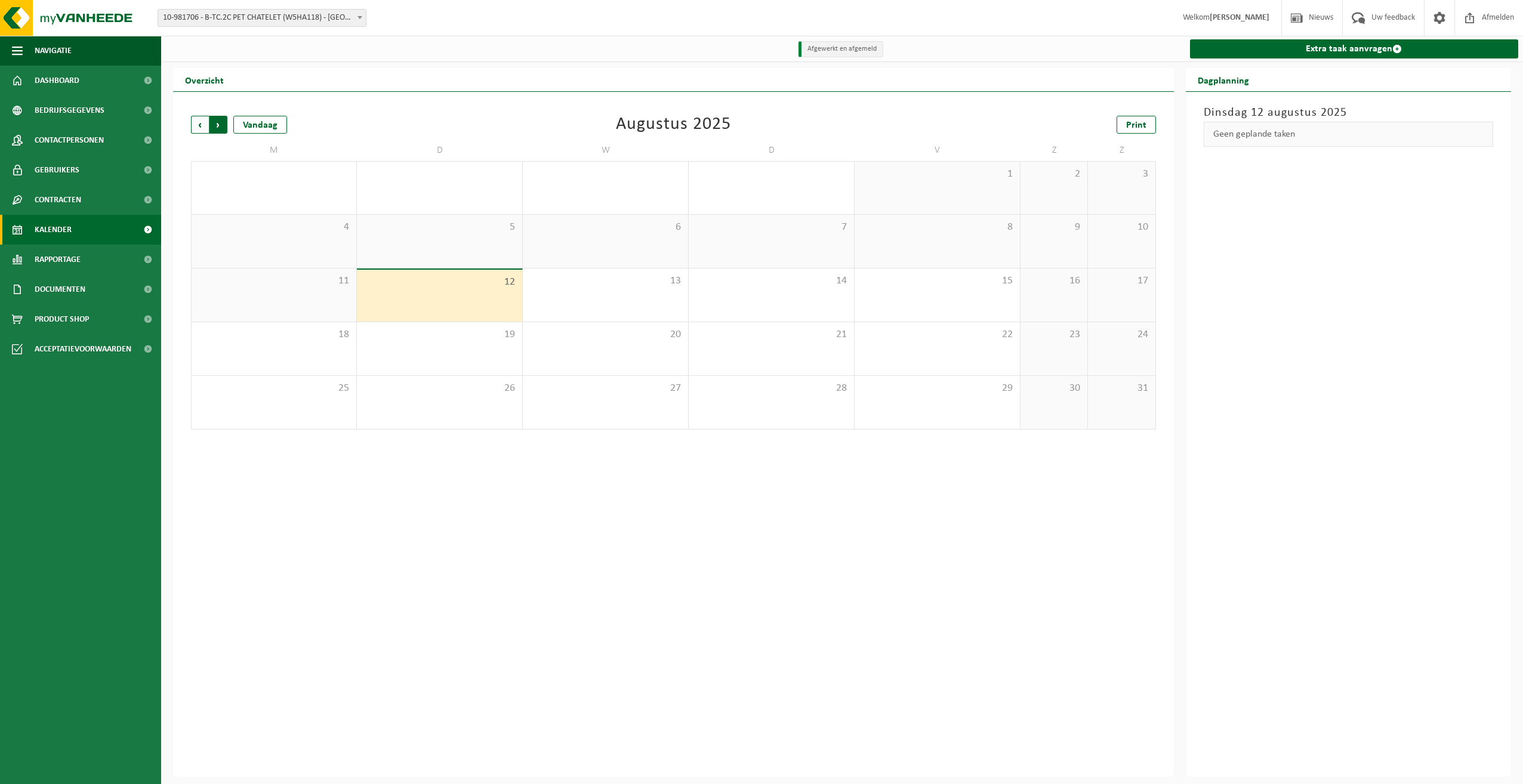
click at [196, 123] on span "Vorige" at bounding box center [200, 125] width 18 height 18
click at [194, 123] on span "Vorige" at bounding box center [200, 125] width 18 height 18
click at [843, 256] on div "1" at bounding box center [841, 254] width 15 height 16
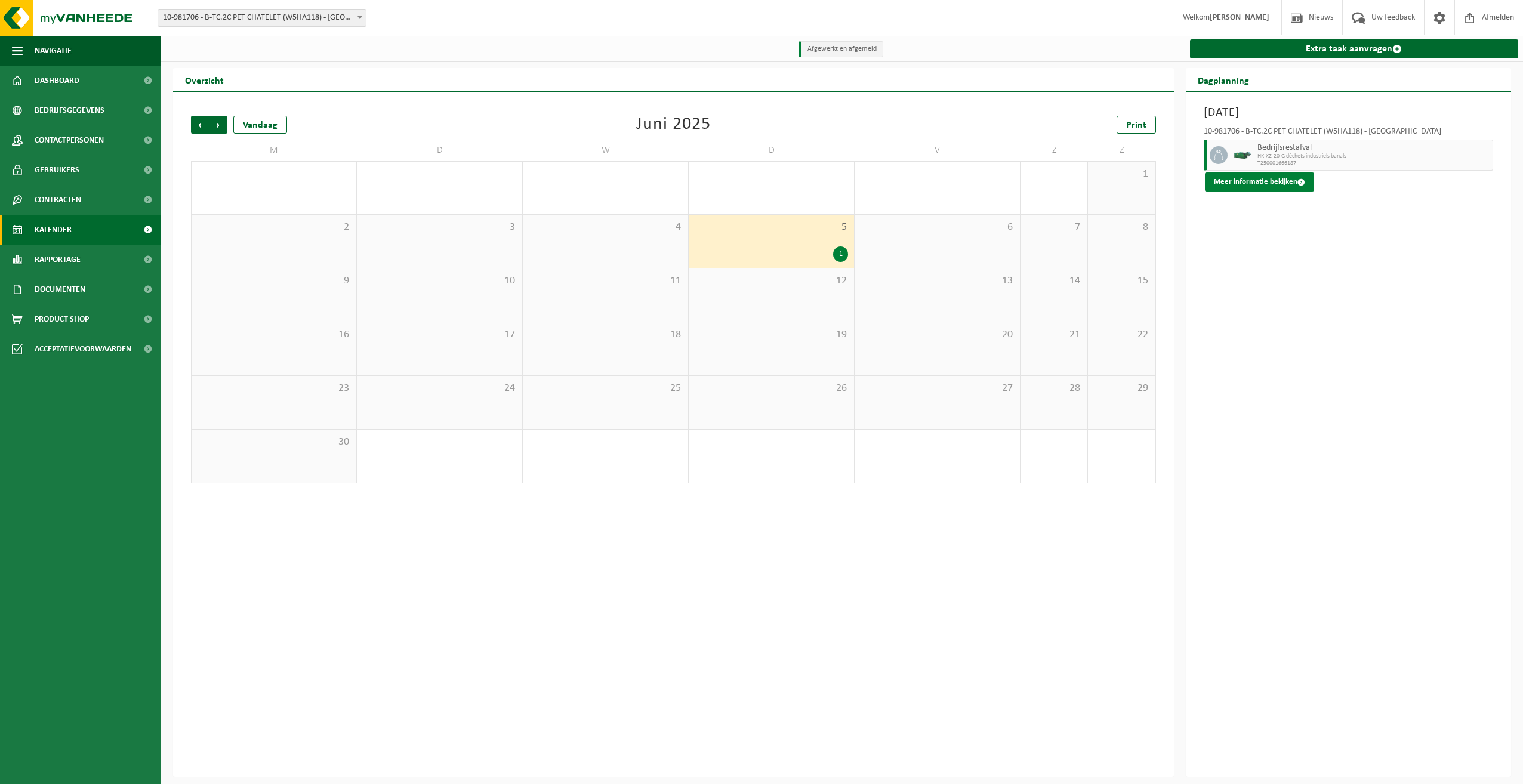
click at [1276, 179] on button "Meer informatie bekijken" at bounding box center [1259, 182] width 109 height 19
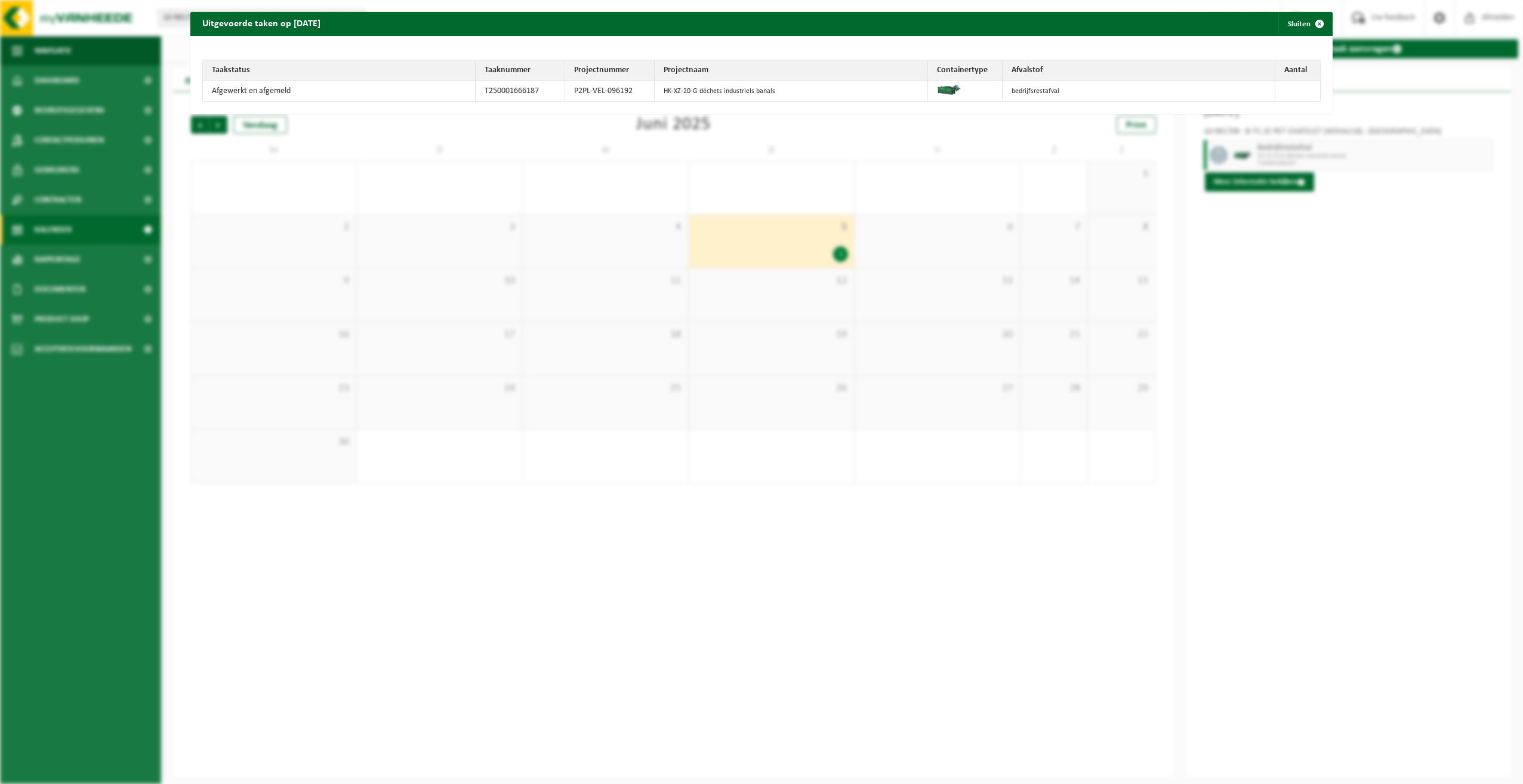
click at [1298, 215] on div "Uitgevoerde taken op [DATE] Sluiten Taakstatus Taaknummer Projectnummer Project…" at bounding box center [761, 392] width 1523 height 784
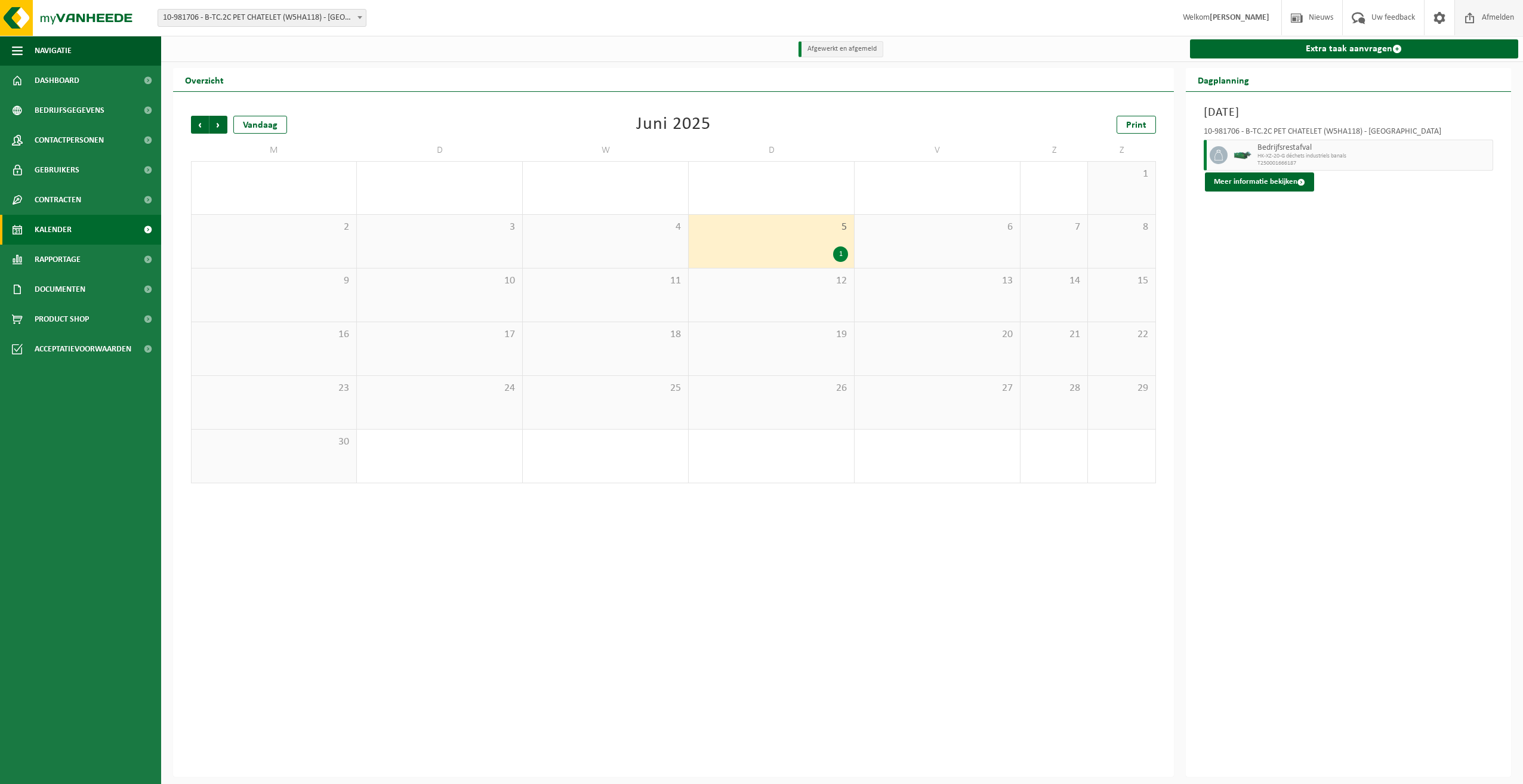
click at [1496, 13] on span "Afmelden" at bounding box center [1497, 17] width 38 height 35
